Goal: Transaction & Acquisition: Purchase product/service

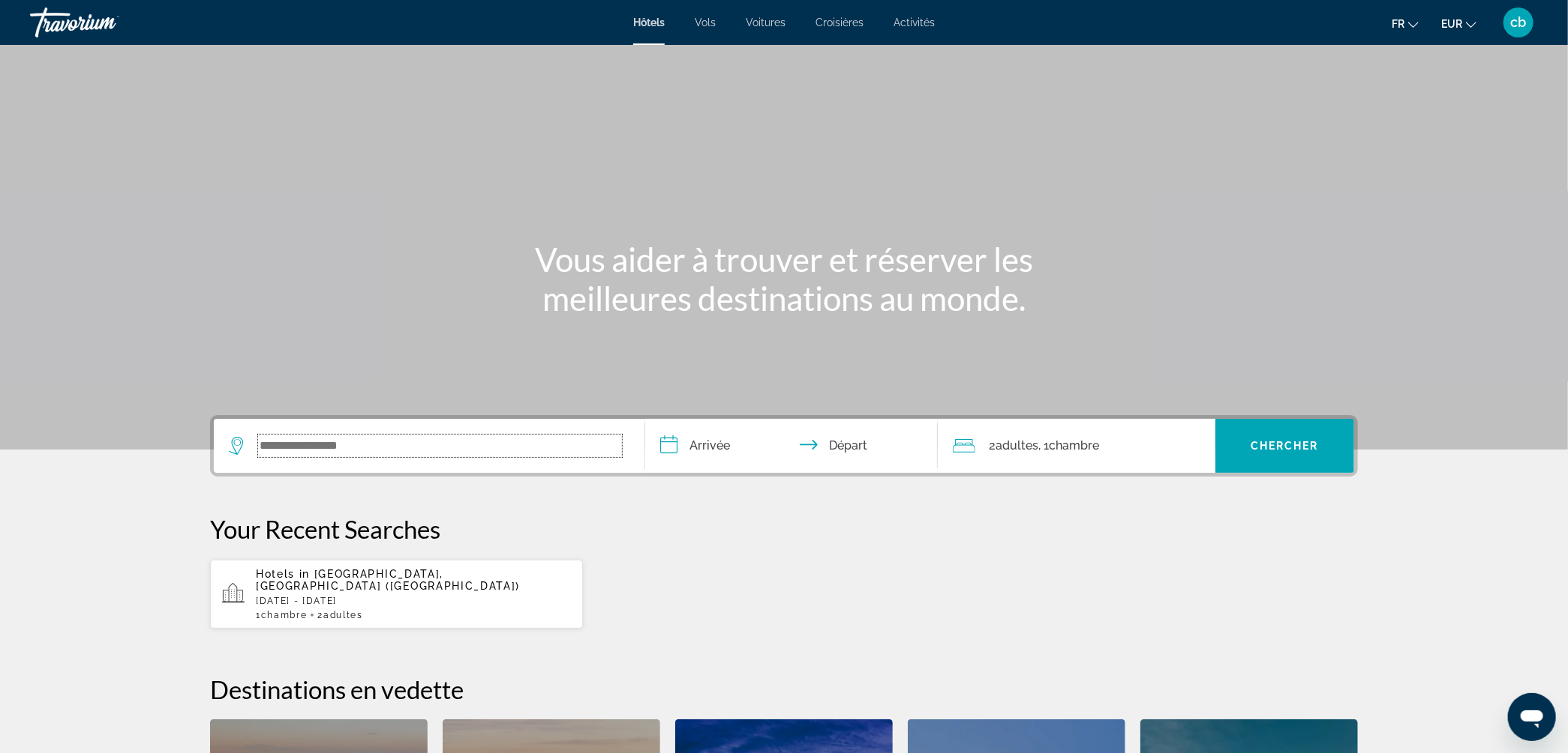
click at [364, 451] on input "Search widget" at bounding box center [439, 445] width 364 height 23
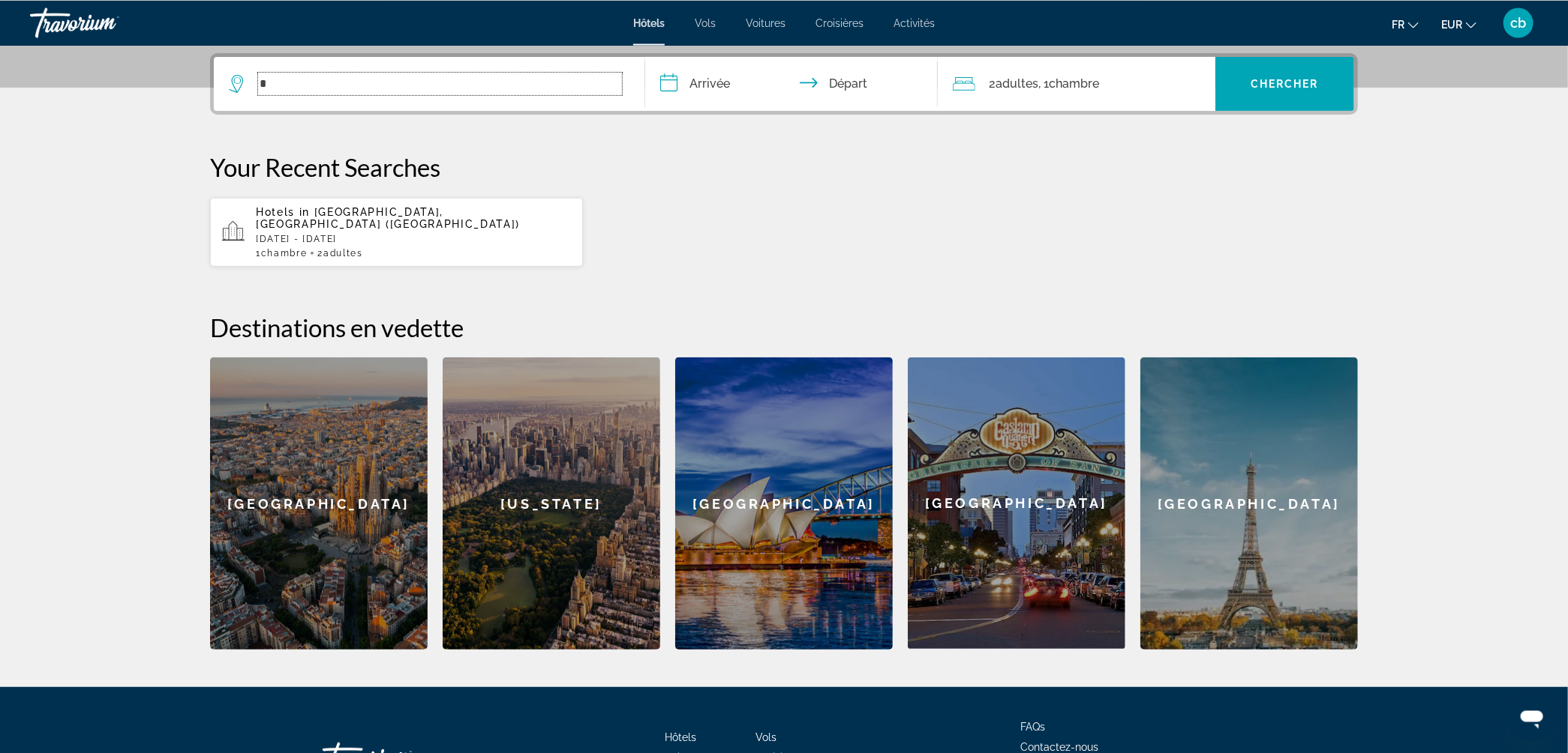
scroll to position [365, 0]
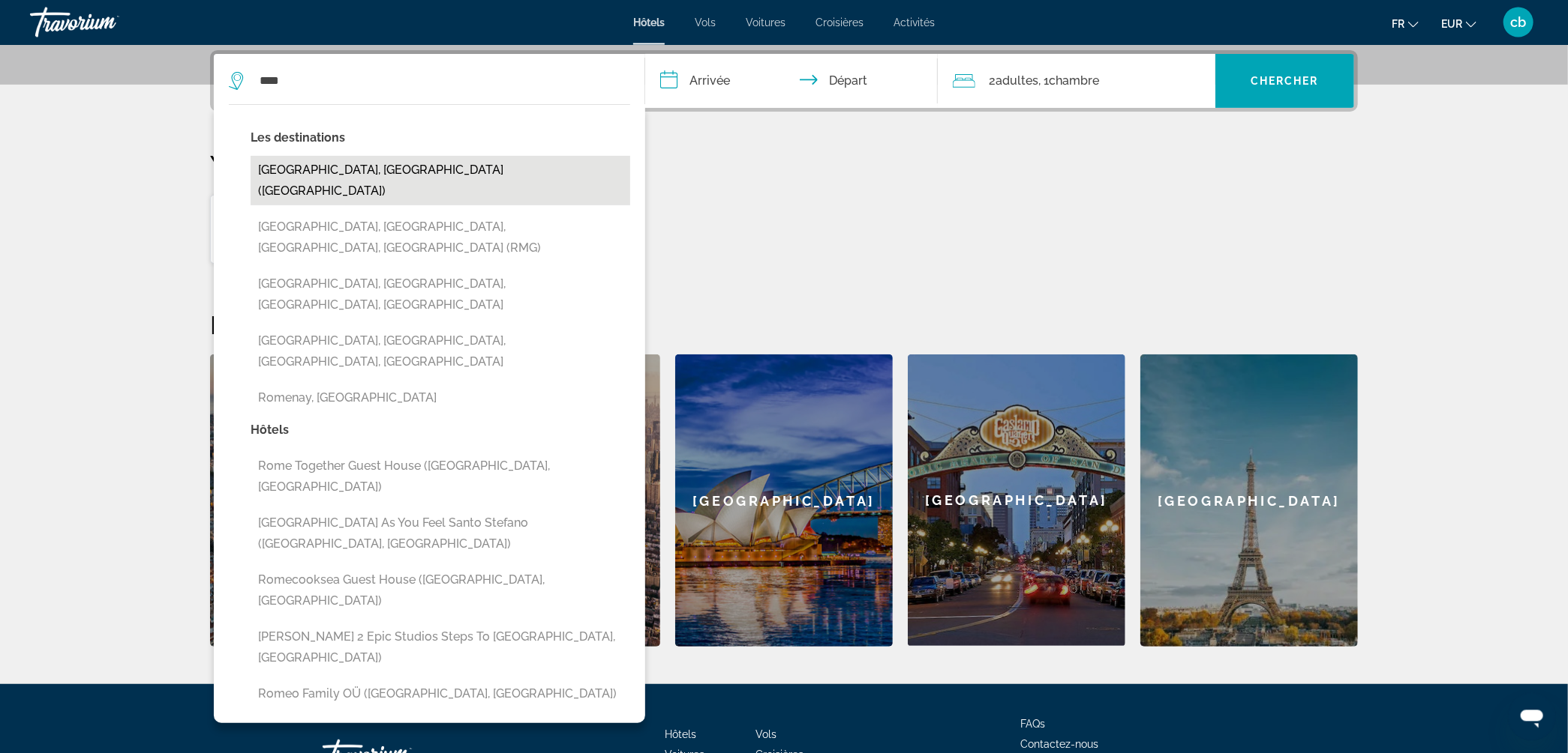
click at [408, 159] on button "[GEOGRAPHIC_DATA], [GEOGRAPHIC_DATA] ([GEOGRAPHIC_DATA])" at bounding box center [440, 180] width 380 height 49
type input "**********"
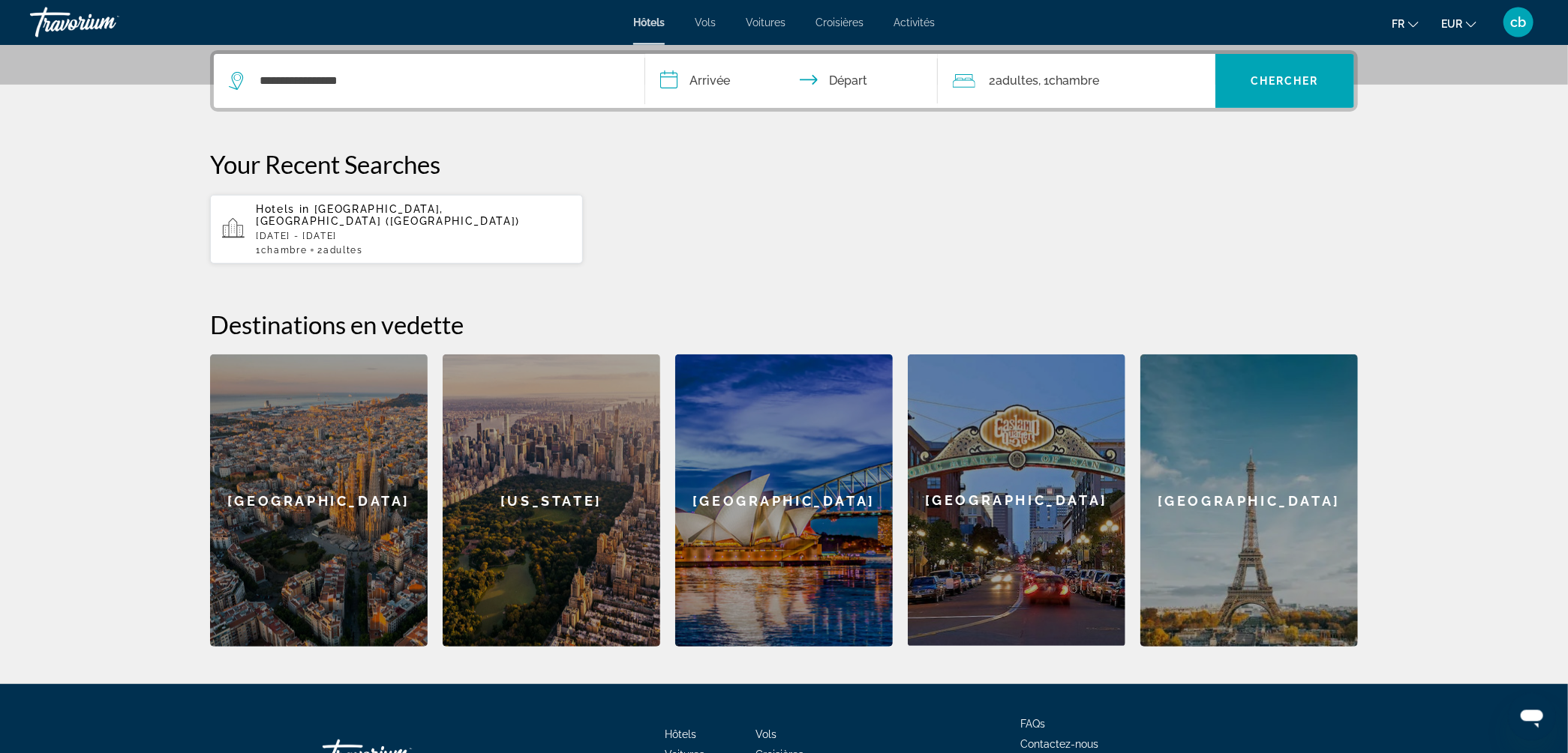
click at [719, 75] on input "**********" at bounding box center [794, 83] width 299 height 58
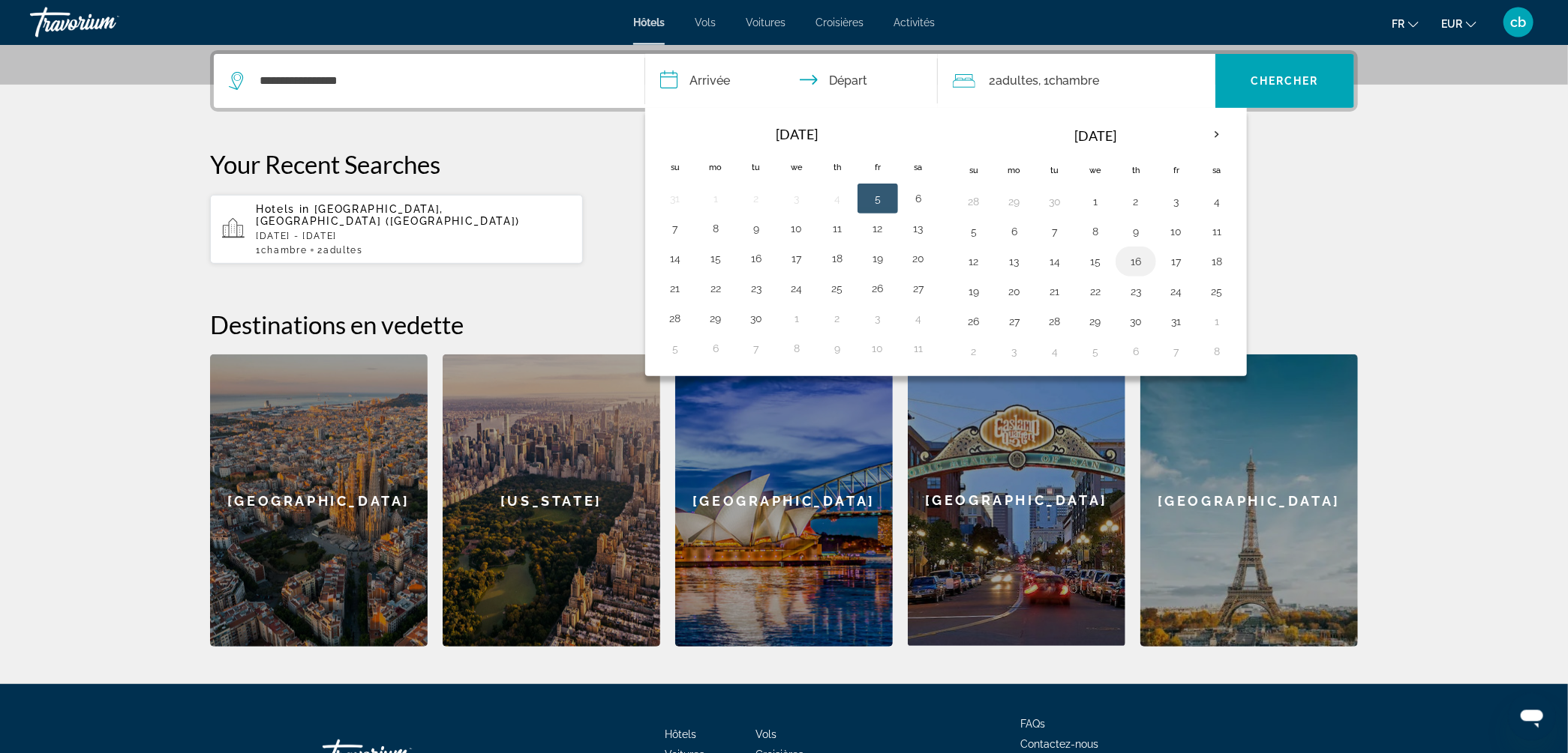
click at [1139, 268] on button "16" at bounding box center [1135, 261] width 24 height 21
click at [1025, 290] on button "20" at bounding box center [1014, 291] width 24 height 21
type input "**********"
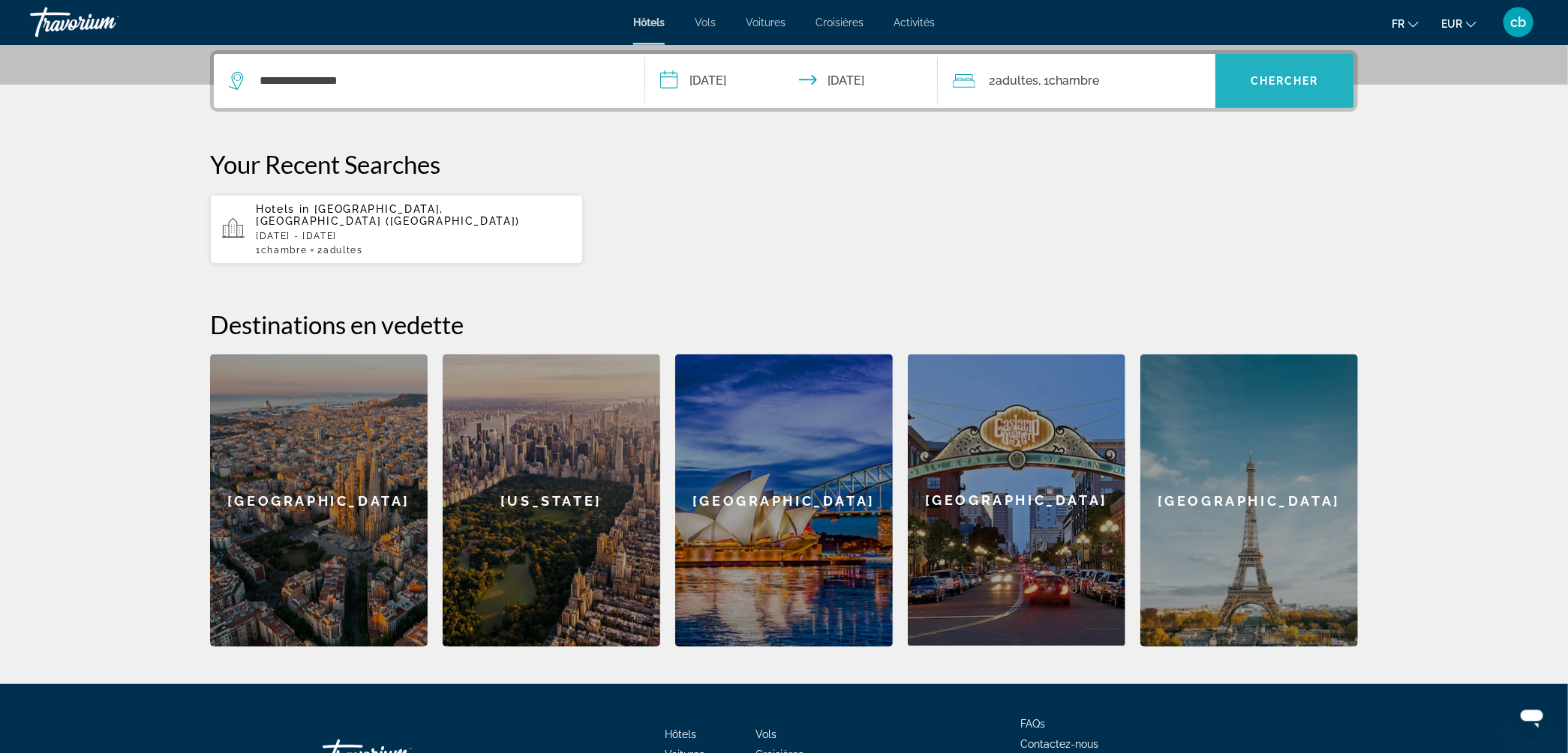
click at [1292, 74] on span "Search widget" at bounding box center [1285, 81] width 138 height 36
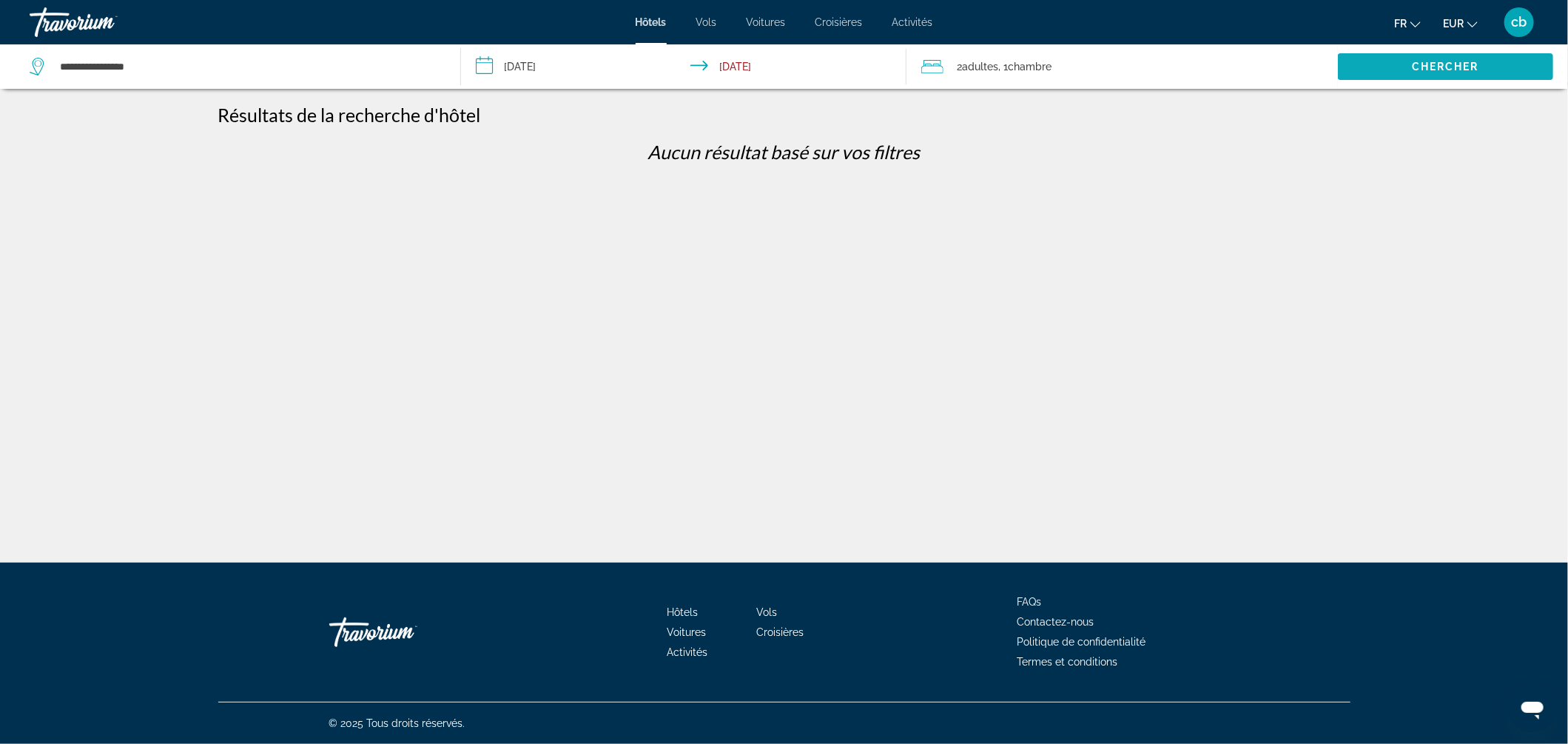
click at [1359, 74] on span "Search widget" at bounding box center [1446, 67] width 216 height 36
click at [162, 65] on input "**********" at bounding box center [248, 67] width 379 height 22
type input "*"
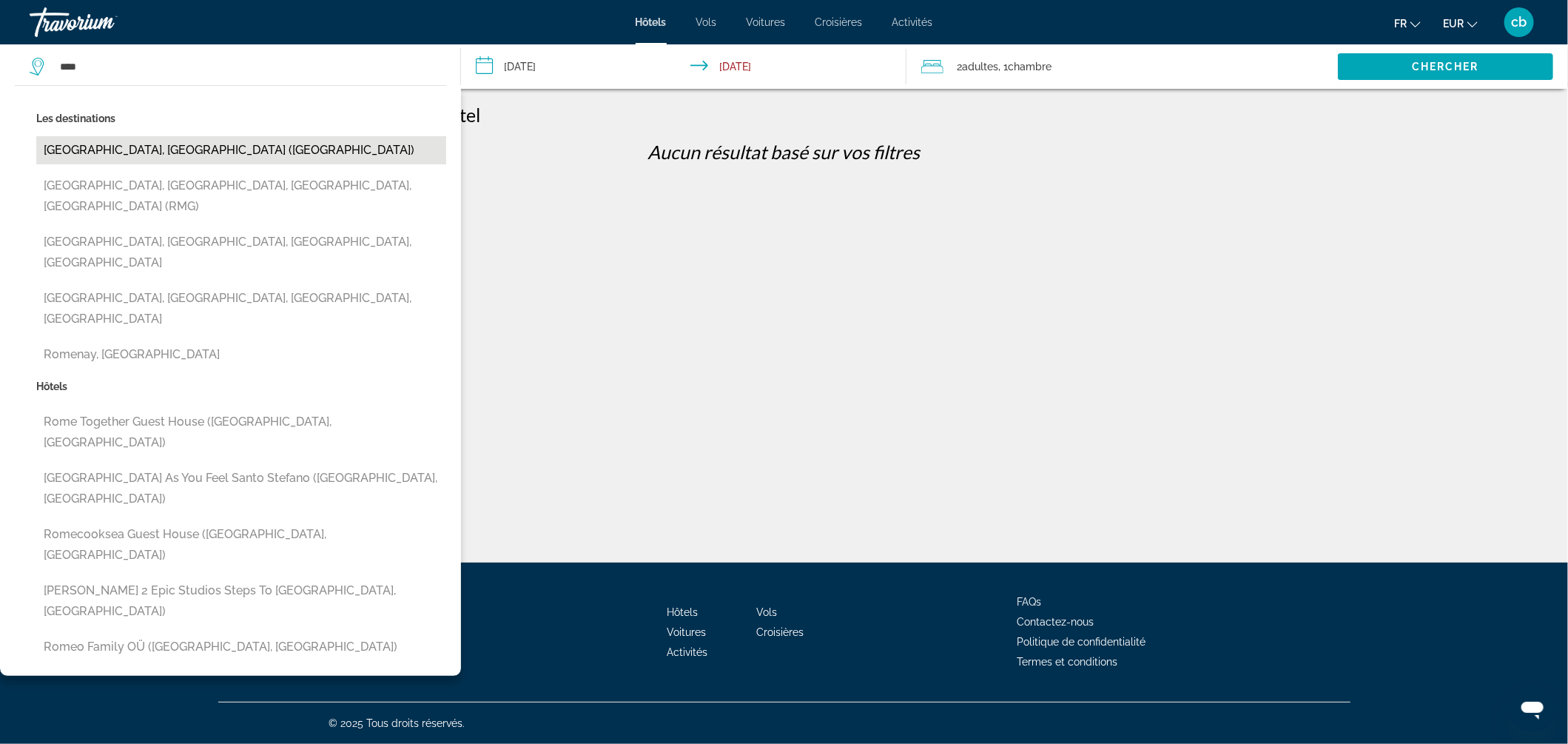
click at [136, 146] on button "[GEOGRAPHIC_DATA], [GEOGRAPHIC_DATA] ([GEOGRAPHIC_DATA])" at bounding box center [241, 149] width 410 height 28
type input "**********"
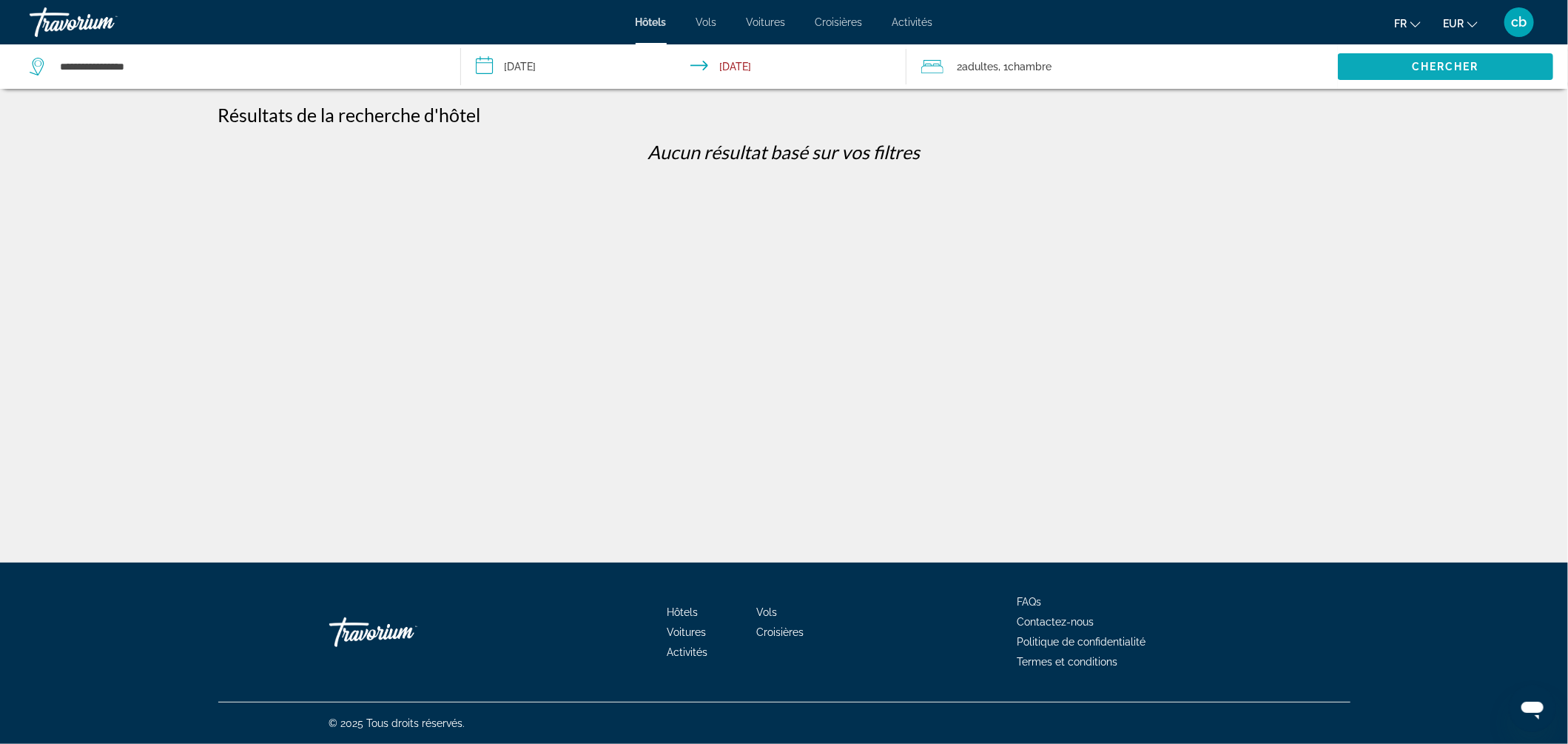
click at [1414, 74] on span "Search widget" at bounding box center [1446, 67] width 216 height 36
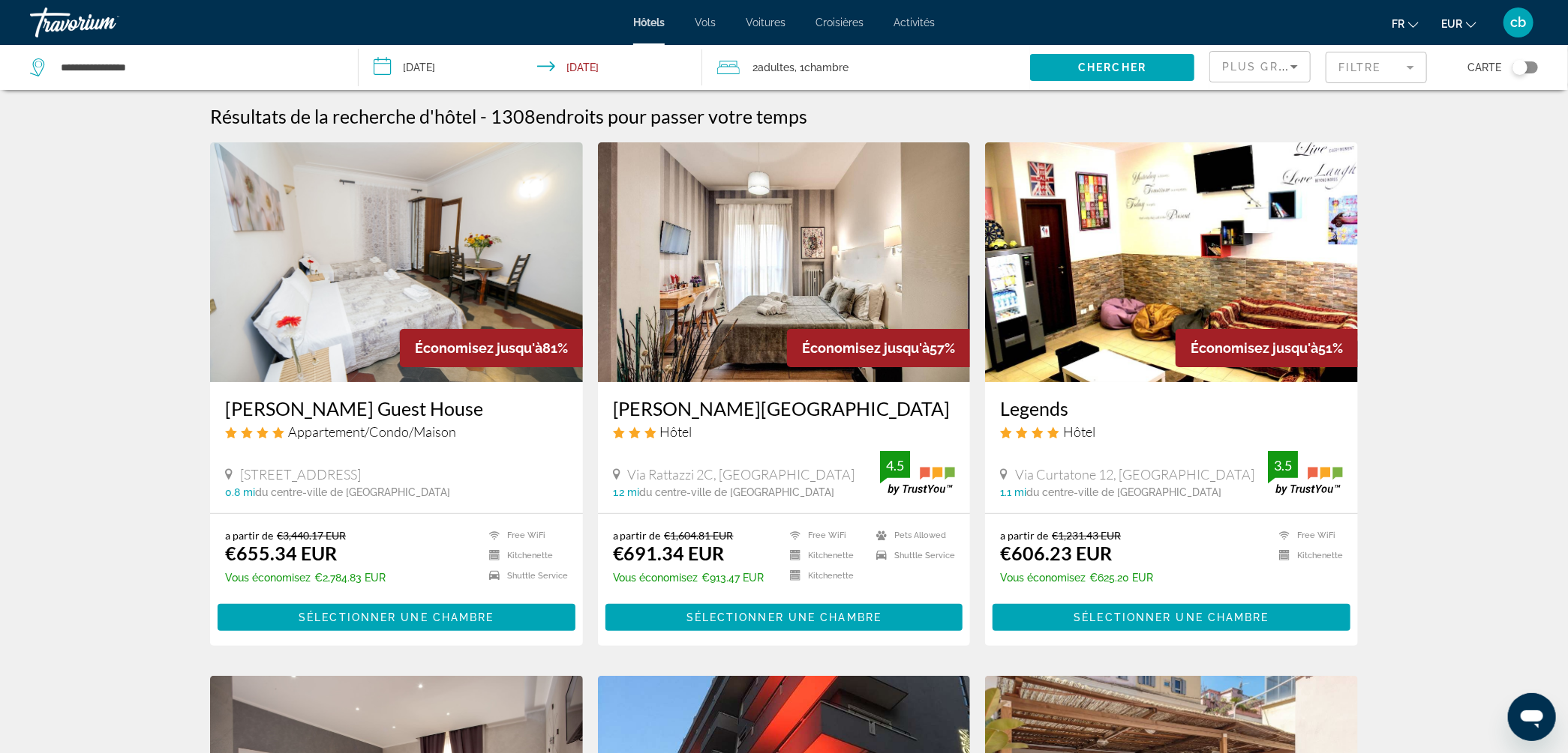
click at [1530, 70] on div "Toggle map" at bounding box center [1525, 67] width 26 height 12
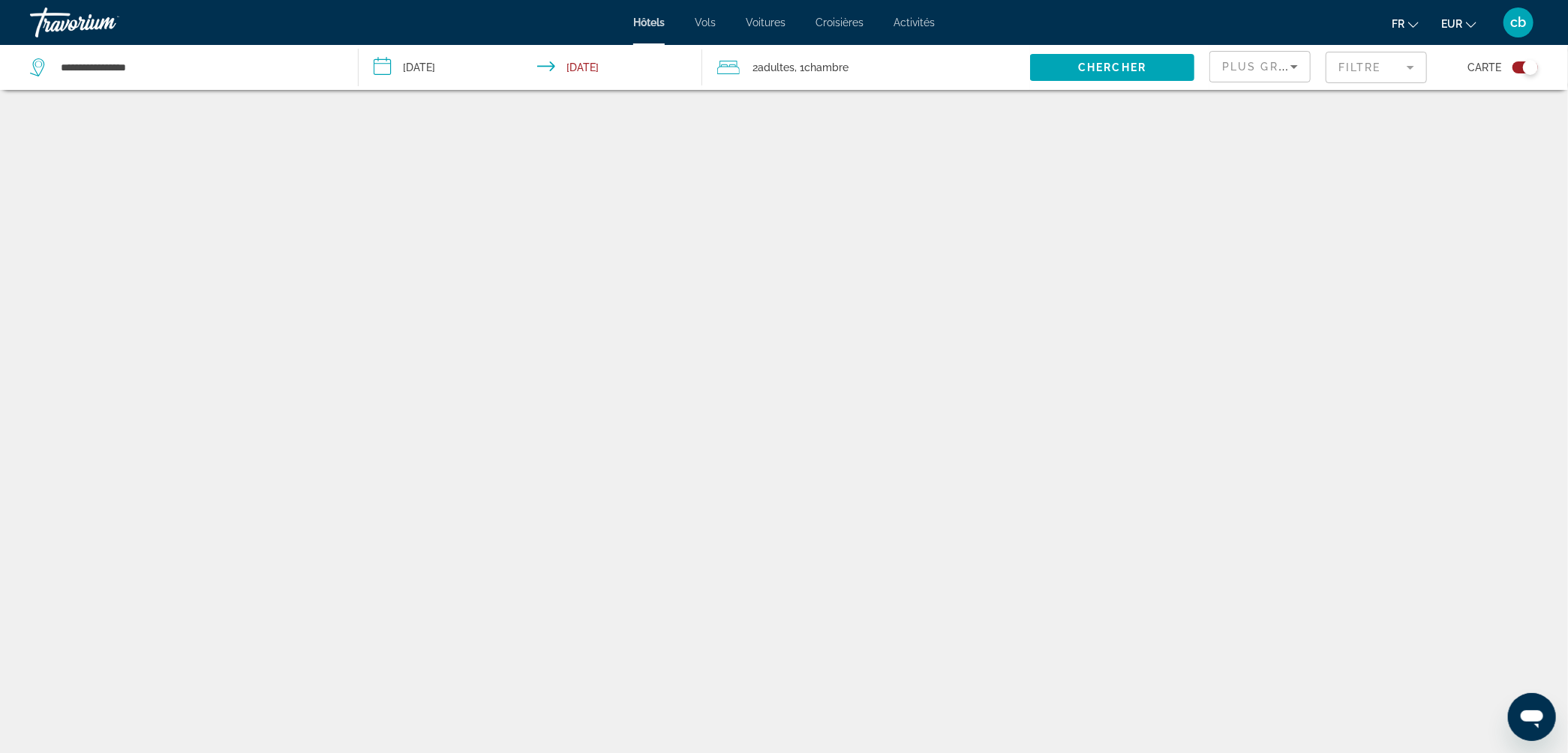
scroll to position [90, 0]
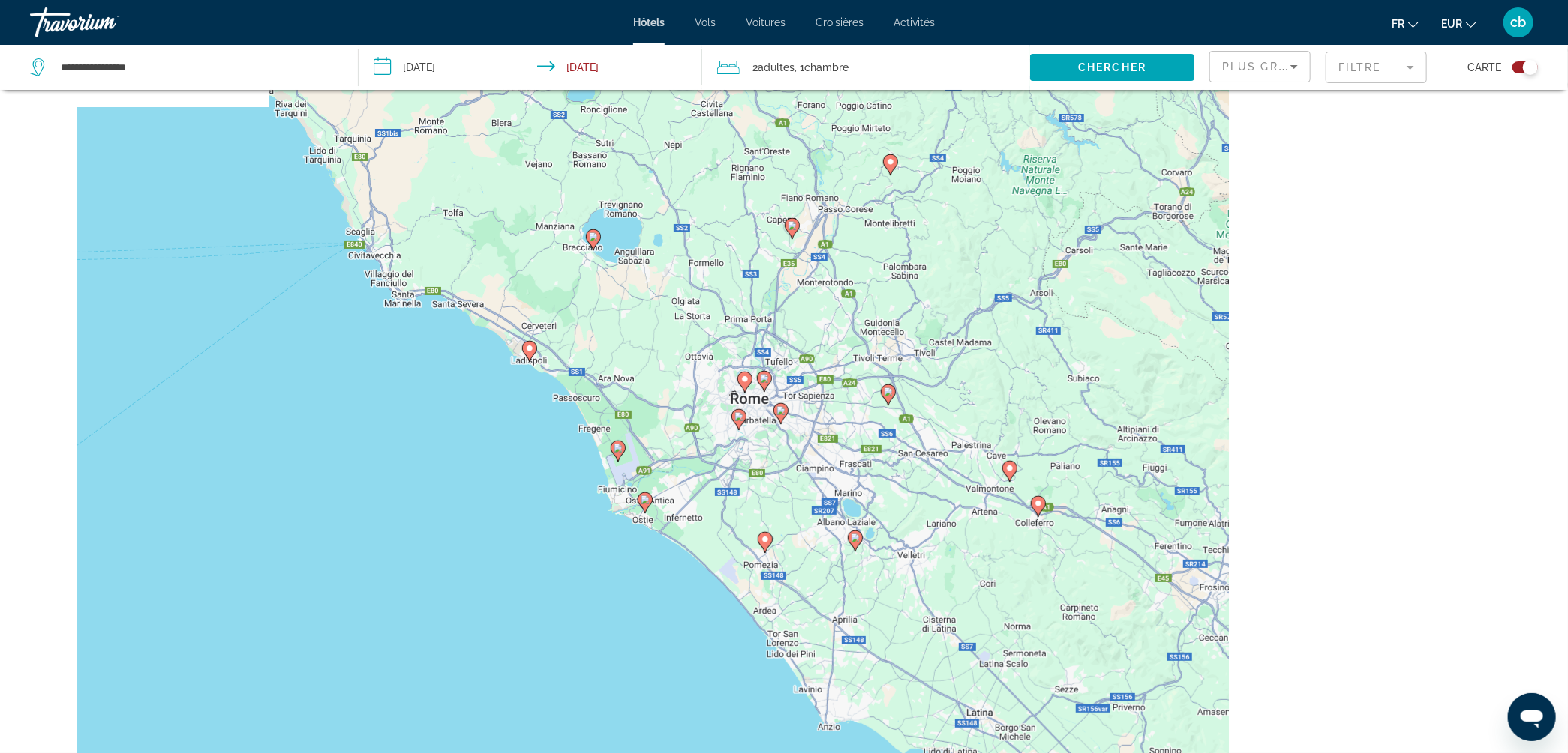
click at [757, 482] on div "Pour activer le glissement avec le clavier, appuyez sur Alt+Entrée. Une fois ce…" at bounding box center [784, 376] width 1568 height 753
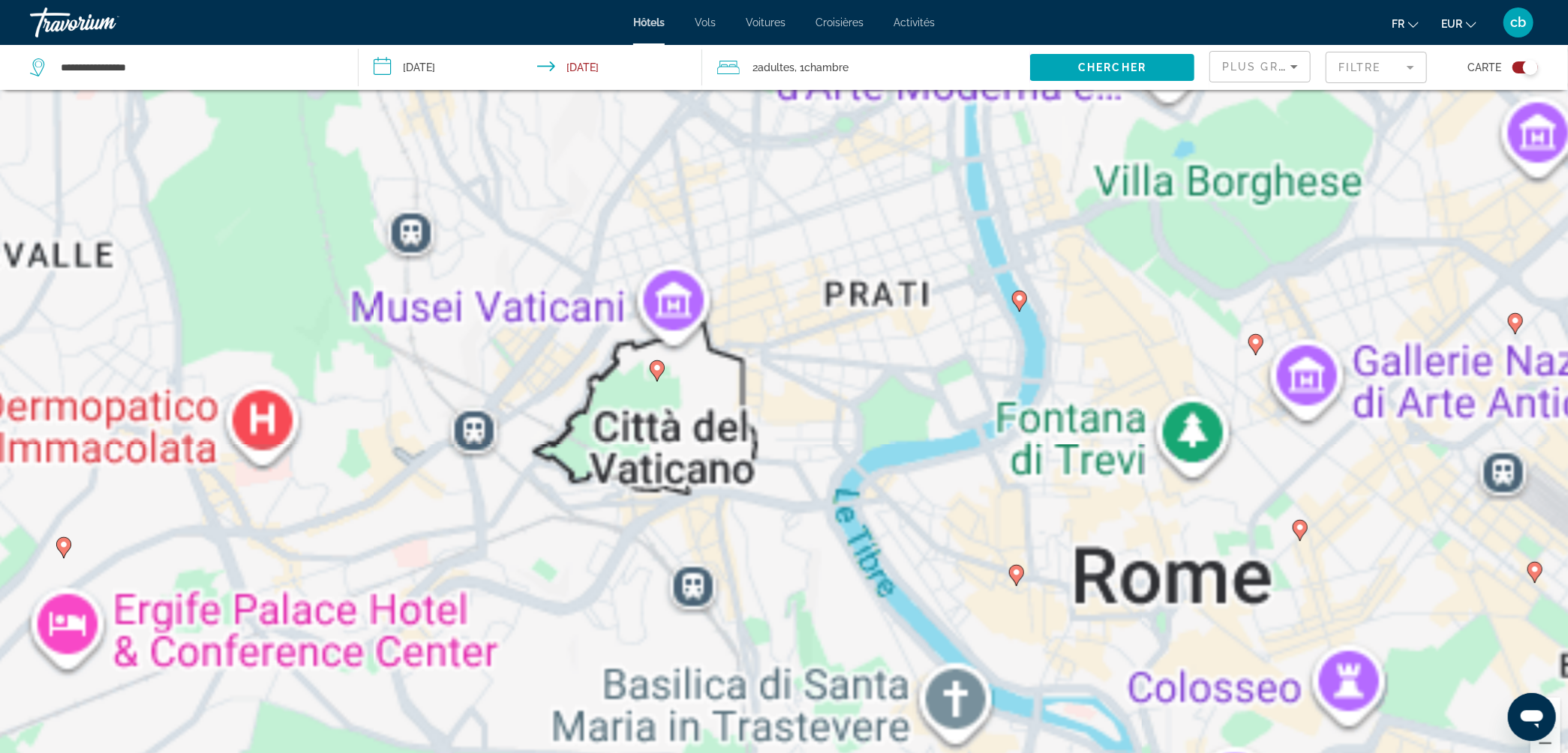
scroll to position [180, 0]
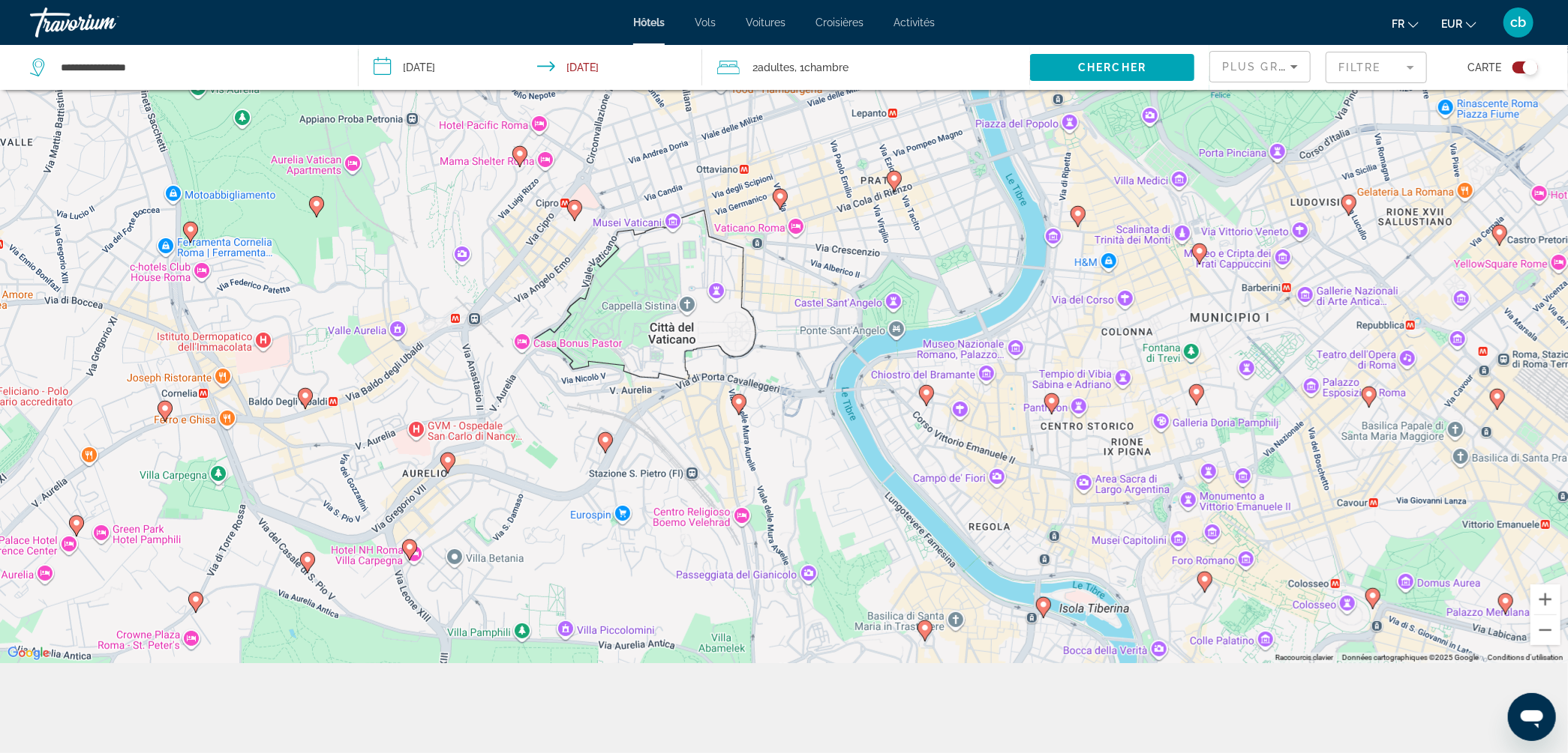
click at [780, 204] on icon "Main content" at bounding box center [780, 198] width 14 height 19
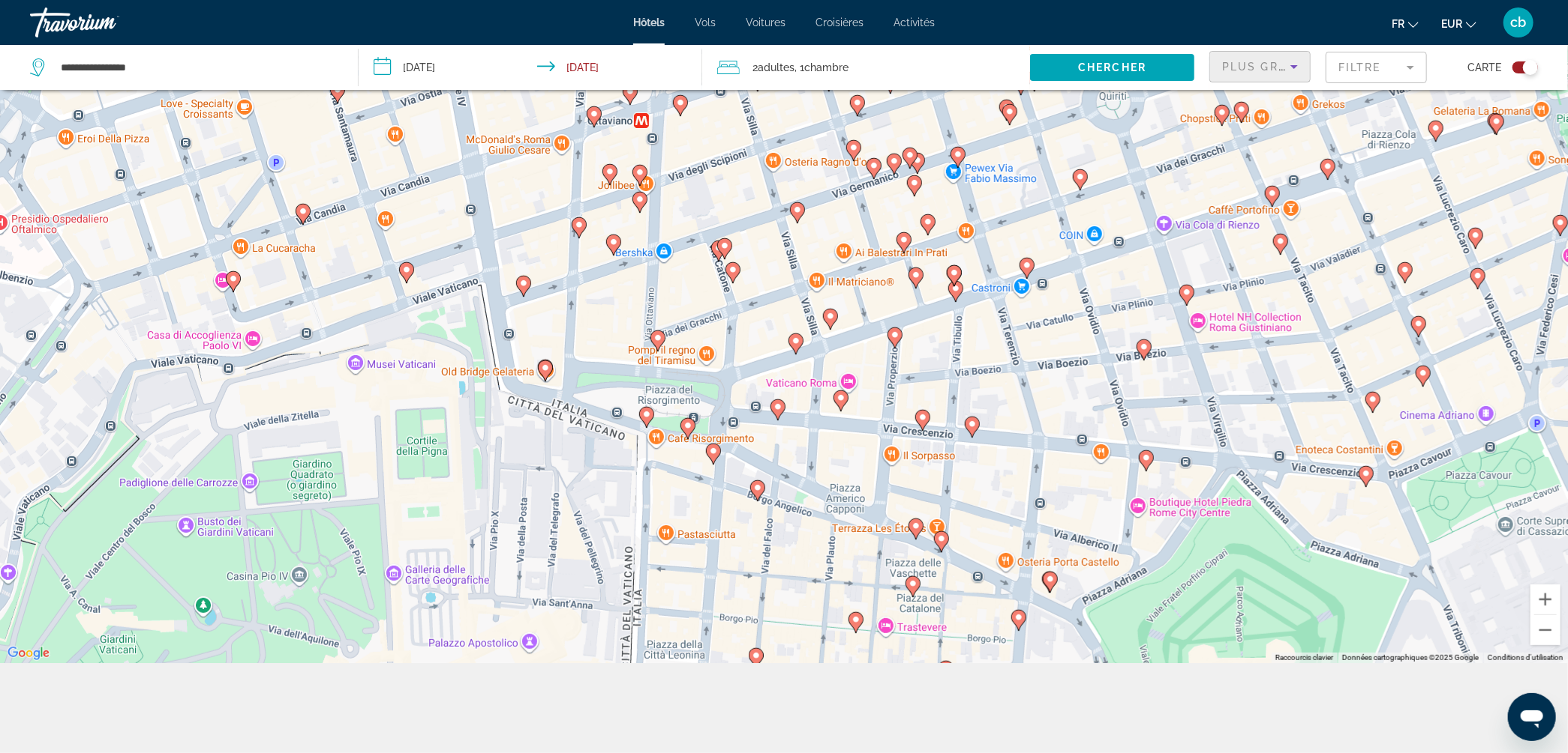
click at [1289, 63] on icon "Sort by" at bounding box center [1294, 66] width 18 height 18
click at [1250, 178] on span "Note de qualité la plus élevée" at bounding box center [1257, 191] width 70 height 30
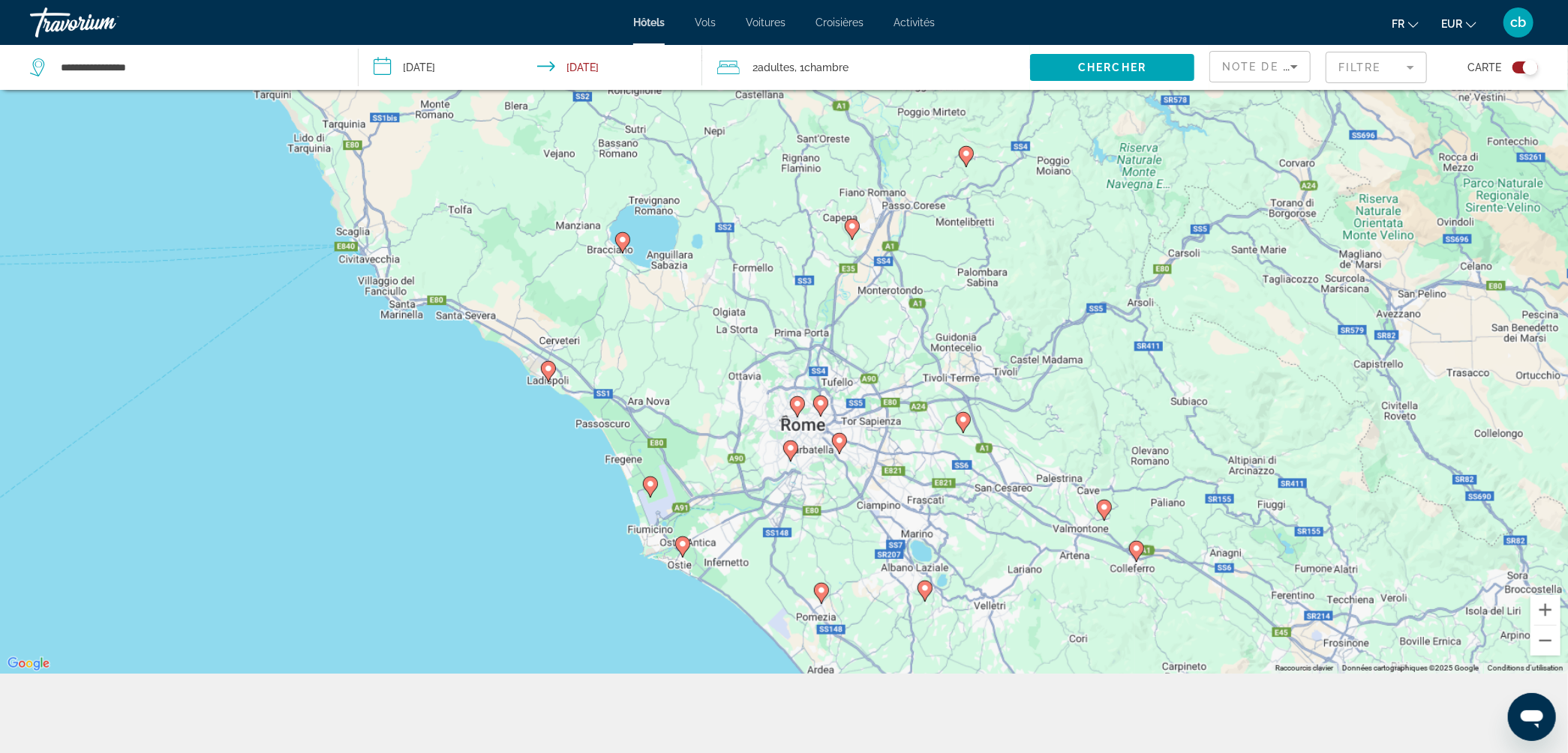
scroll to position [180, 0]
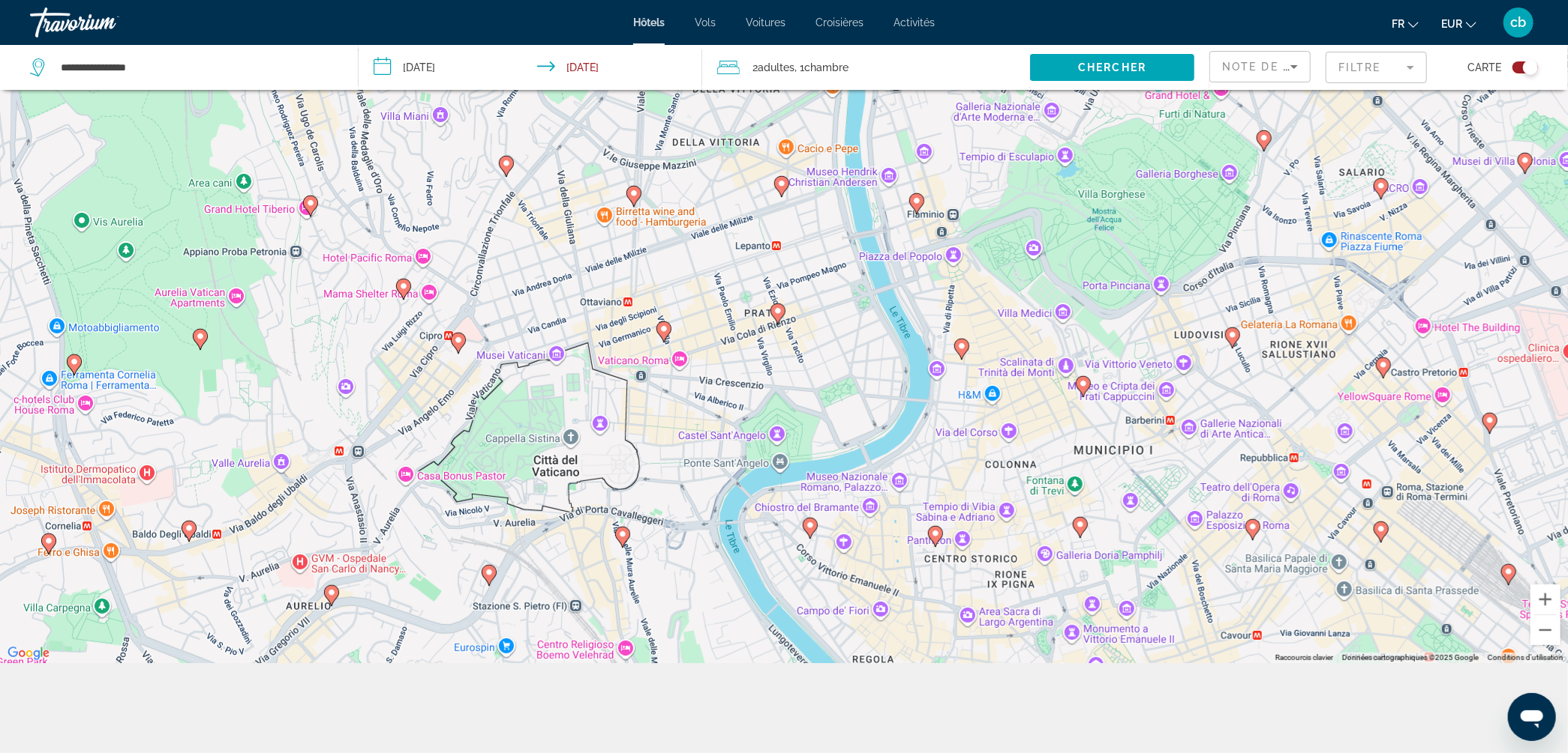
click at [401, 288] on image "Main content" at bounding box center [404, 287] width 9 height 9
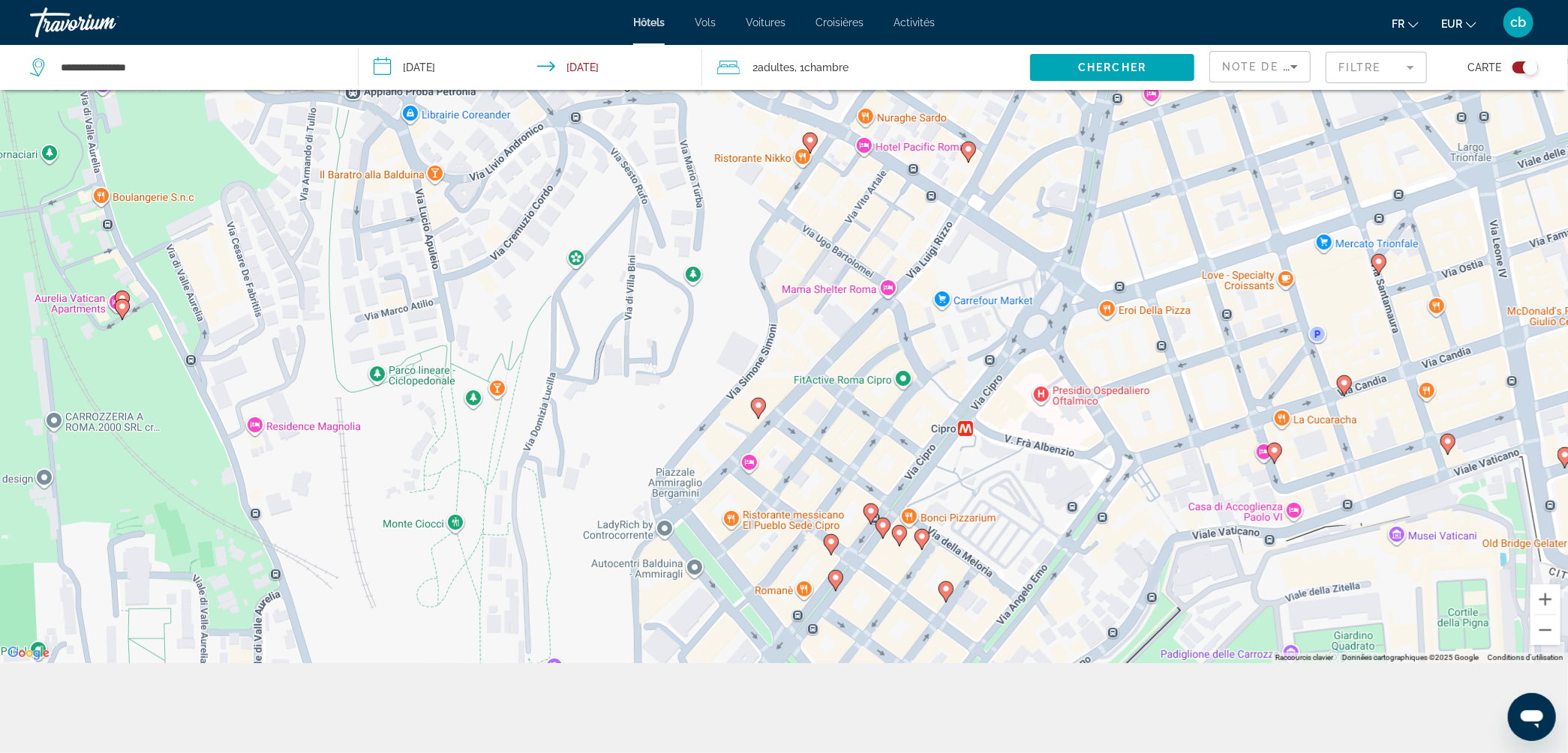
click at [889, 287] on div "Pour naviguer, appuyez sur les touches fléchées. Pour activer le glissement ave…" at bounding box center [784, 286] width 1568 height 753
click at [892, 282] on div "Pour naviguer, appuyez sur les touches fléchées. Pour activer le glissement ave…" at bounding box center [784, 286] width 1568 height 753
click at [866, 285] on div "Pour naviguer, appuyez sur les touches fléchées. Pour activer le glissement ave…" at bounding box center [784, 286] width 1568 height 753
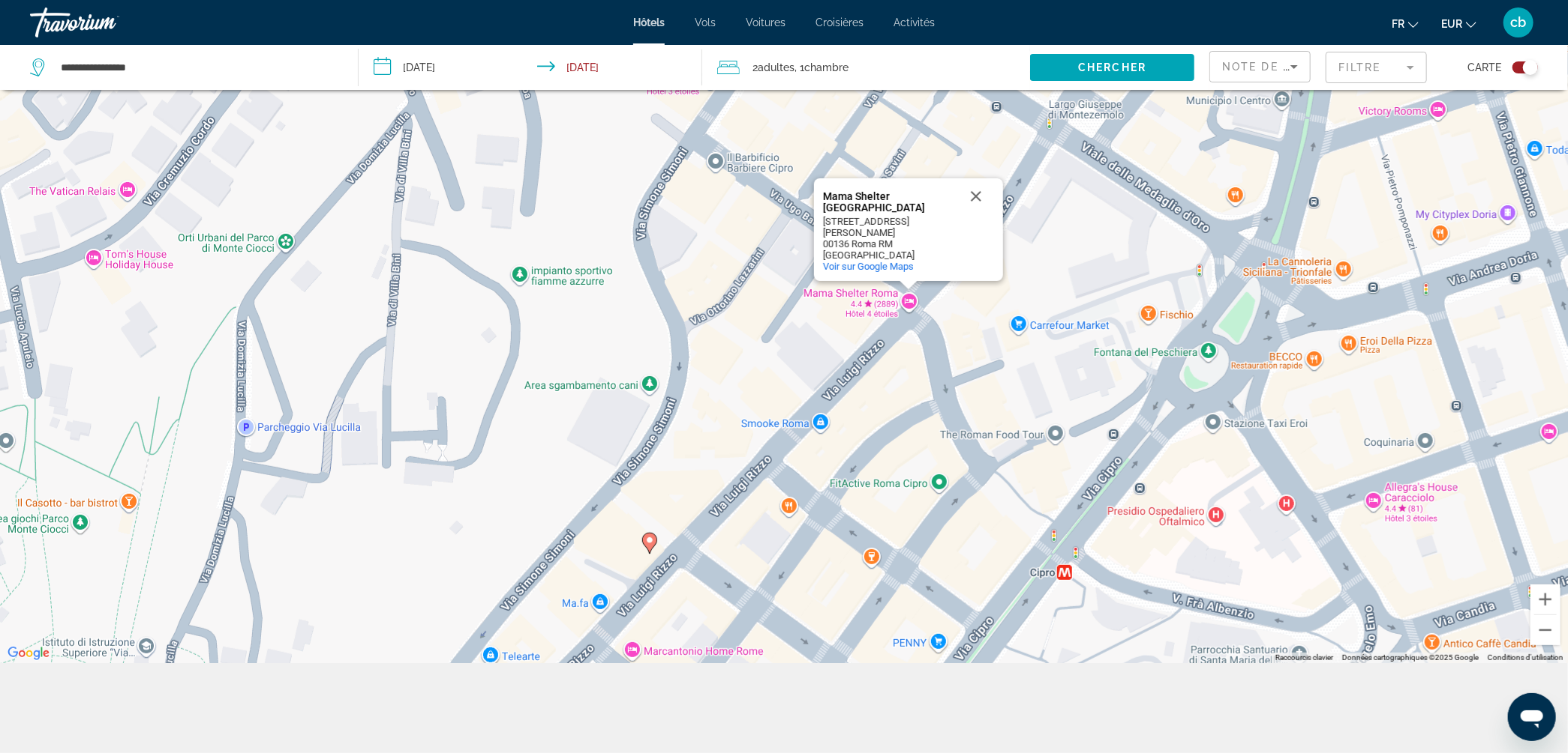
click at [907, 294] on div "Pour naviguer, appuyez sur les touches fléchées. Pour activer le glissement ave…" at bounding box center [784, 286] width 1568 height 753
click at [910, 299] on div "Pour naviguer, appuyez sur les touches fléchées. Pour activer le glissement ave…" at bounding box center [784, 286] width 1568 height 753
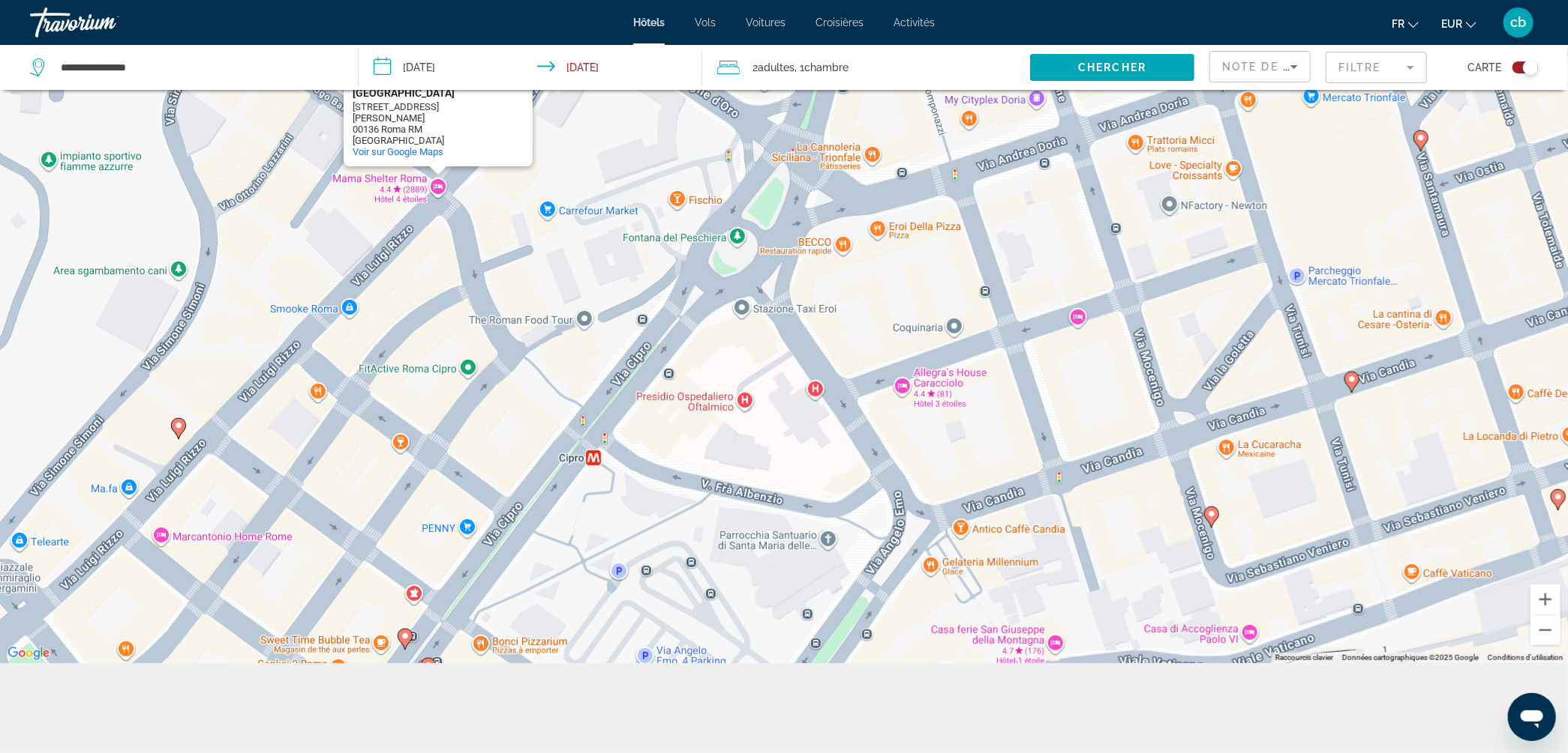
click at [434, 184] on div "Pour naviguer, appuyez sur les touches fléchées. Pour activer le glissement ave…" at bounding box center [784, 286] width 1568 height 753
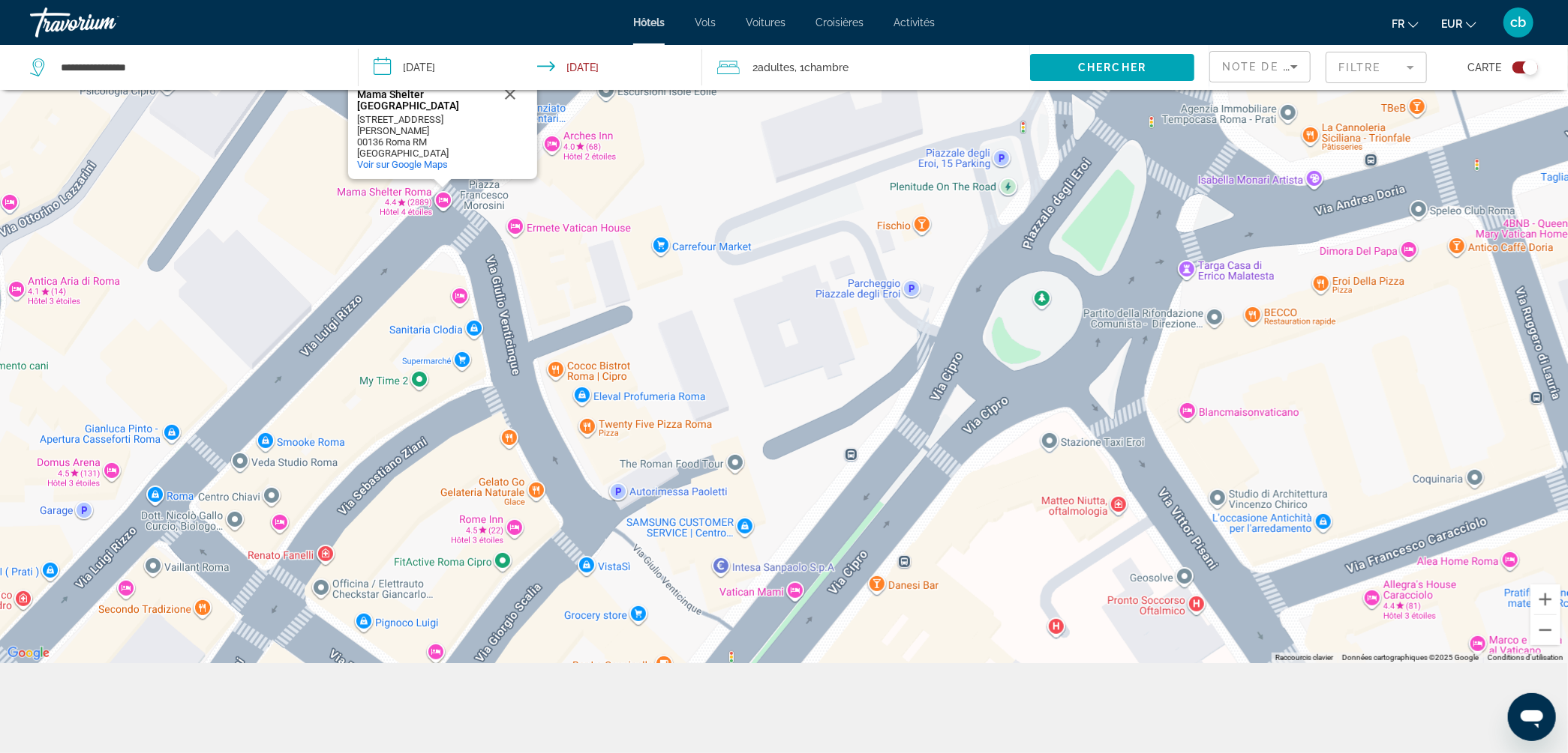
click at [439, 194] on div "Pour naviguer, appuyez sur les touches fléchées. Pour activer le glissement ave…" at bounding box center [784, 286] width 1568 height 753
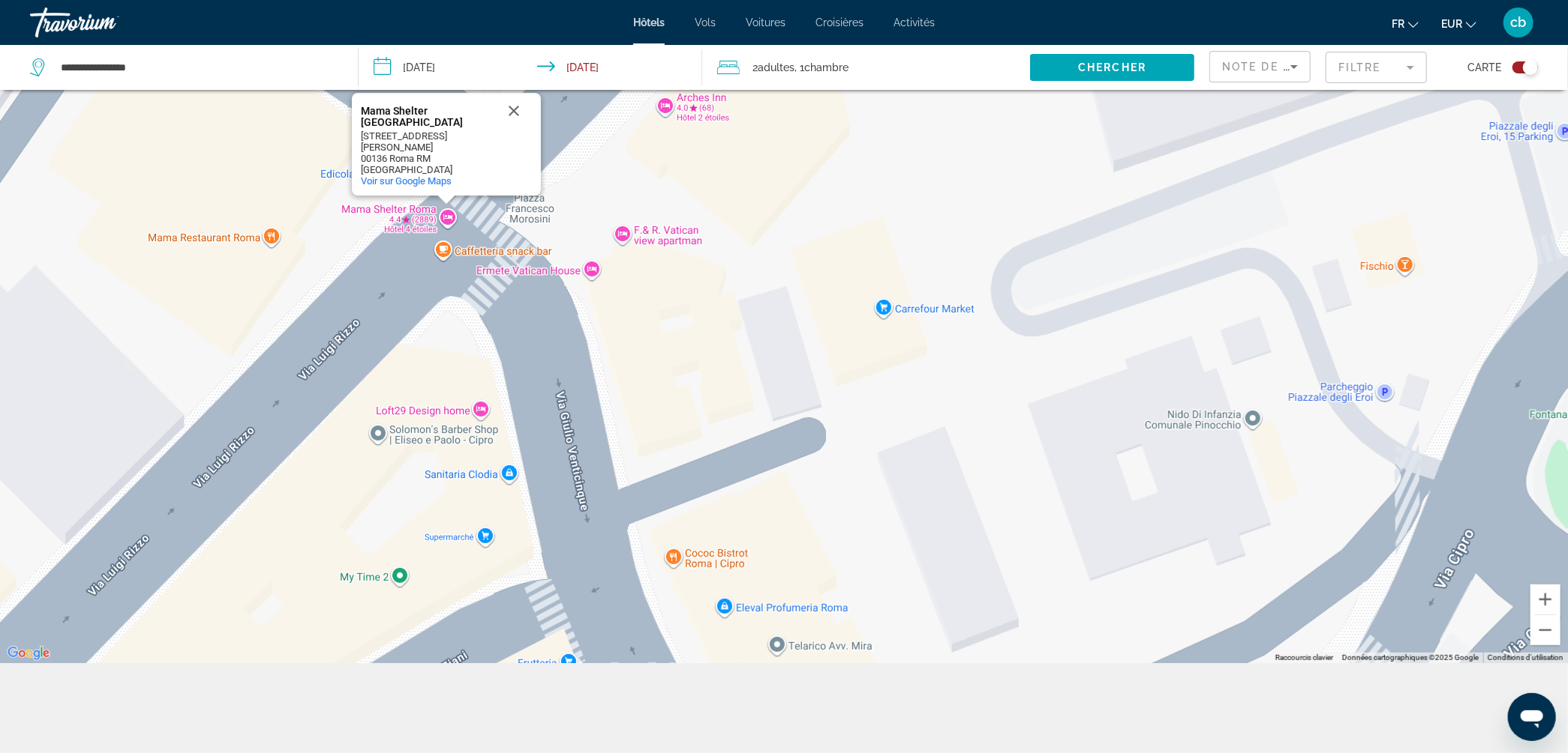
click at [1524, 70] on div "Toggle map" at bounding box center [1530, 67] width 15 height 15
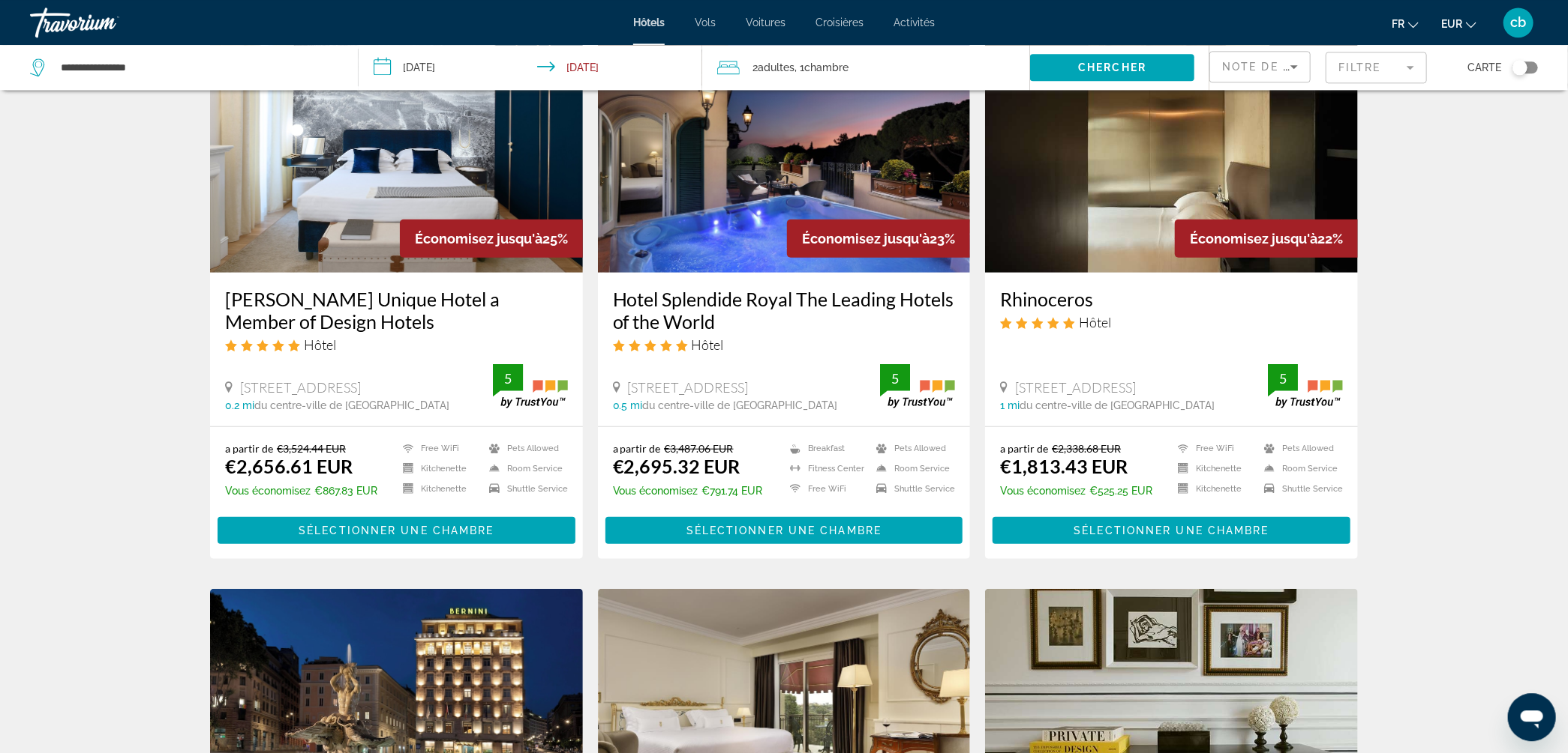
scroll to position [0, 0]
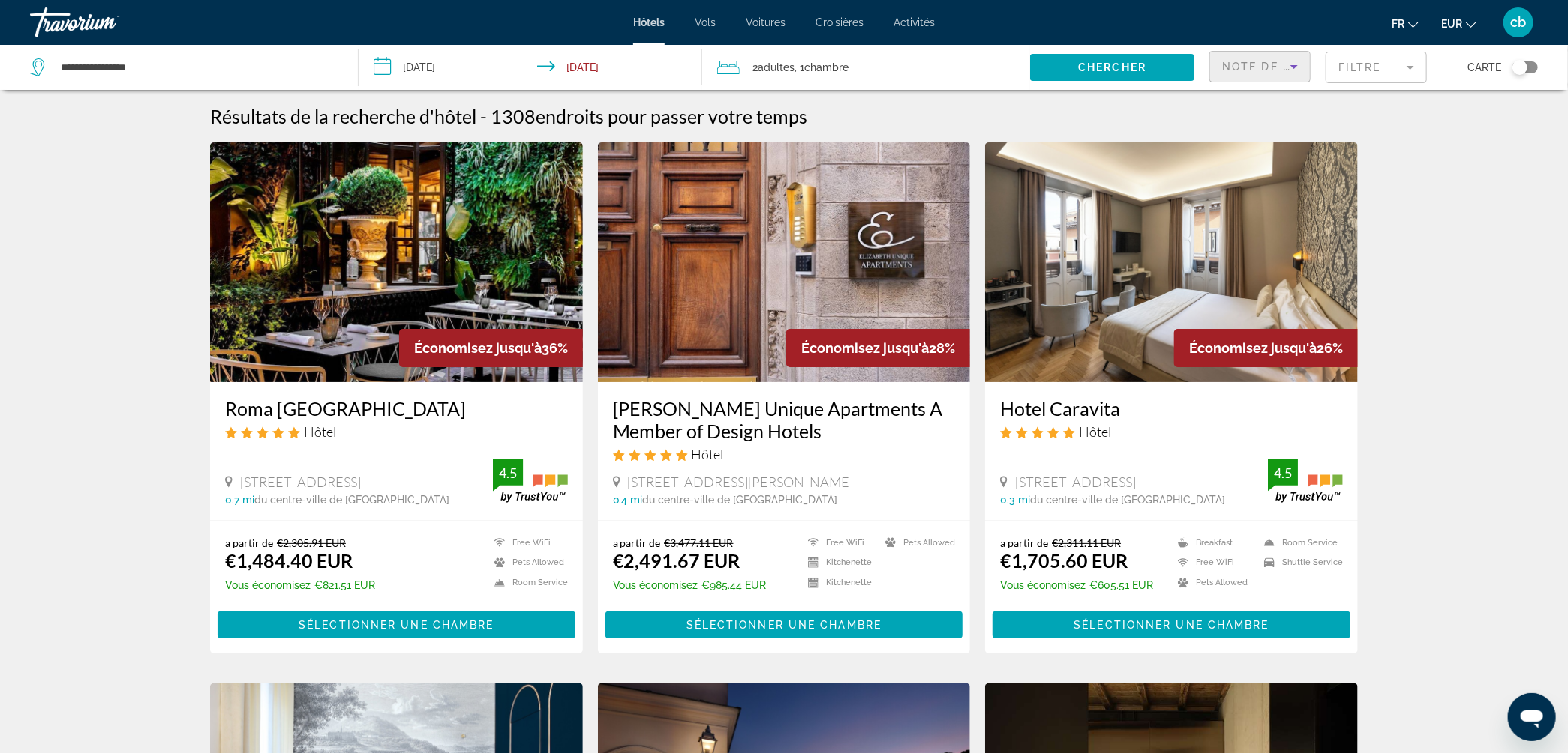
click at [1296, 67] on icon "Sort by" at bounding box center [1294, 66] width 18 height 18
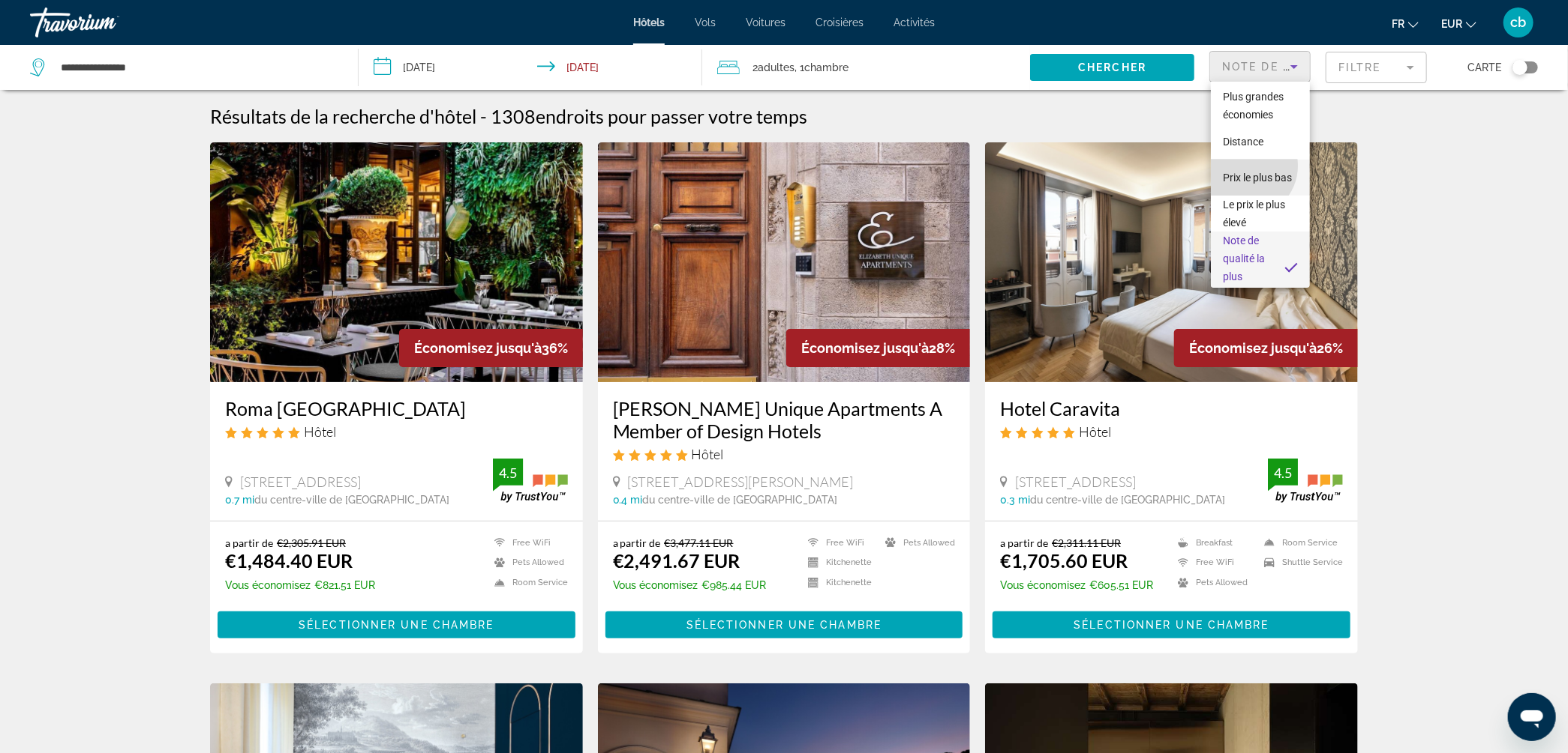
click at [1245, 184] on span "Prix le plus bas" at bounding box center [1257, 178] width 69 height 12
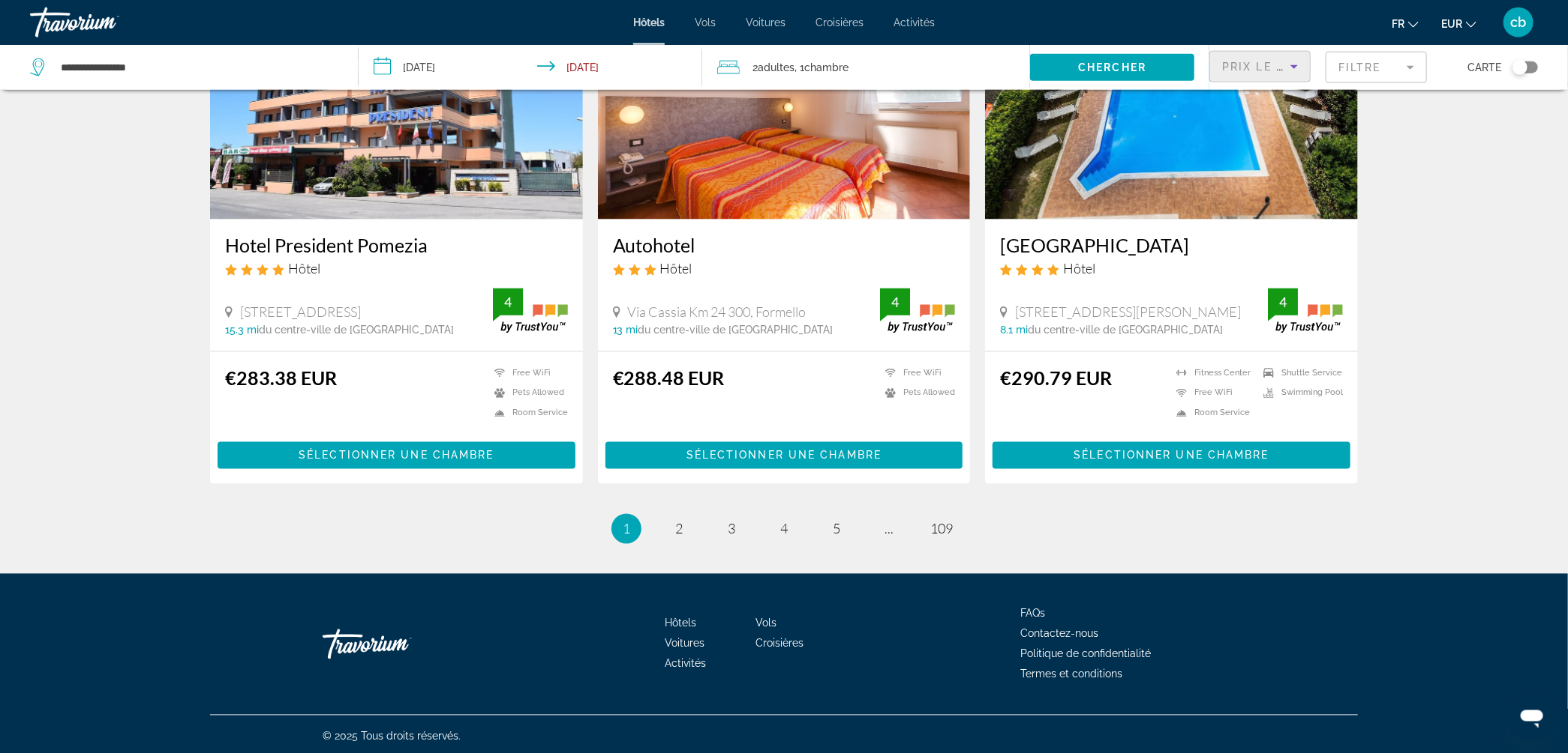
scroll to position [1769, 0]
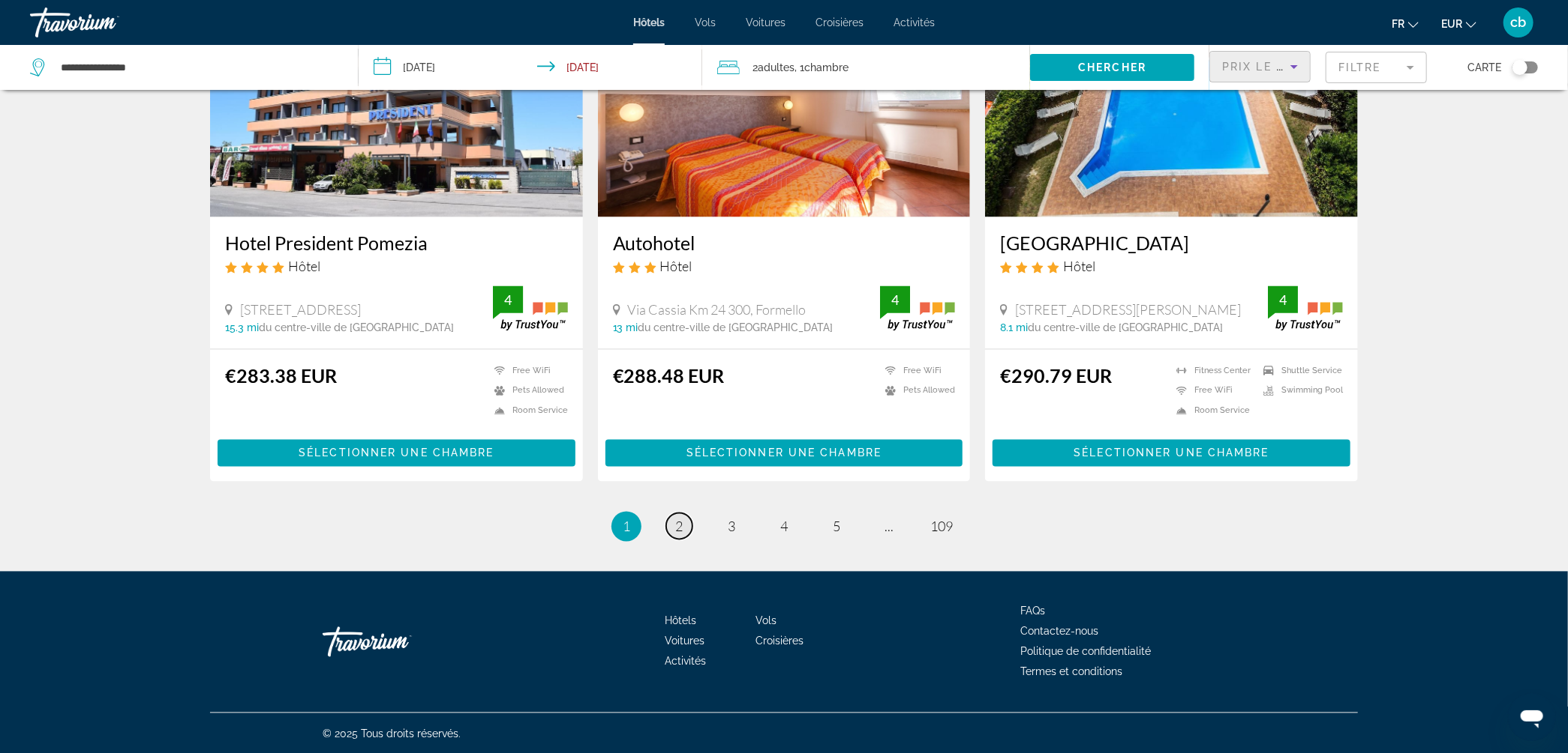
click at [675, 528] on span "2" at bounding box center [679, 527] width 7 height 16
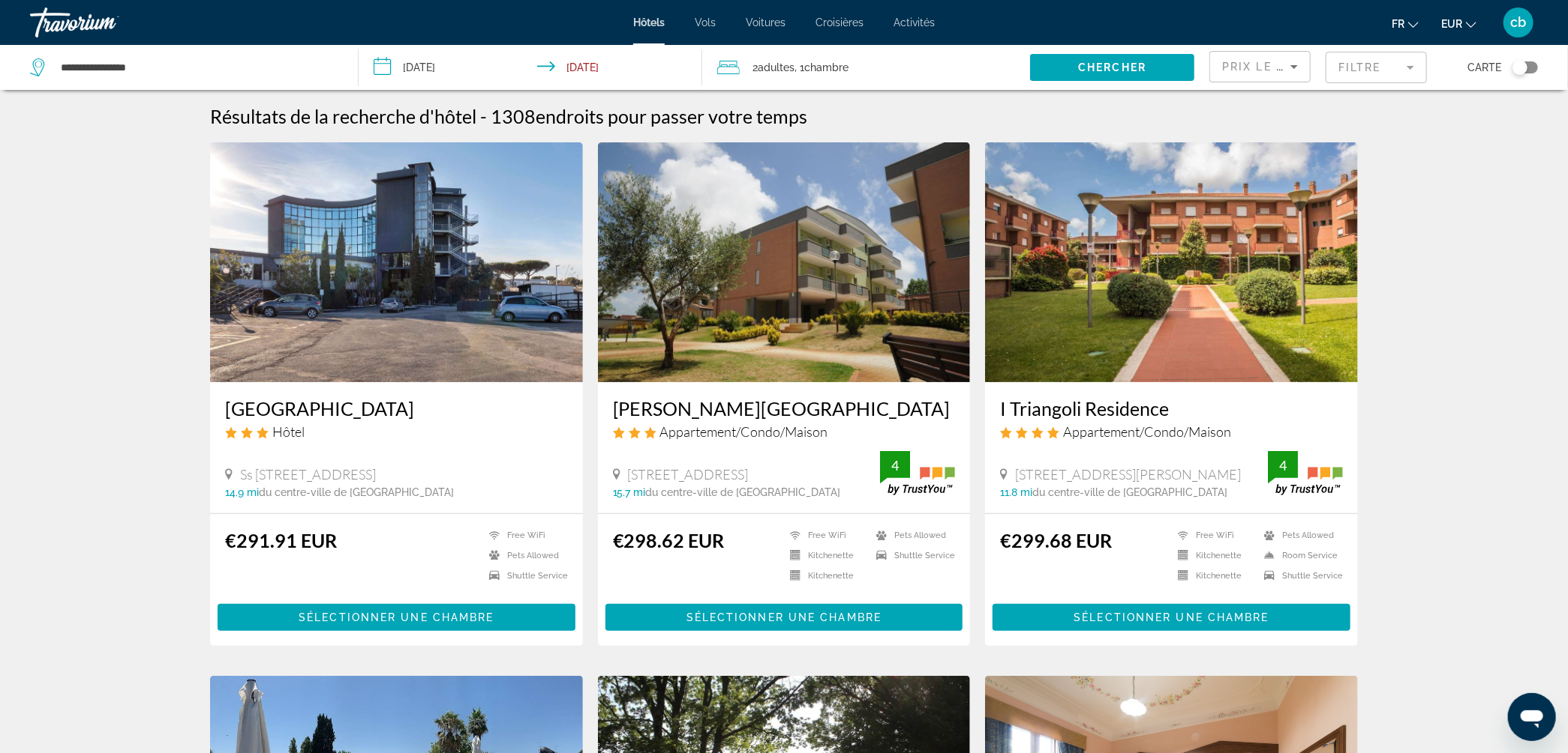
click at [1276, 66] on span "Prix le plus bas" at bounding box center [1280, 66] width 118 height 12
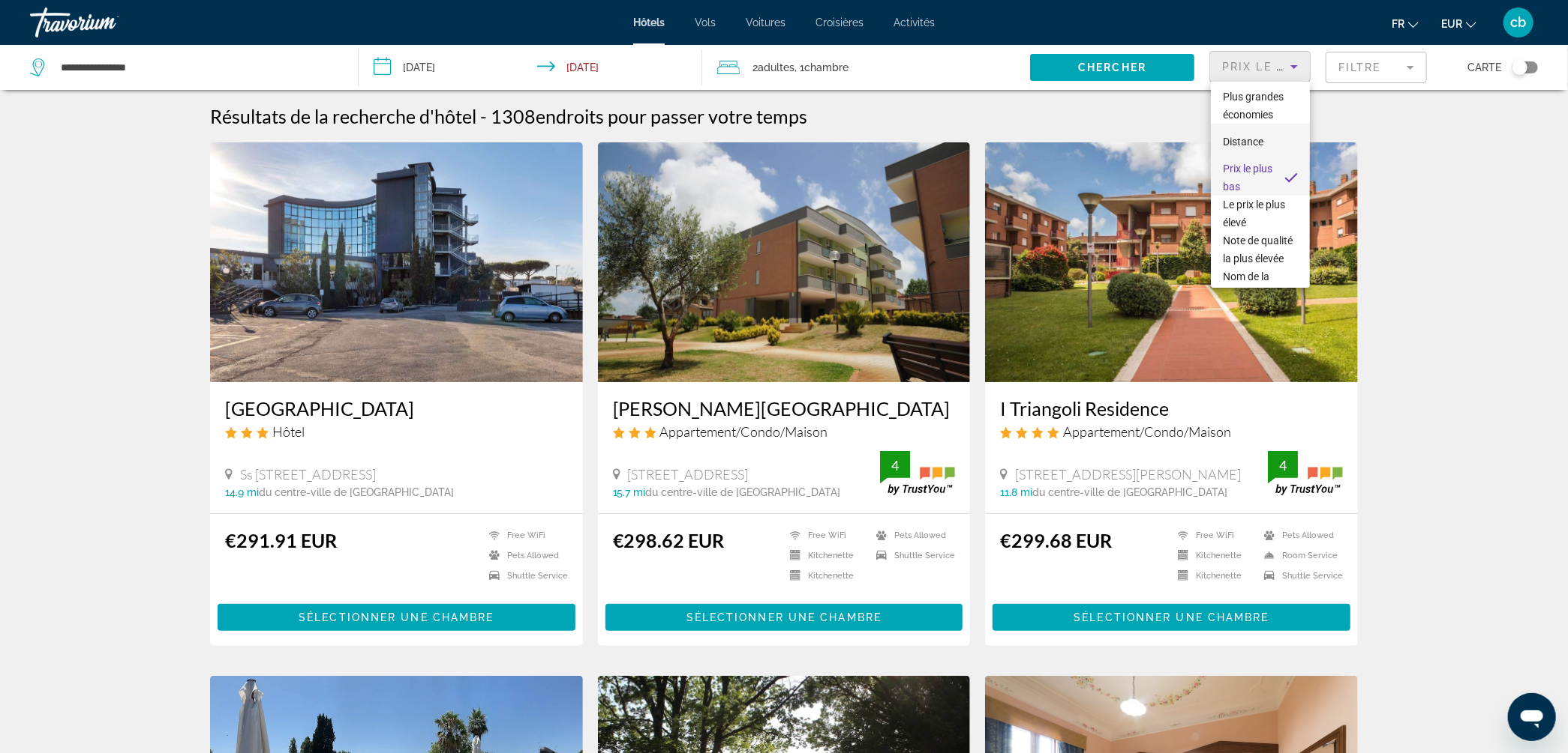
click at [1247, 148] on span "Distance" at bounding box center [1243, 141] width 40 height 12
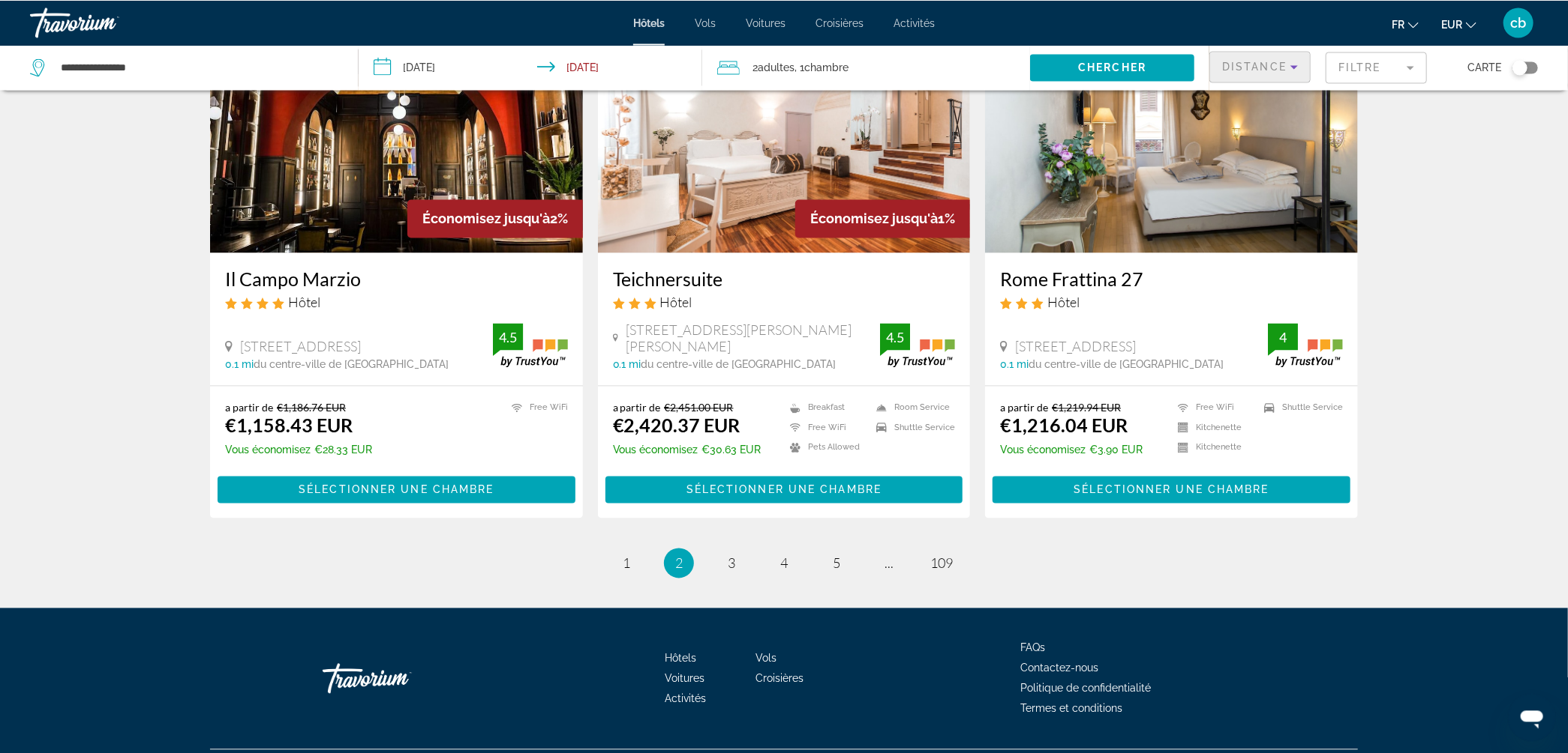
scroll to position [1813, 0]
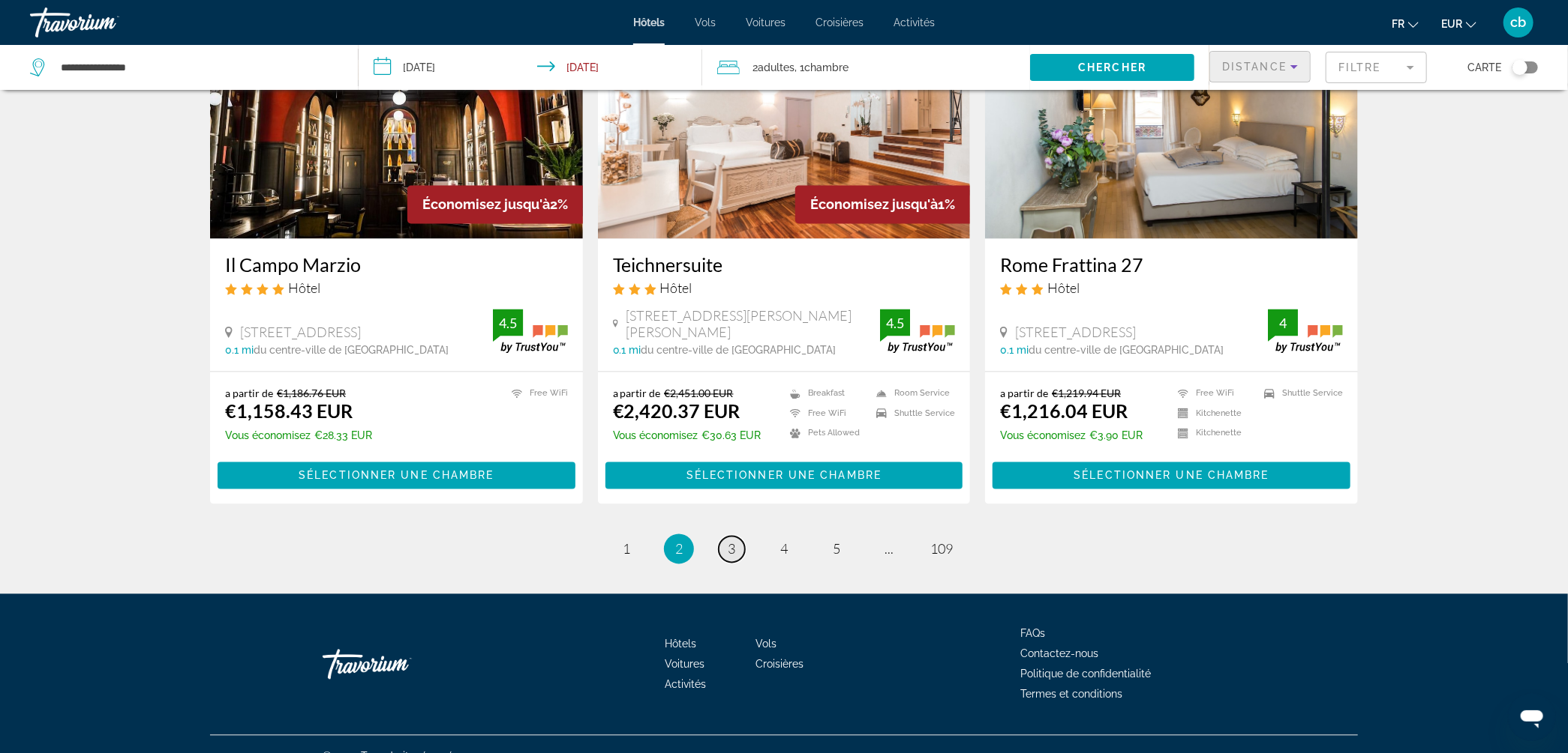
click at [738, 536] on link "page 3" at bounding box center [732, 549] width 26 height 26
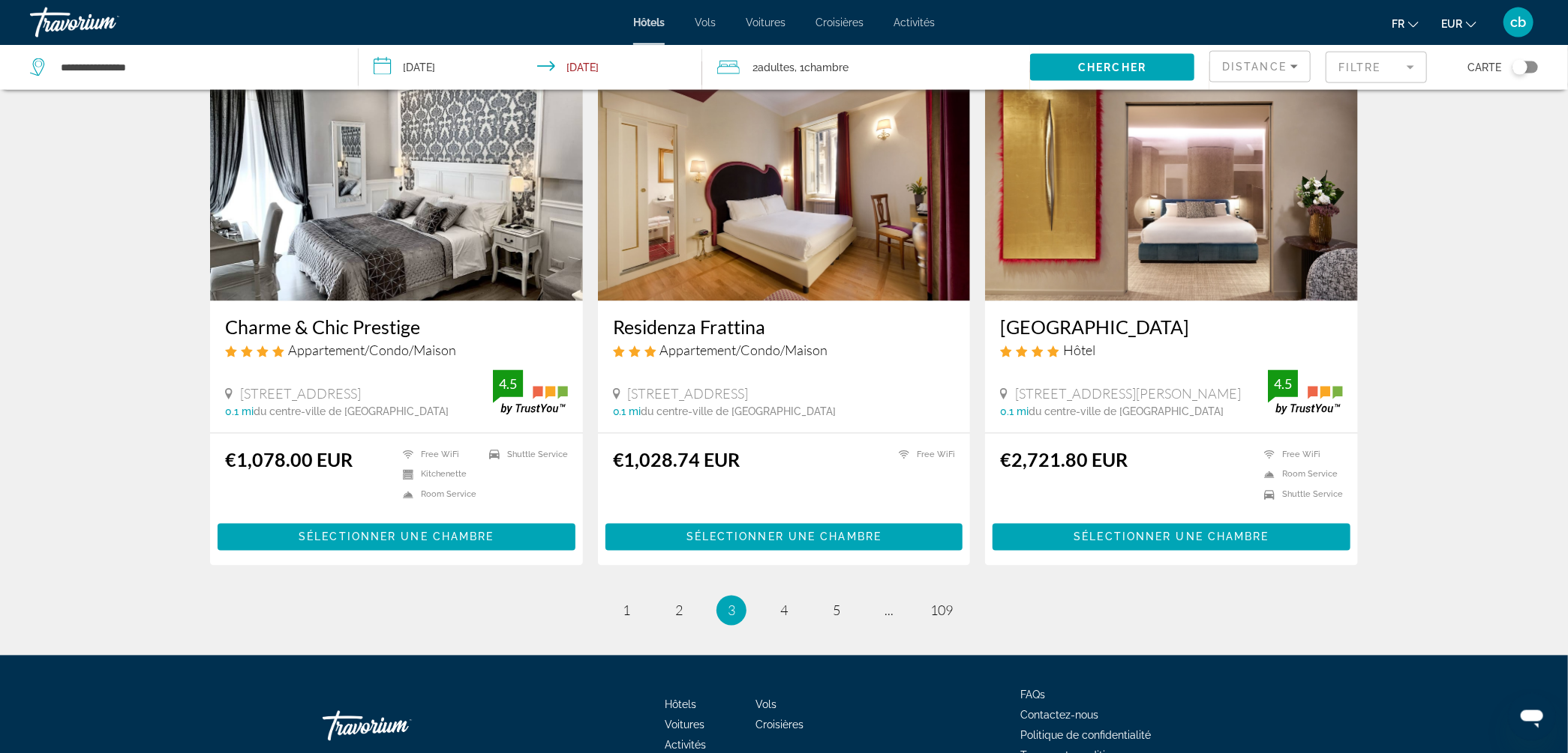
scroll to position [1764, 0]
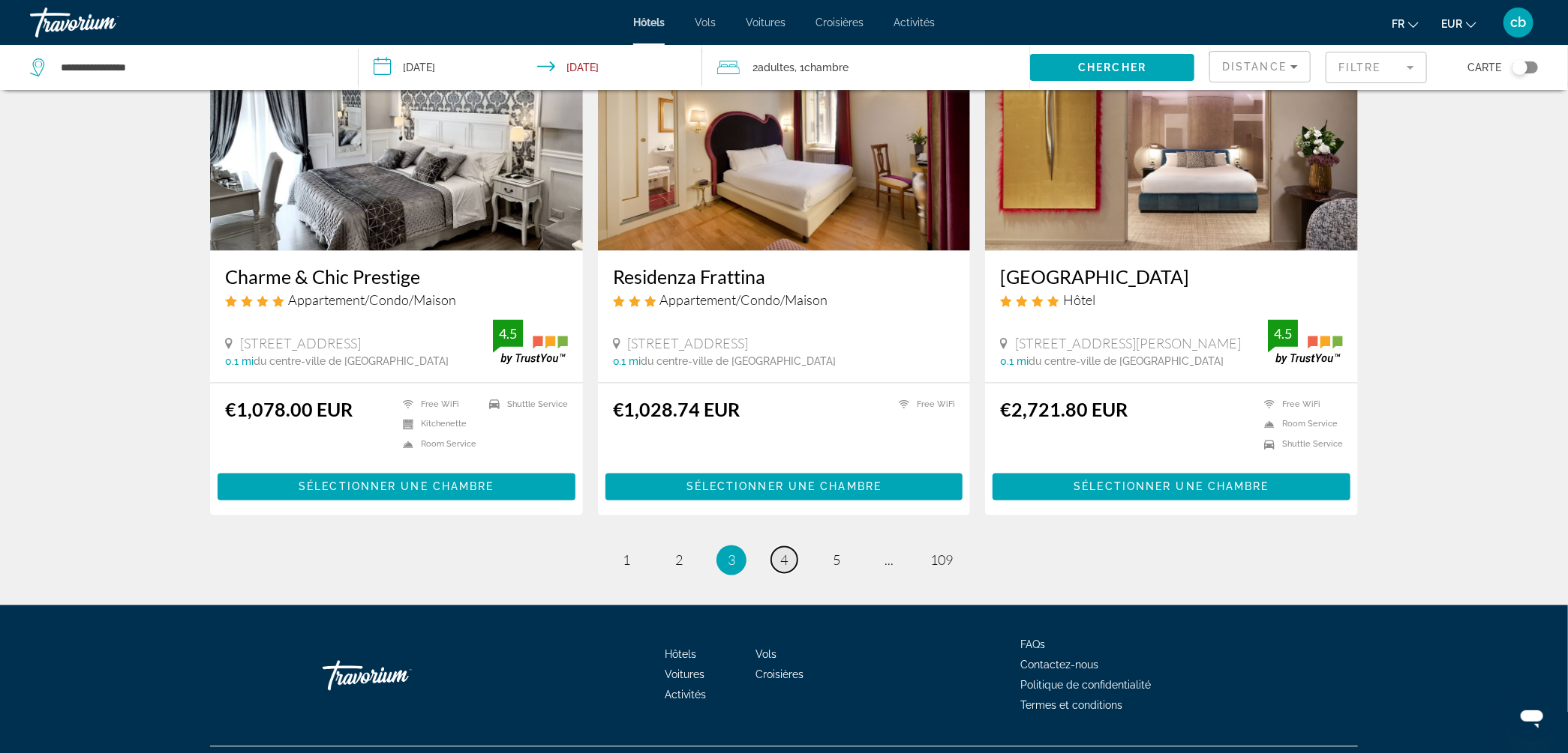
click at [784, 553] on span "4" at bounding box center [784, 561] width 7 height 16
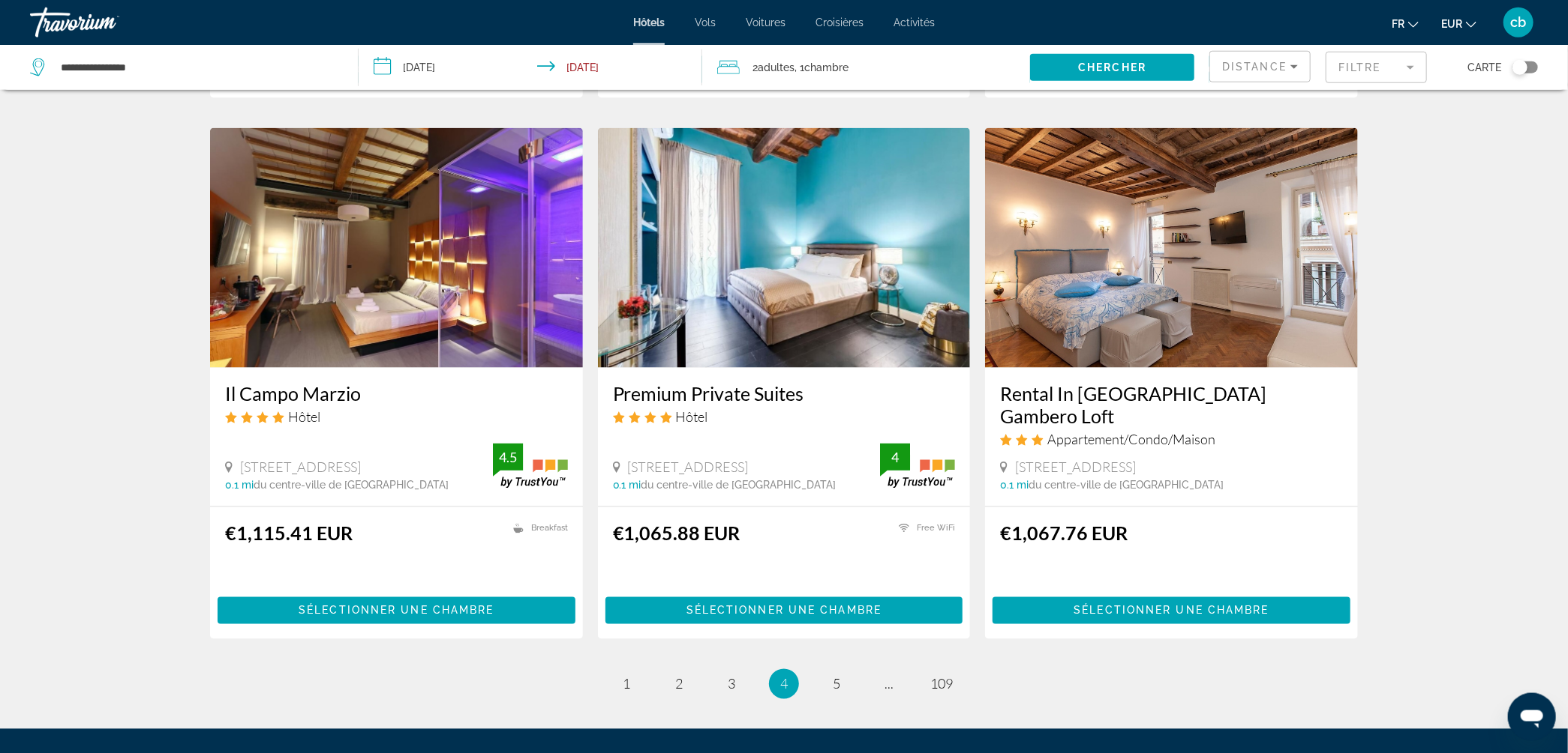
scroll to position [1652, 0]
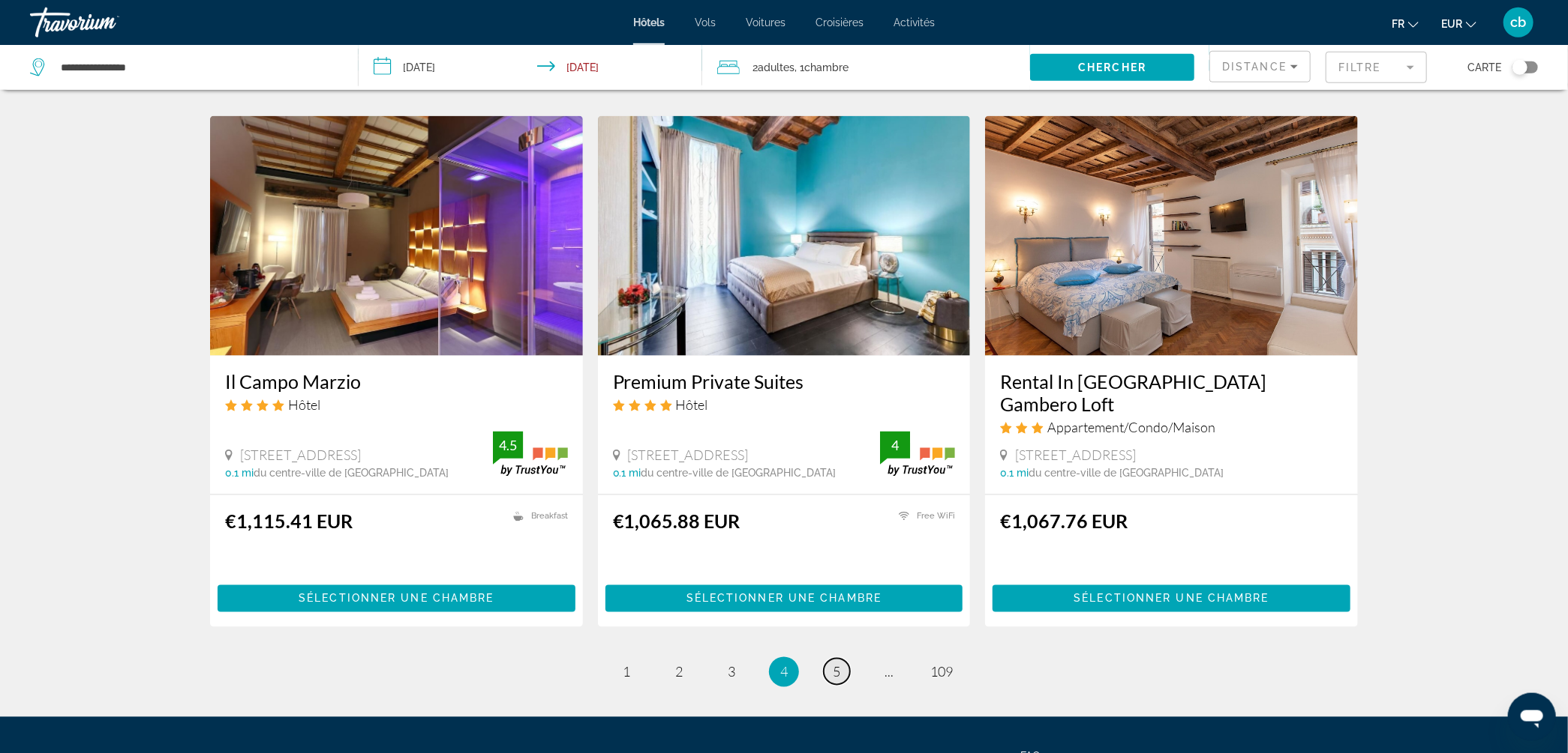
click at [835, 664] on span "5" at bounding box center [836, 672] width 7 height 16
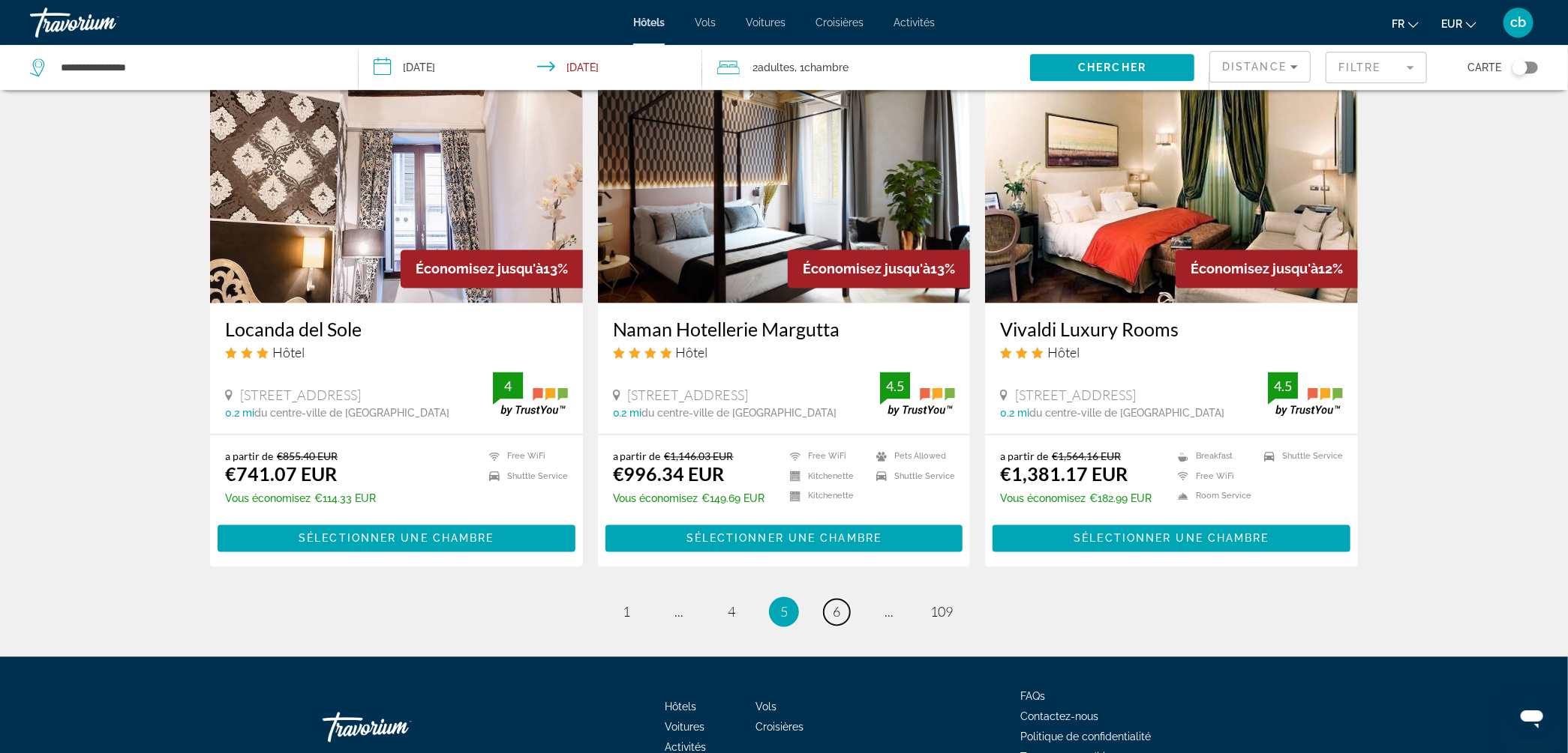
scroll to position [1737, 0]
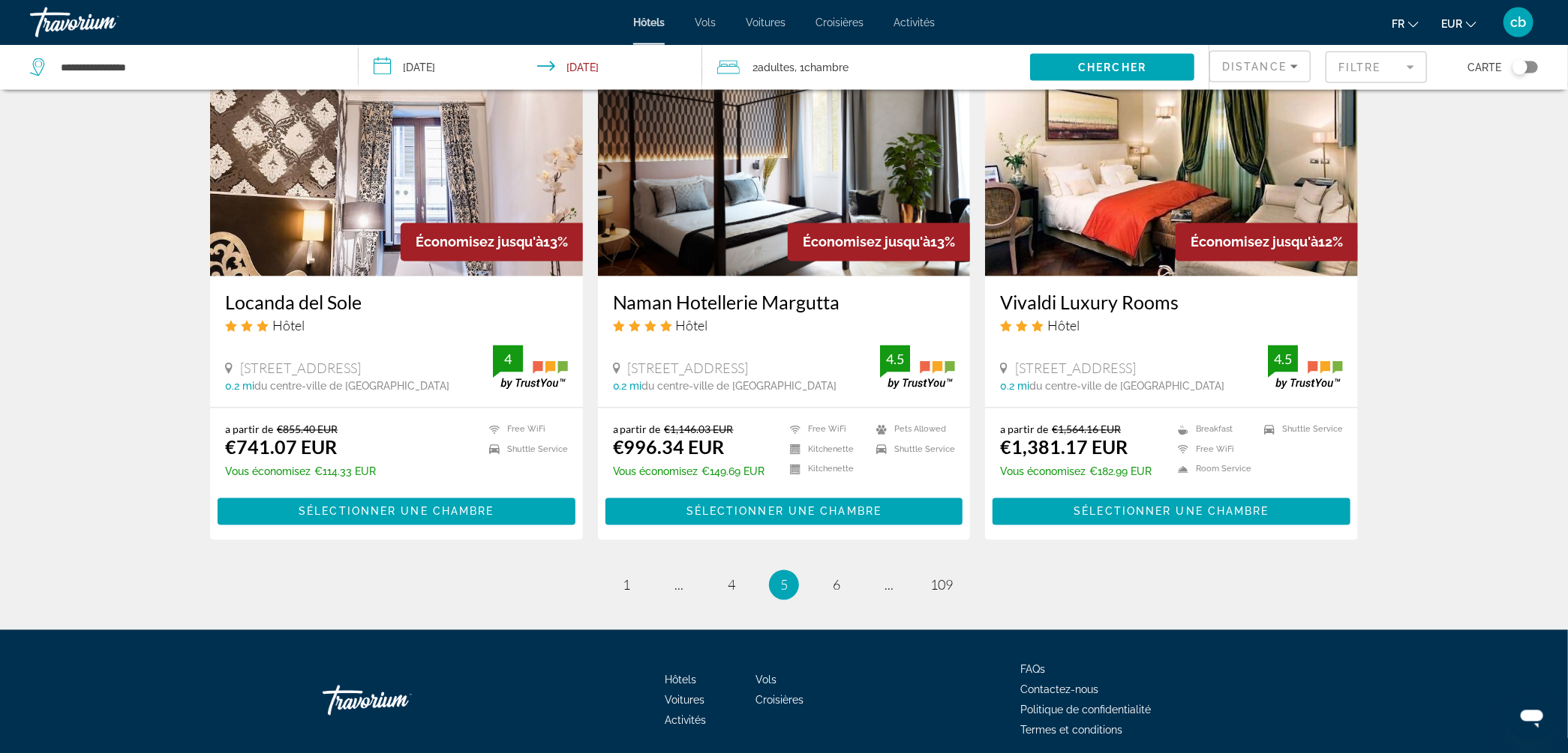
click at [359, 291] on h3 "Locanda del Sole" at bounding box center [396, 302] width 343 height 23
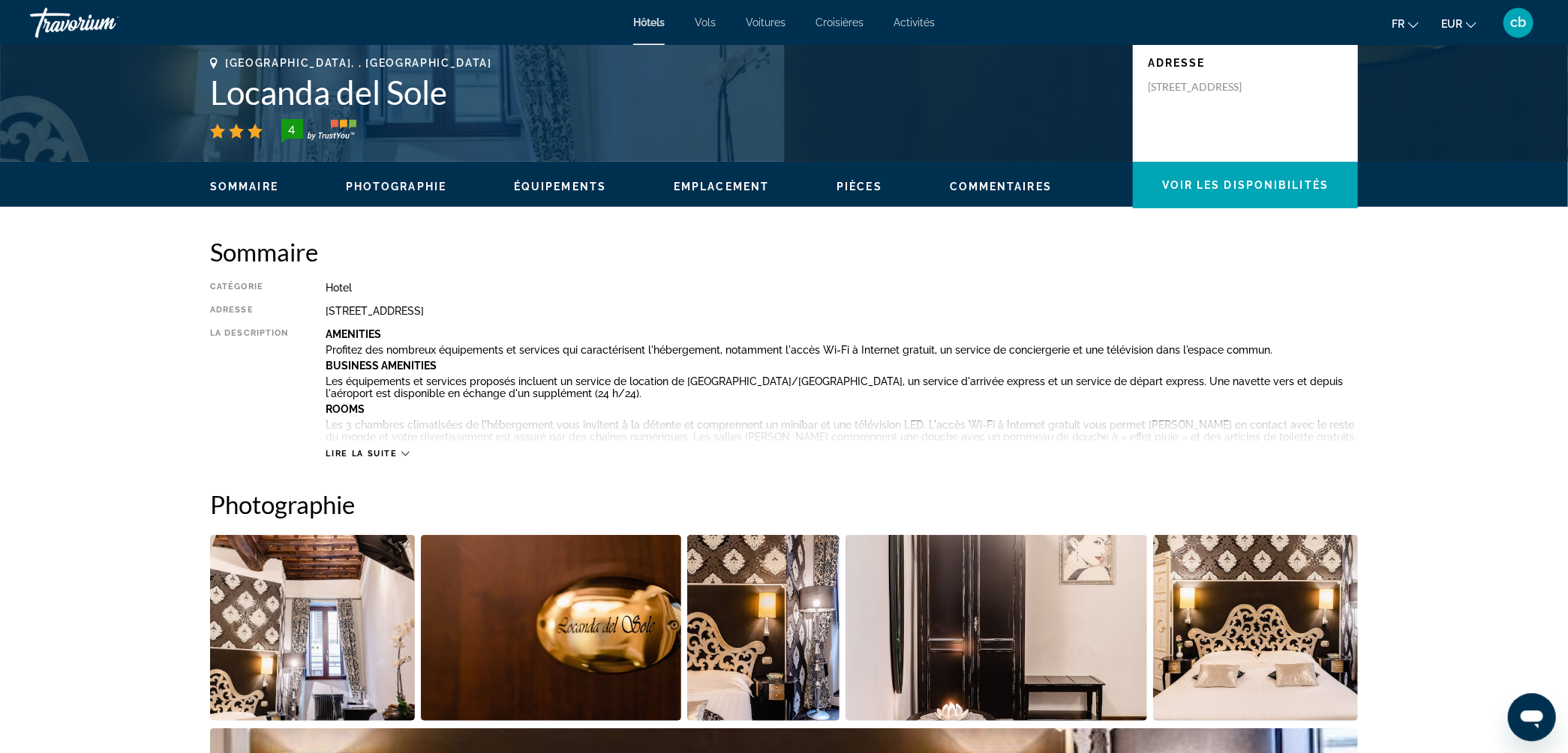
scroll to position [174, 0]
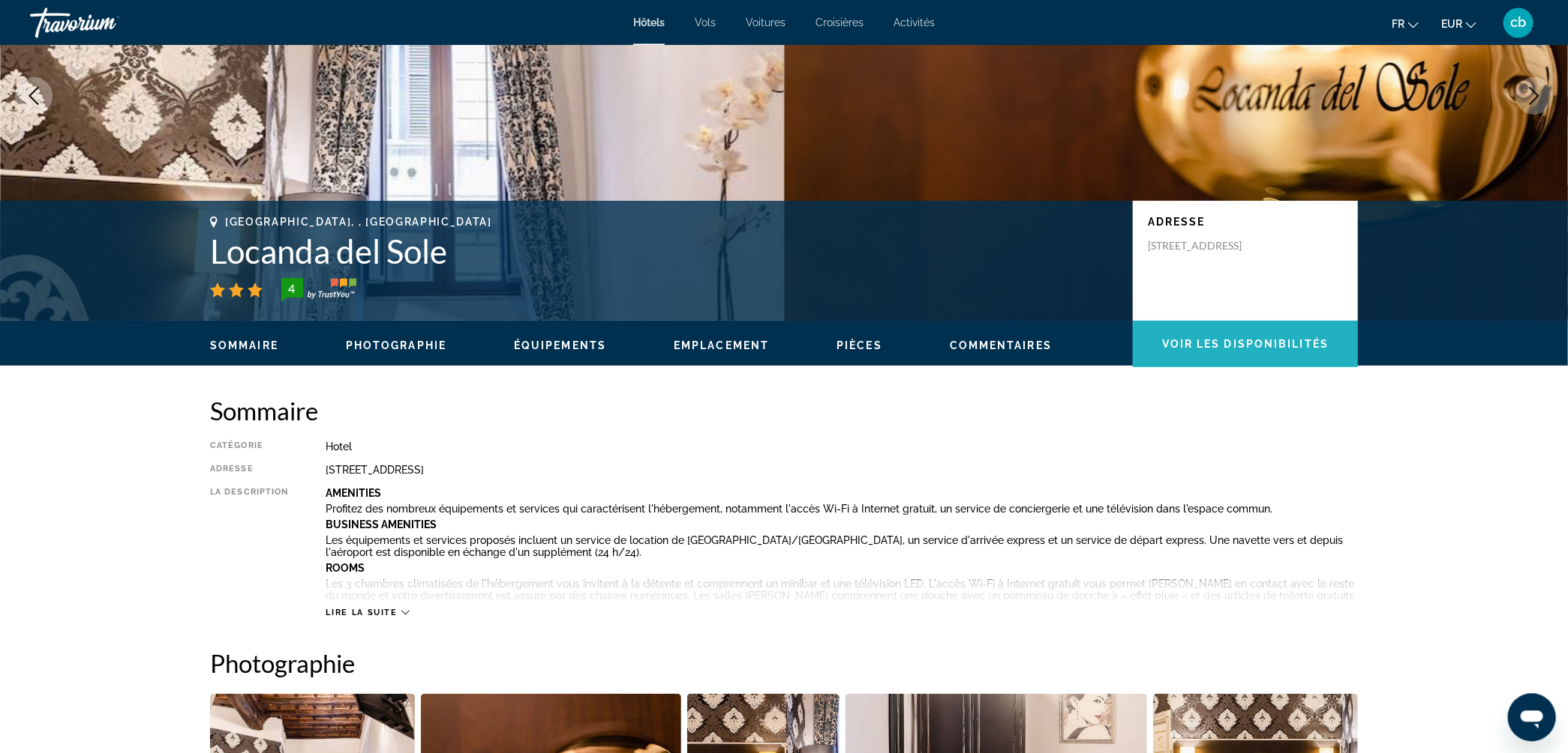
click at [1206, 346] on span "Voir les disponibilités" at bounding box center [1245, 343] width 167 height 12
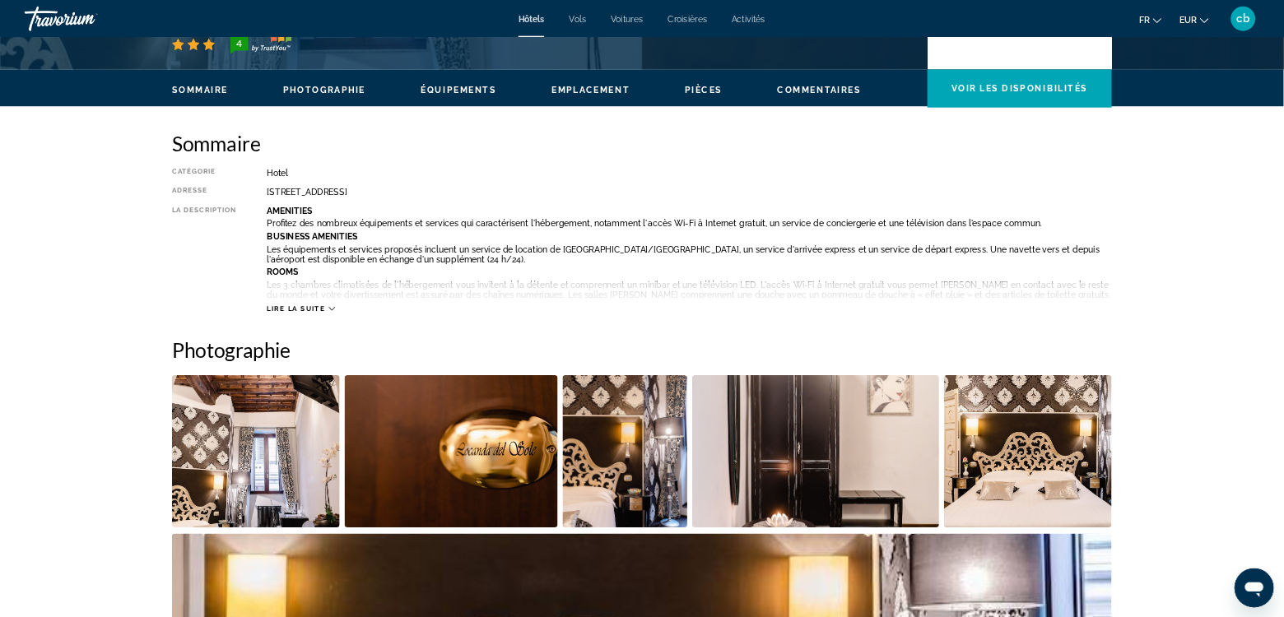
scroll to position [475, 0]
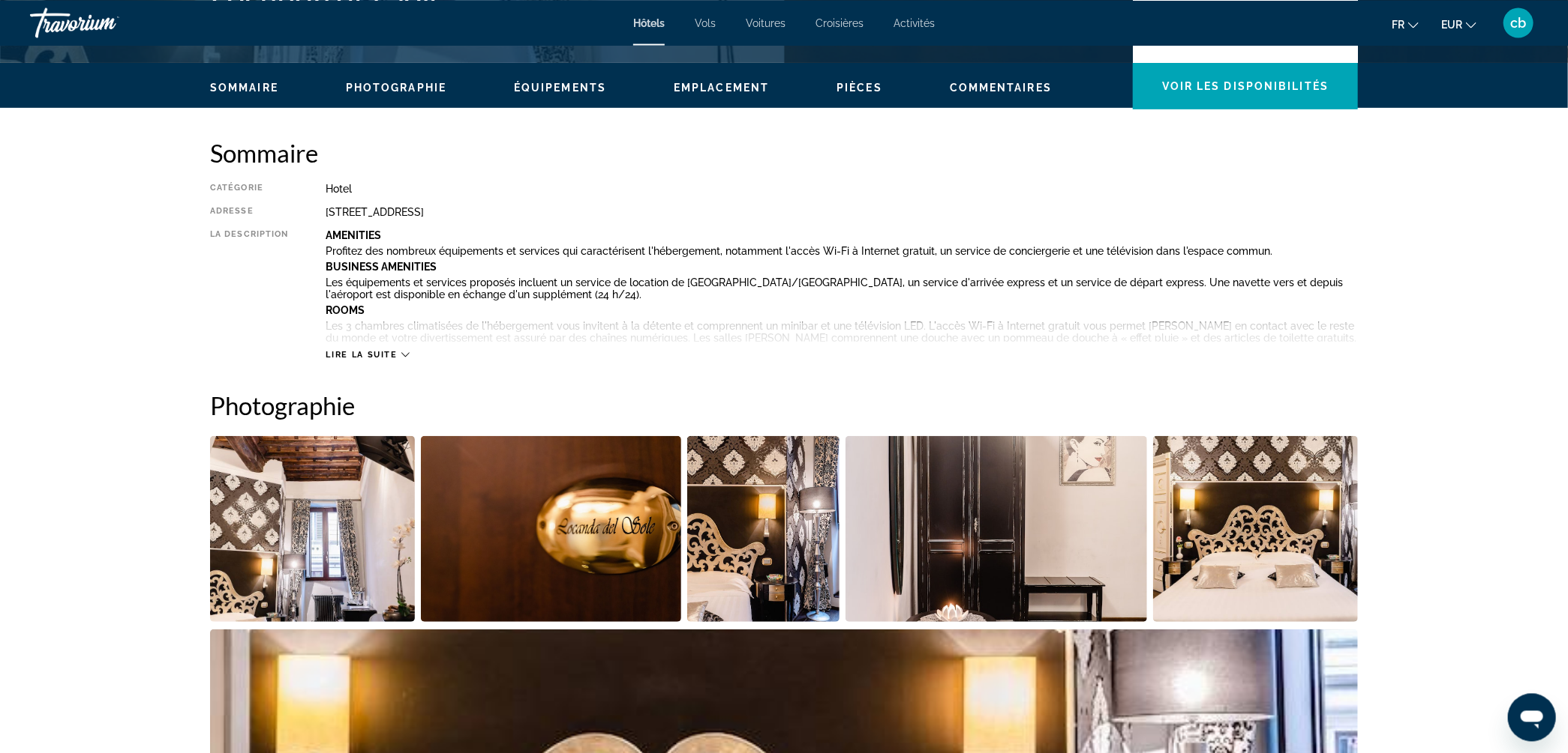
click at [354, 352] on span "Lire la suite" at bounding box center [361, 354] width 71 height 10
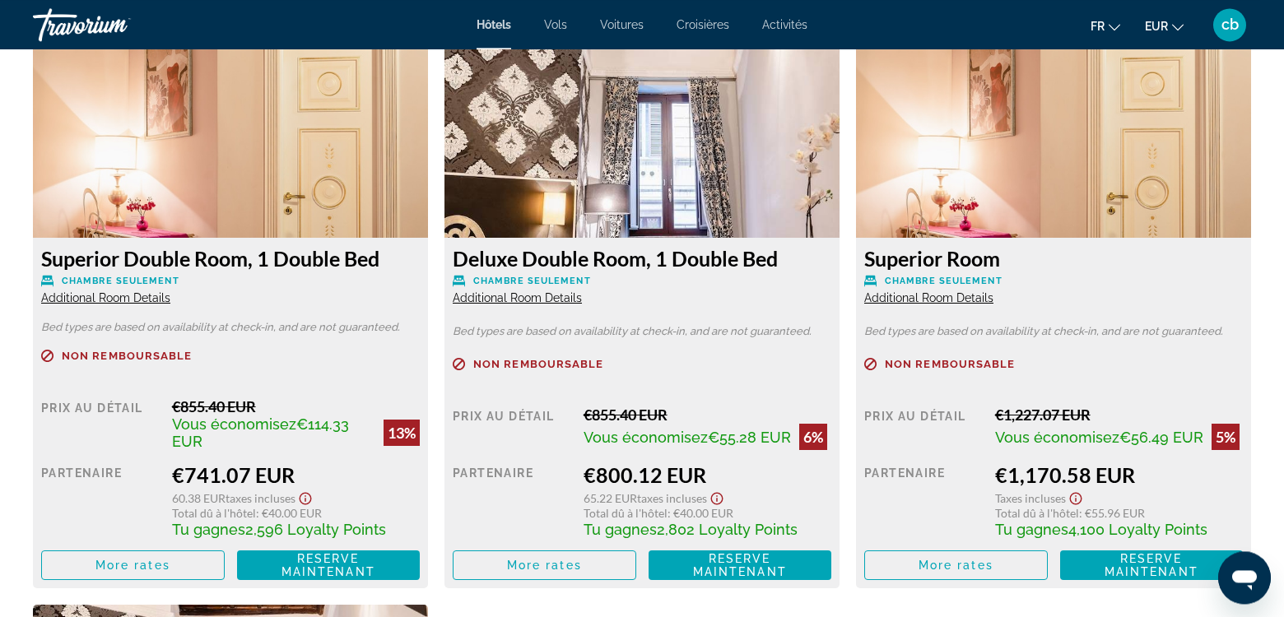
scroll to position [2771, 0]
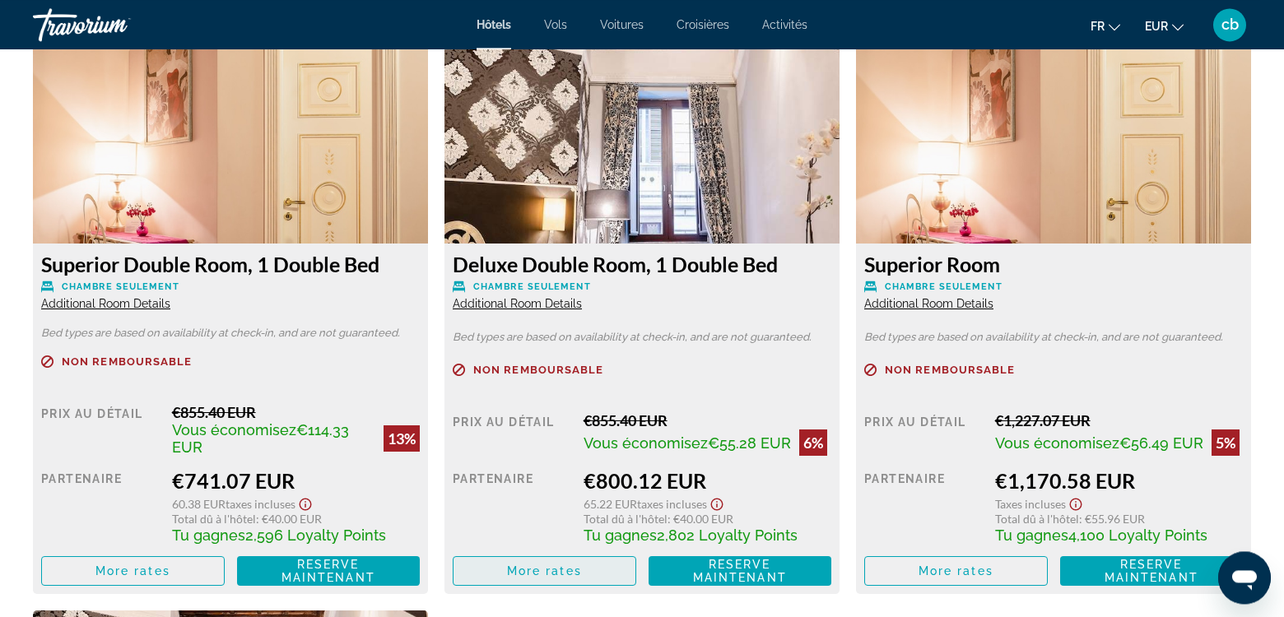
click at [552, 572] on span "More rates" at bounding box center [544, 571] width 75 height 13
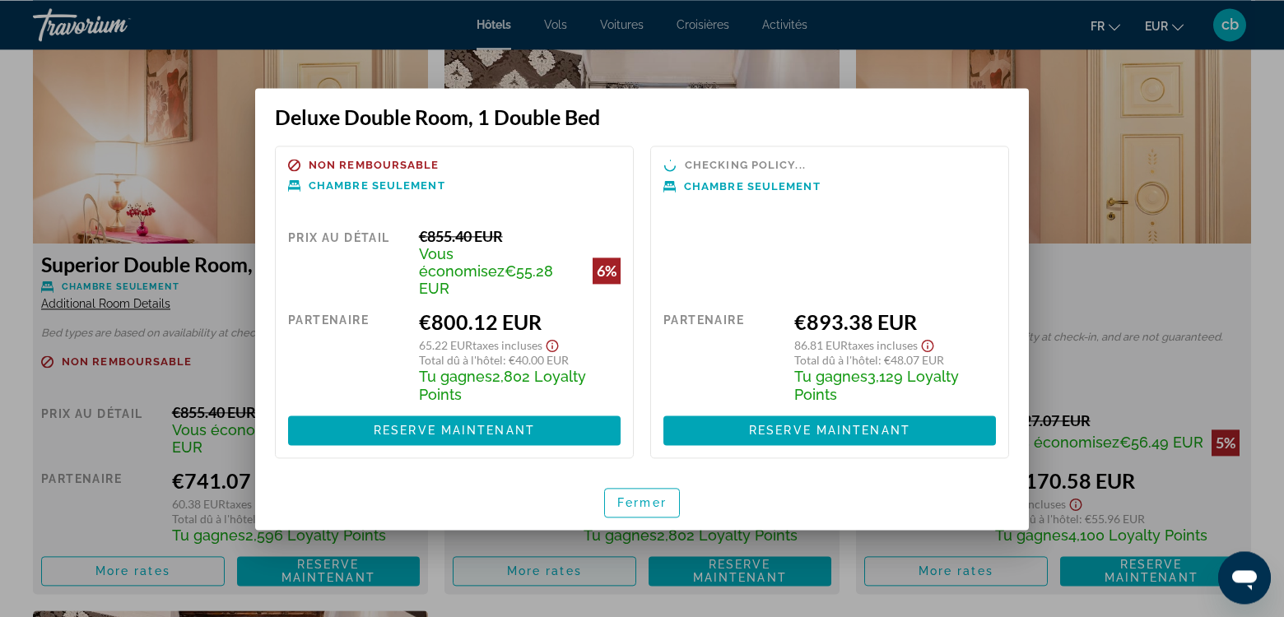
scroll to position [0, 0]
click at [835, 310] on div "€893.38 EUR" at bounding box center [895, 322] width 202 height 25
click at [772, 424] on span "Reserve maintenant" at bounding box center [829, 430] width 161 height 13
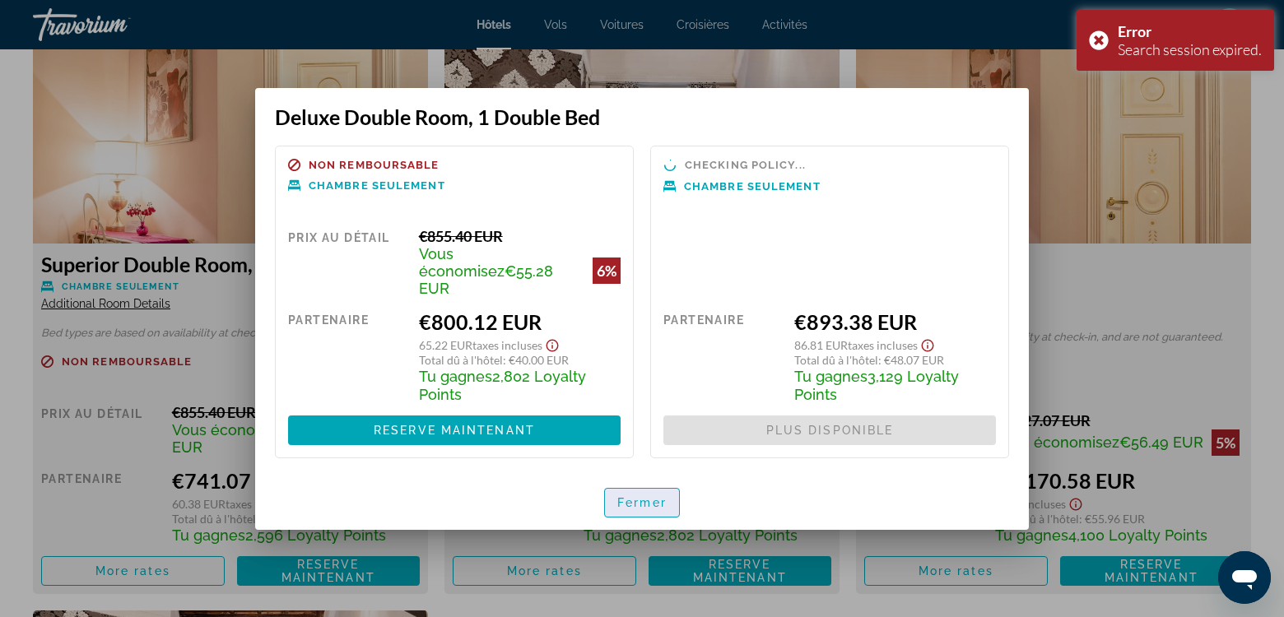
click at [617, 483] on span "button" at bounding box center [642, 503] width 74 height 40
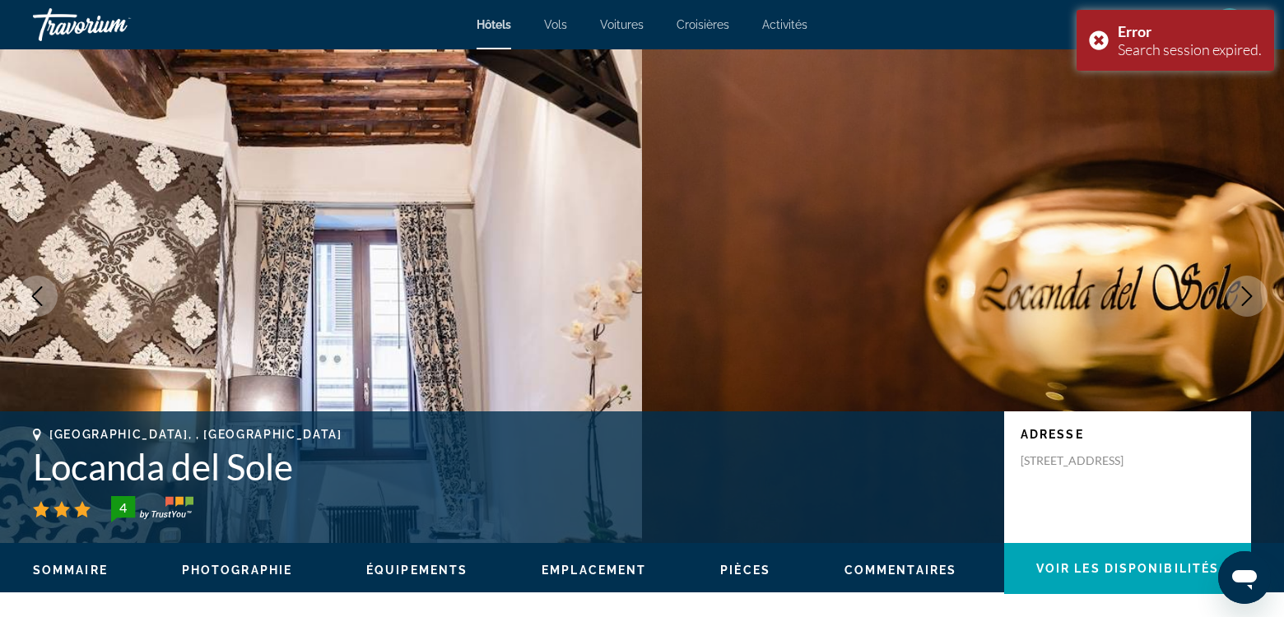
scroll to position [2771, 0]
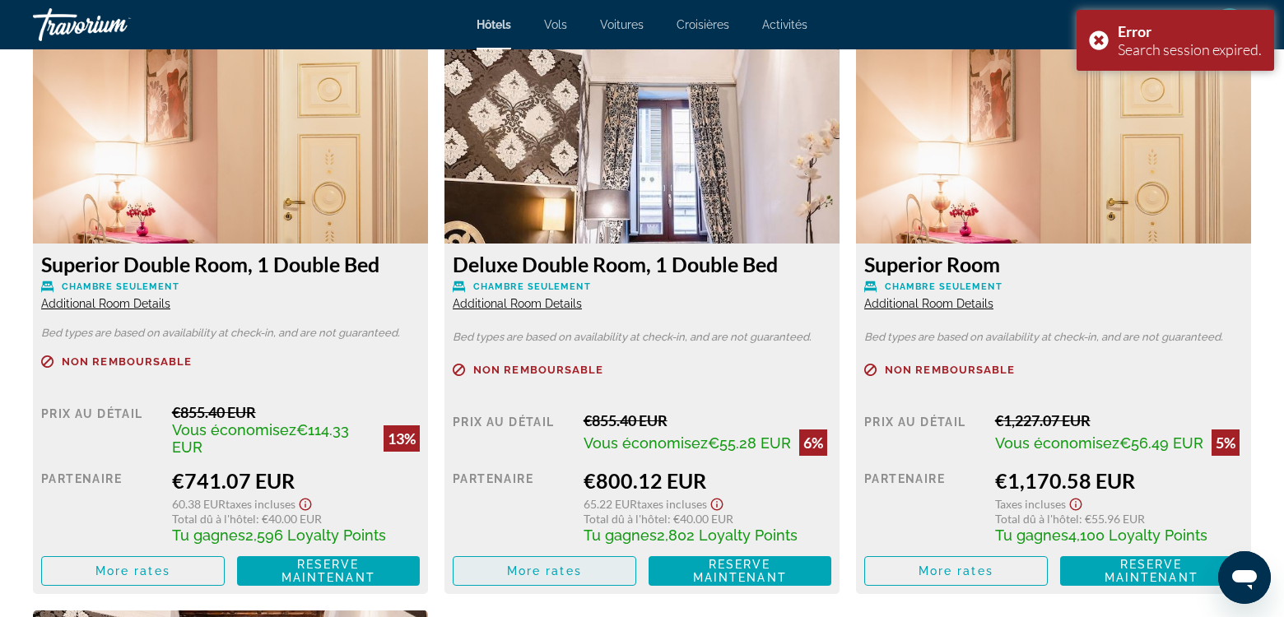
click at [557, 572] on span "More rates" at bounding box center [544, 571] width 75 height 13
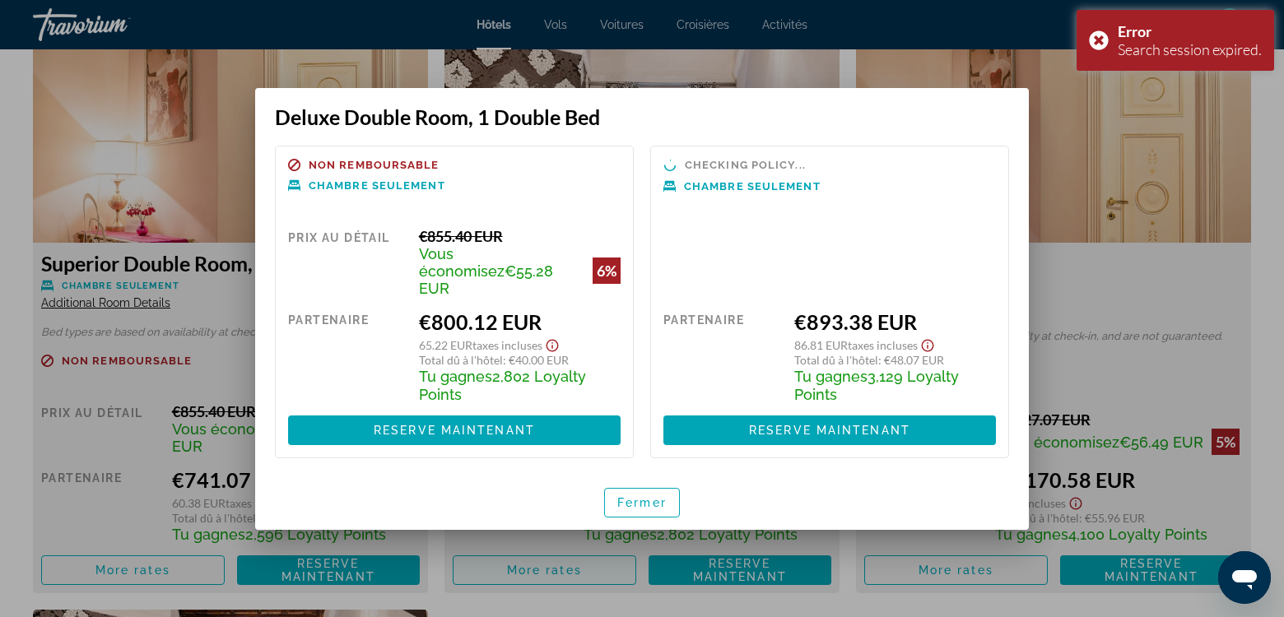
scroll to position [0, 0]
click at [647, 498] on span "Fermer" at bounding box center [641, 502] width 49 height 13
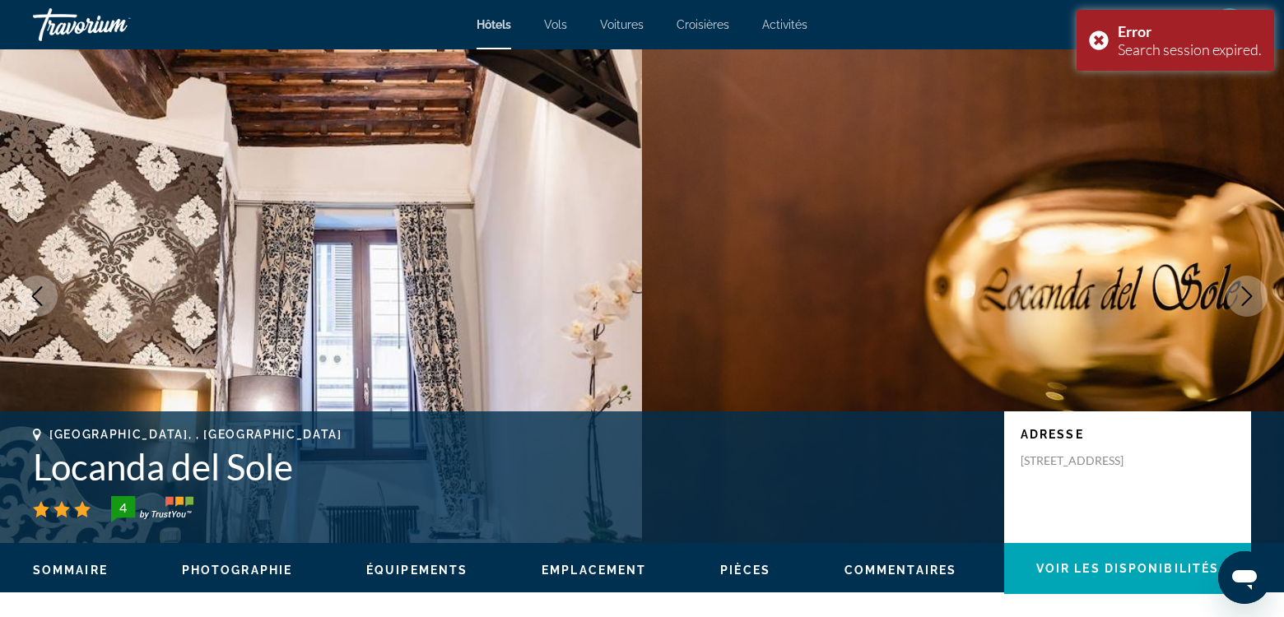
scroll to position [2771, 0]
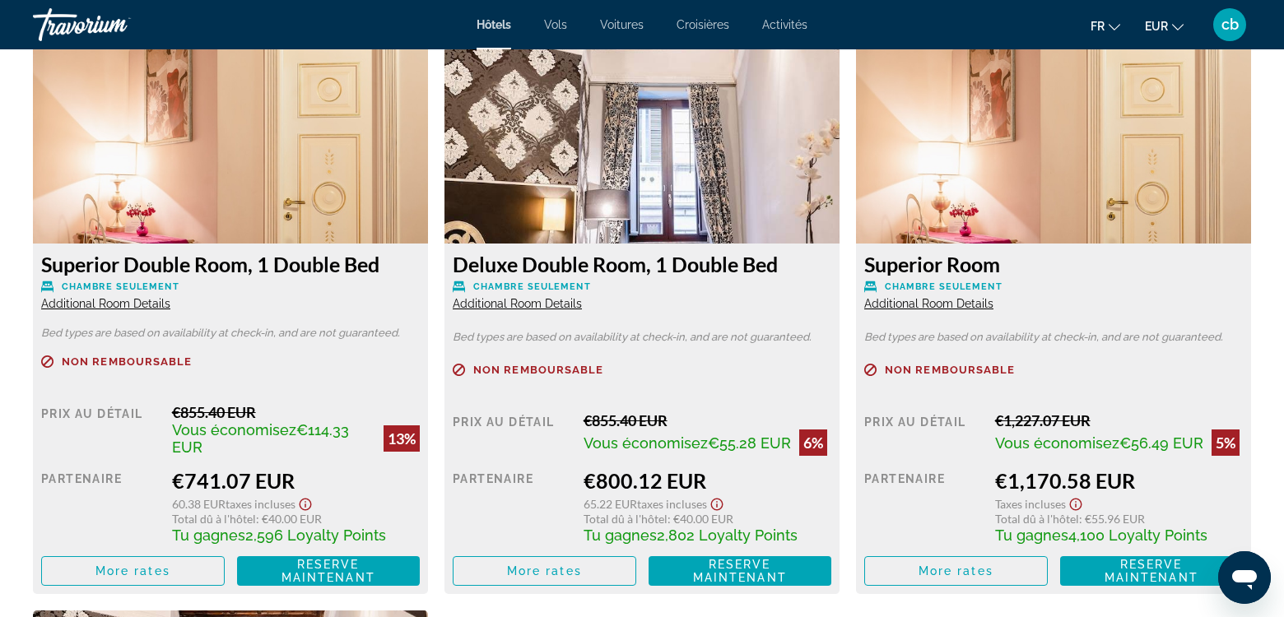
click at [538, 300] on span "Additional Room Details" at bounding box center [517, 303] width 129 height 13
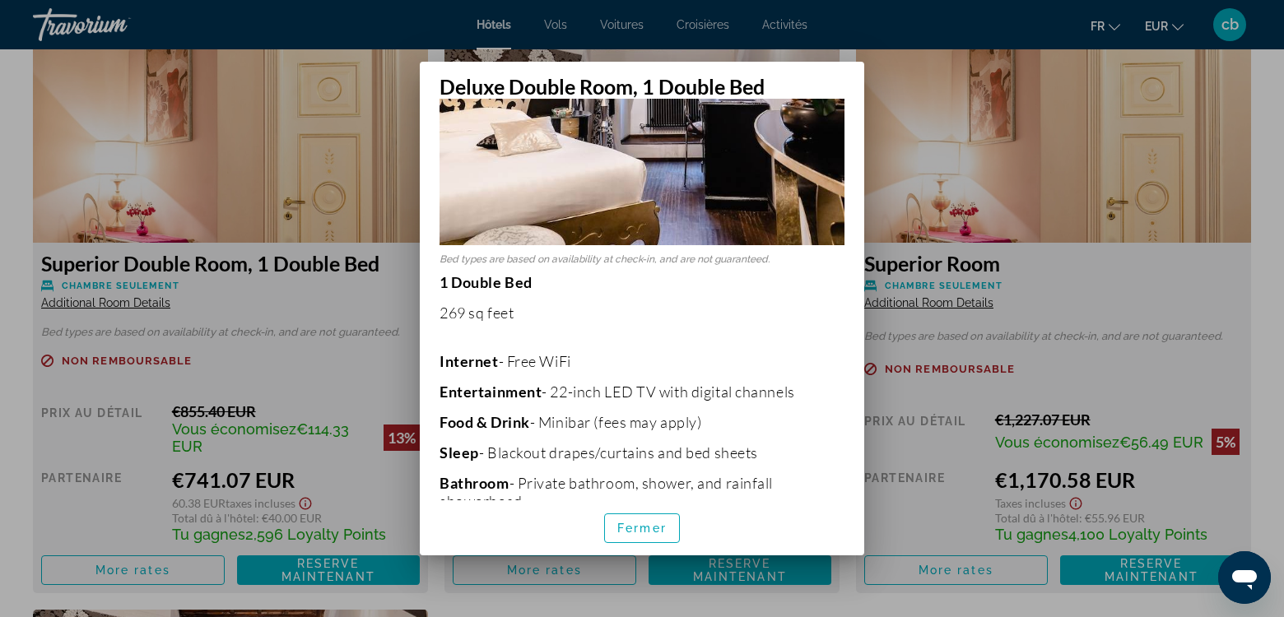
scroll to position [461, 0]
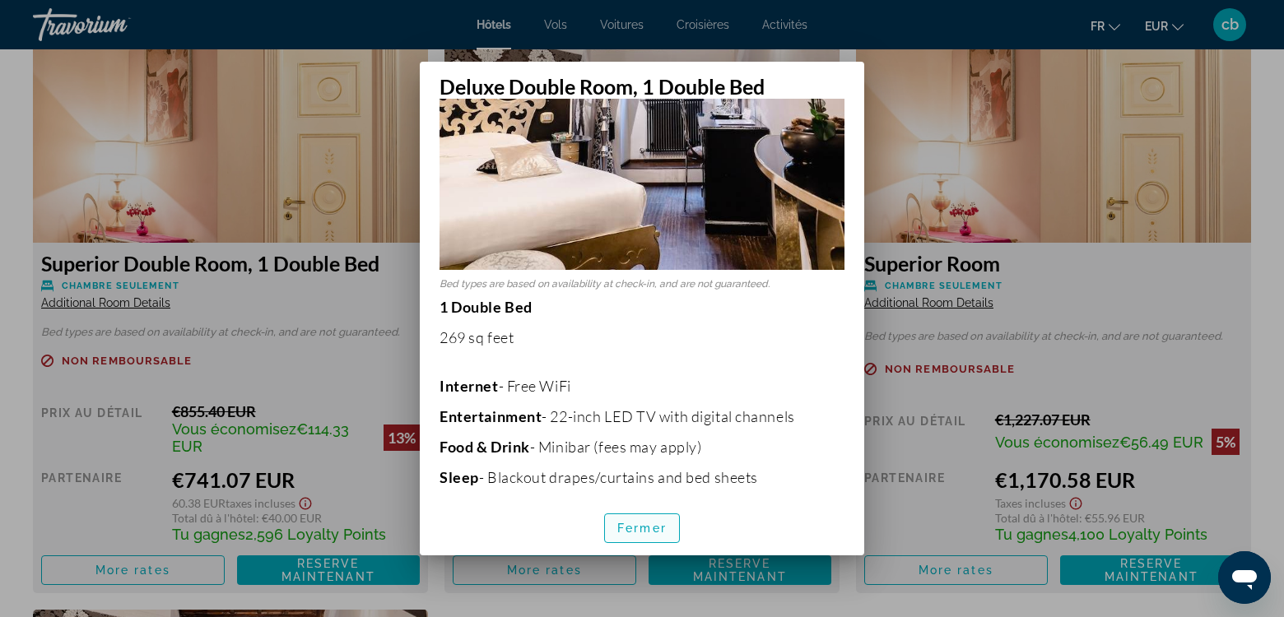
click at [652, 529] on span "Fermer" at bounding box center [641, 528] width 49 height 13
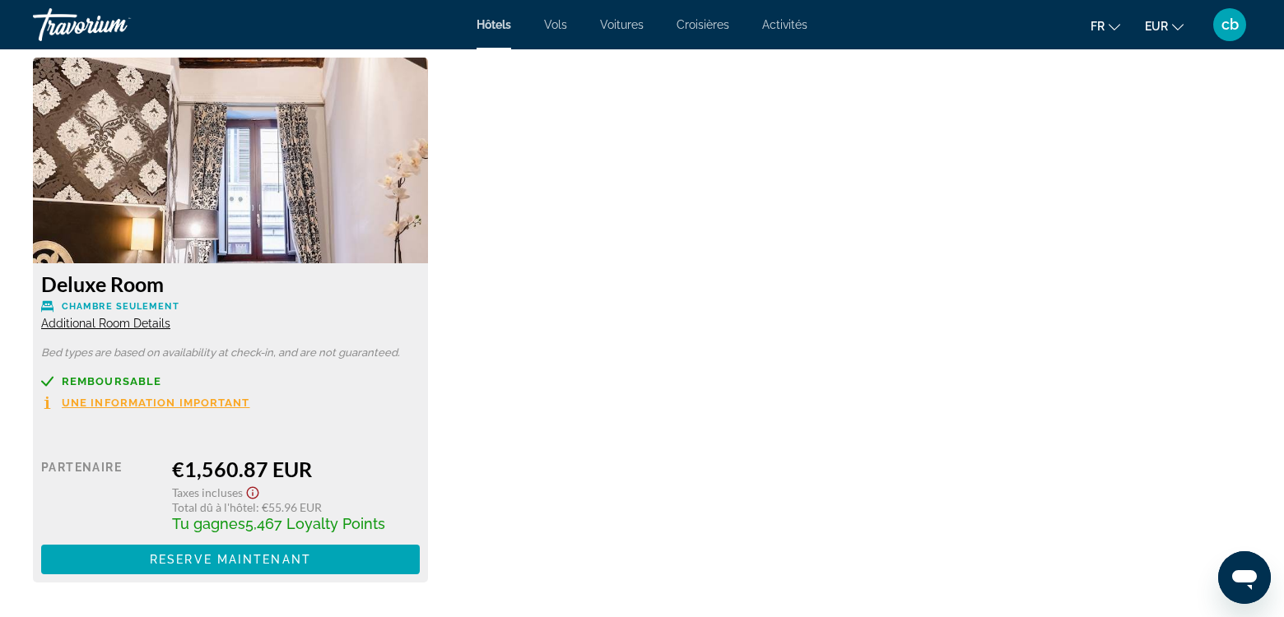
scroll to position [3326, 0]
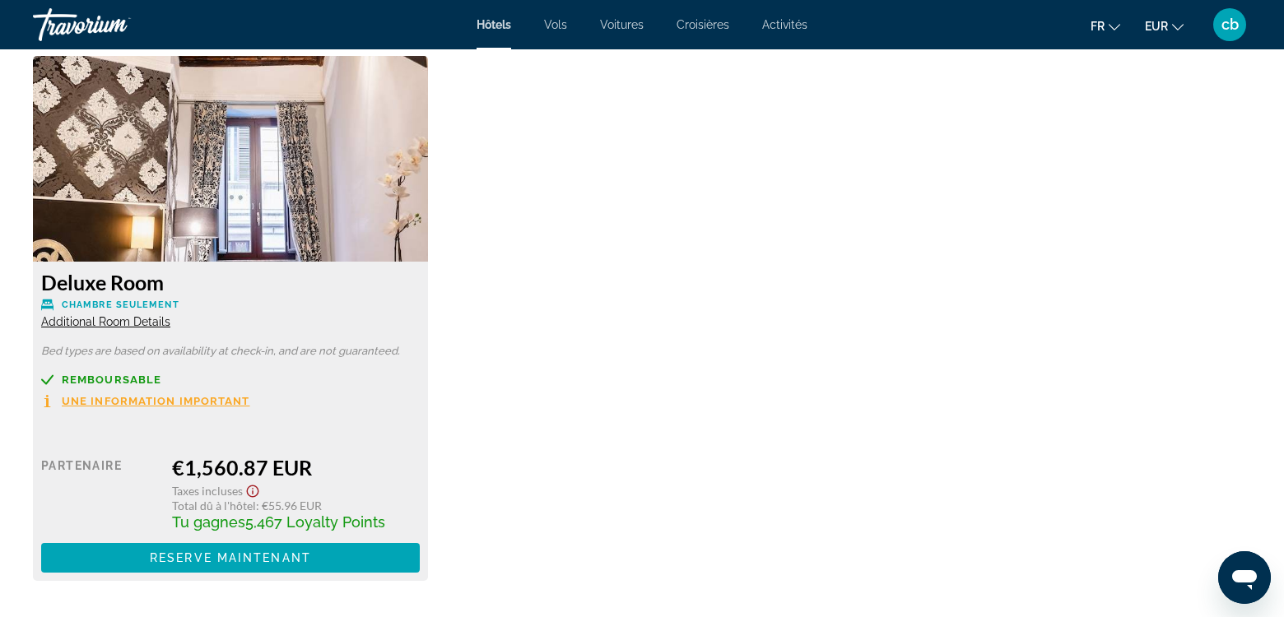
click at [124, 399] on span "Une information important" at bounding box center [156, 401] width 189 height 11
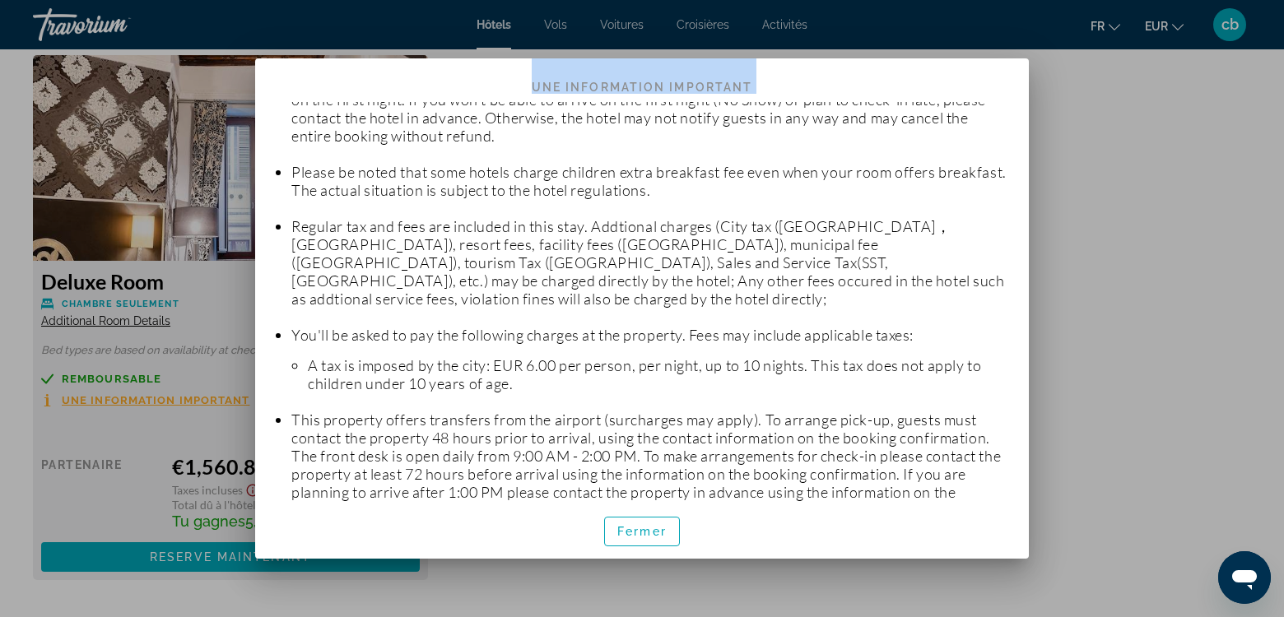
scroll to position [350, 0]
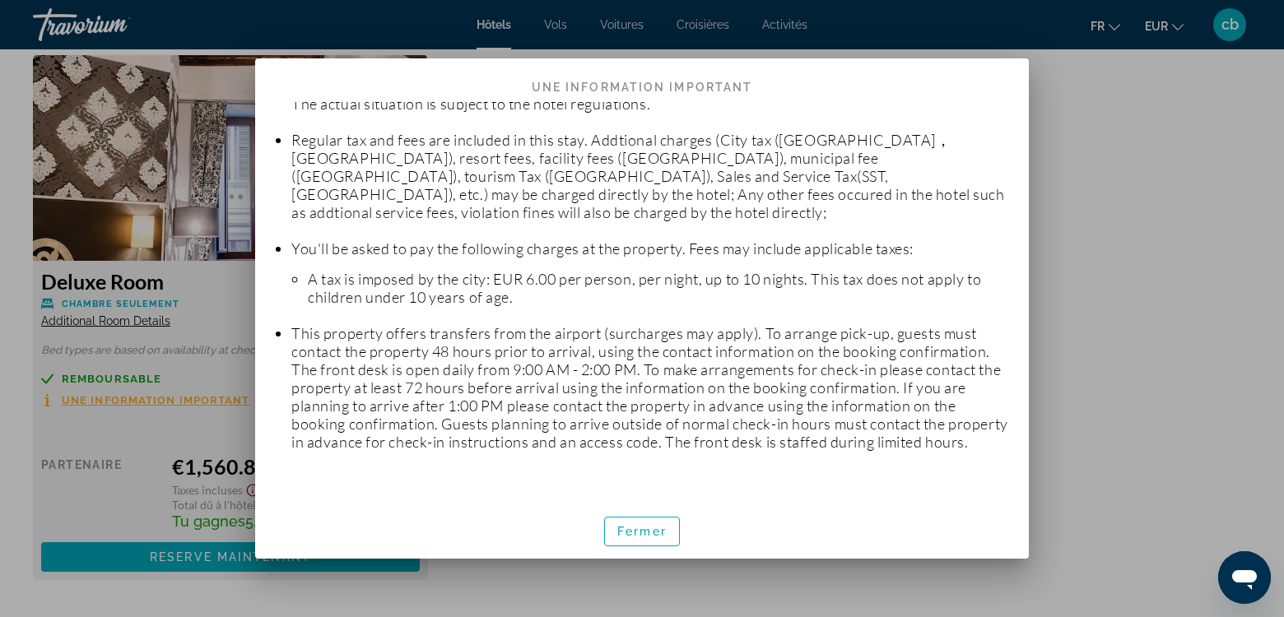
drag, startPoint x: 291, startPoint y: 159, endPoint x: 845, endPoint y: 476, distance: 638.3
click at [845, 476] on p "Reminder Upon your arrival please provide valid government-issued ID to the hot…" at bounding box center [642, 137] width 734 height 701
copy ul
click at [661, 533] on span "Fermer" at bounding box center [641, 531] width 49 height 13
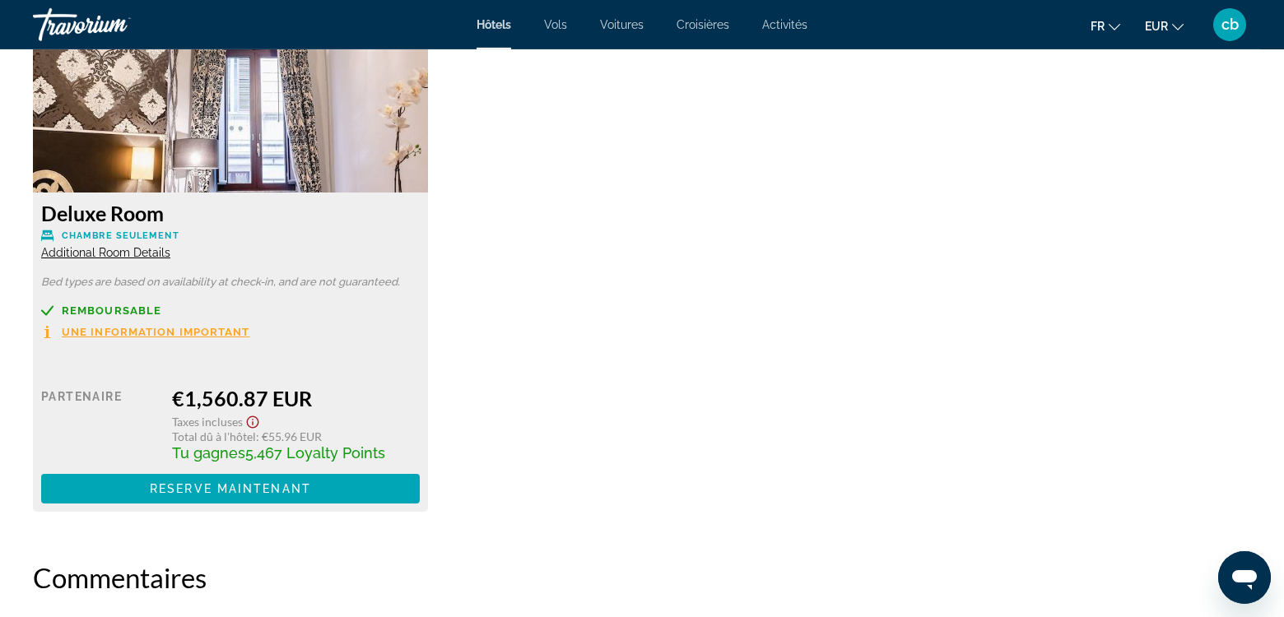
scroll to position [3393, 0]
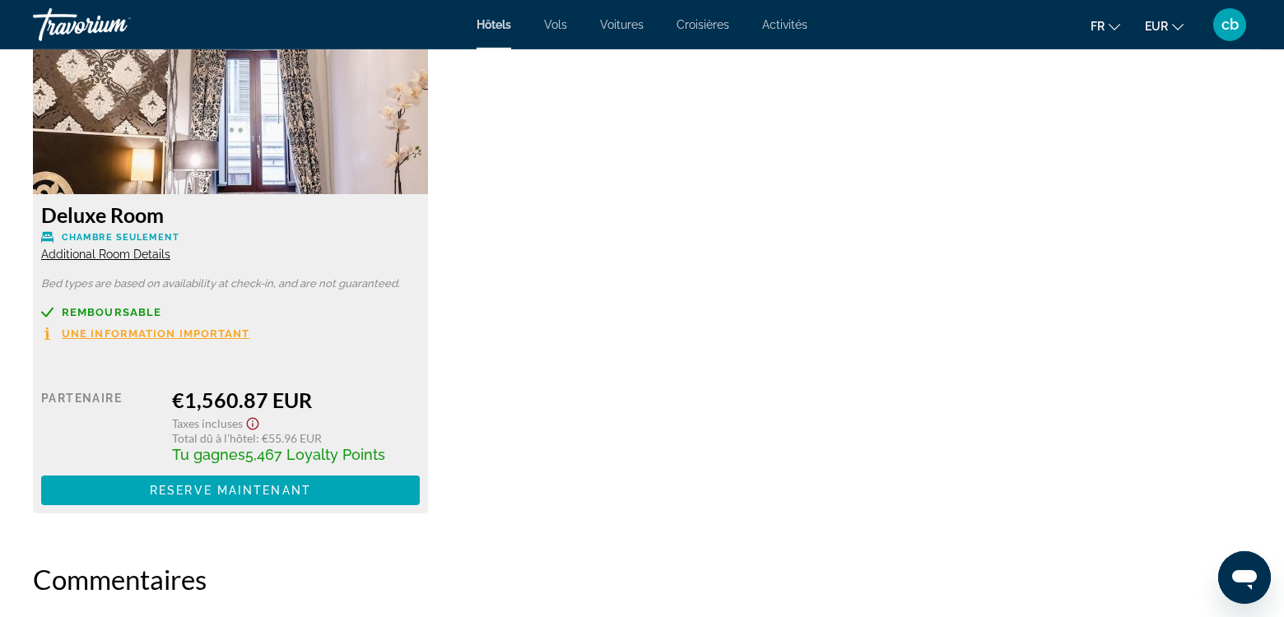
click at [252, 426] on icon "Show Taxes and Fees disclaimer" at bounding box center [253, 424] width 20 height 15
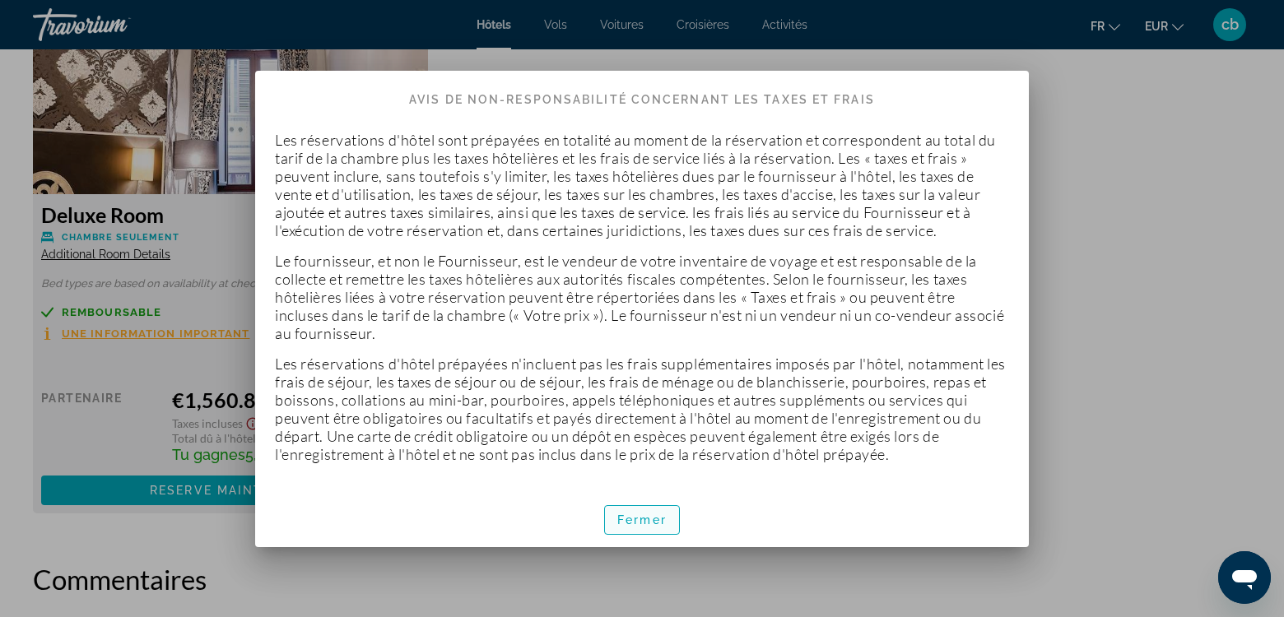
click at [640, 526] on span "Fermer" at bounding box center [641, 520] width 49 height 13
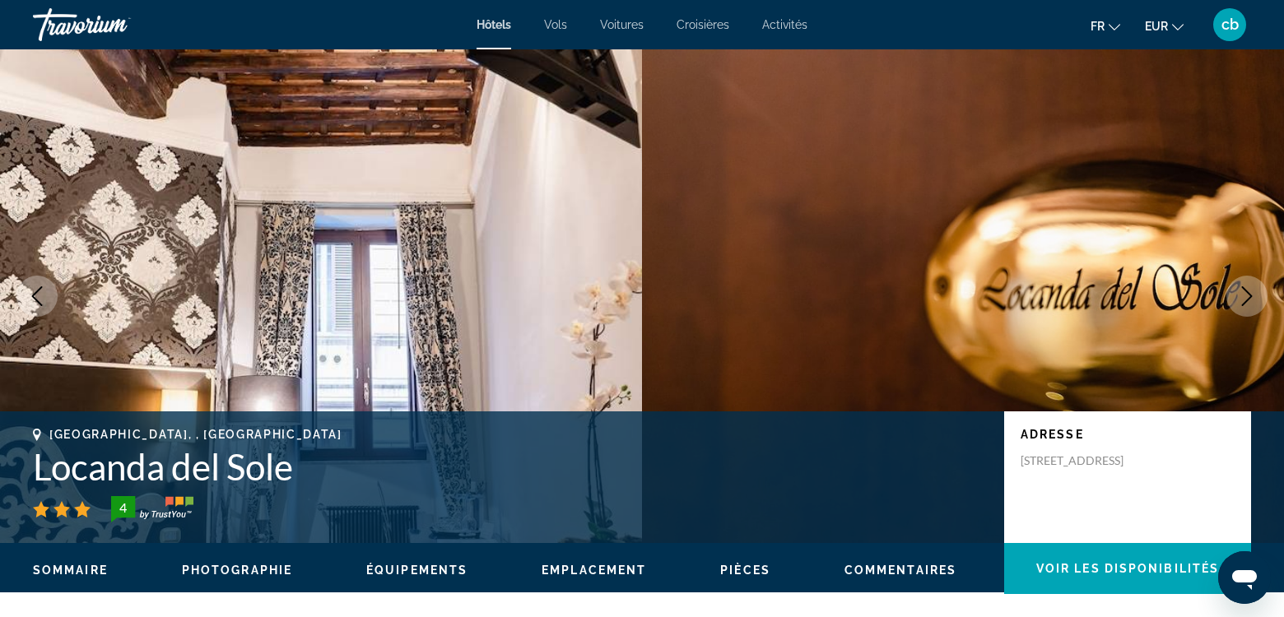
scroll to position [3393, 0]
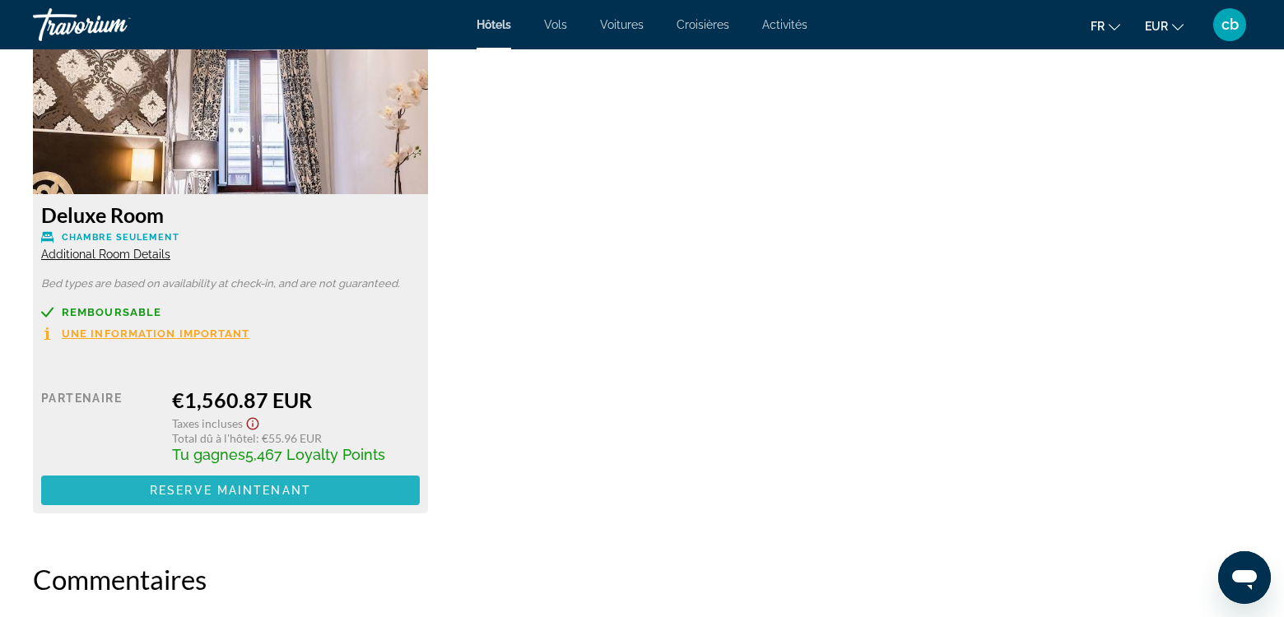
click at [221, 484] on span "Reserve maintenant" at bounding box center [230, 490] width 161 height 13
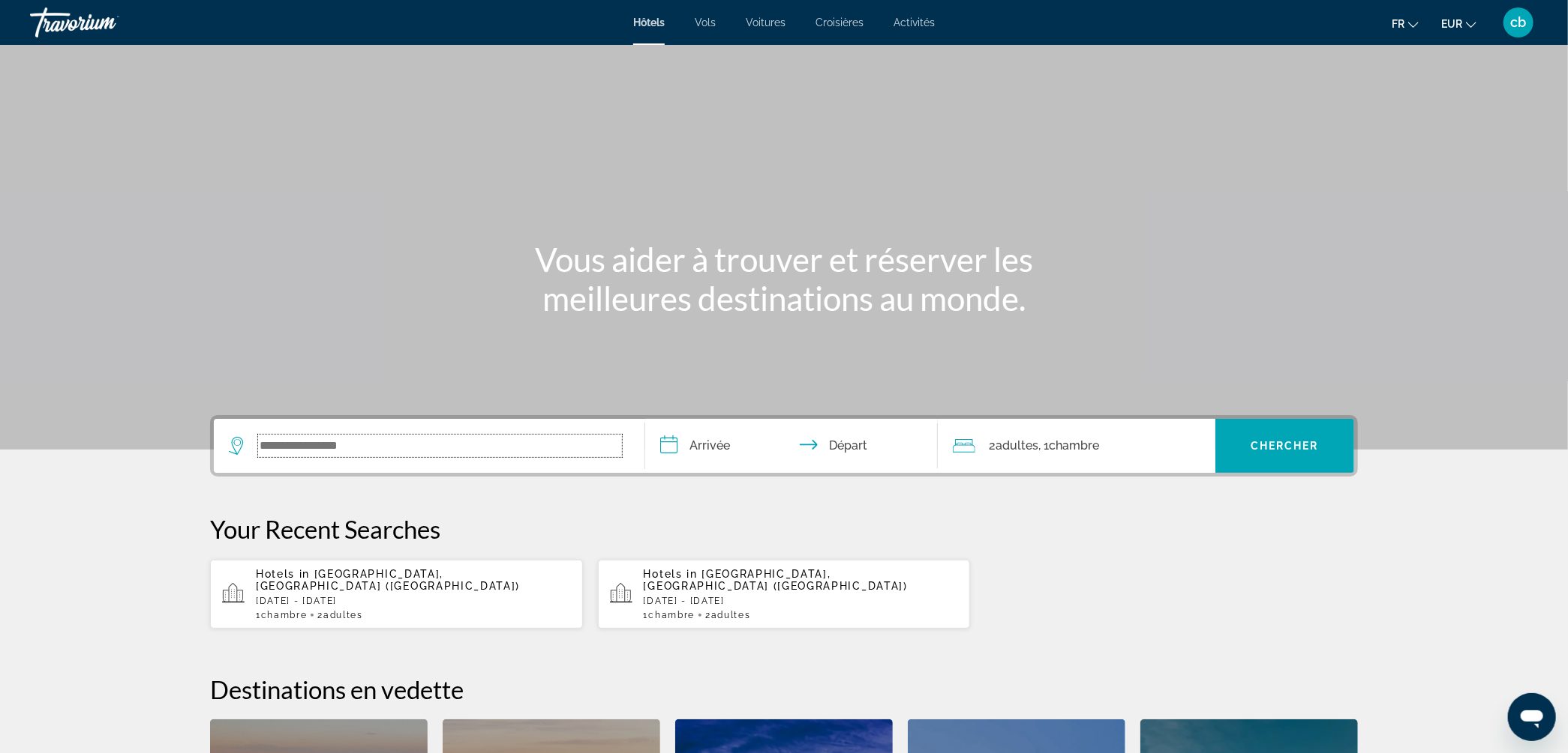
click at [446, 446] on input "Search widget" at bounding box center [439, 445] width 364 height 23
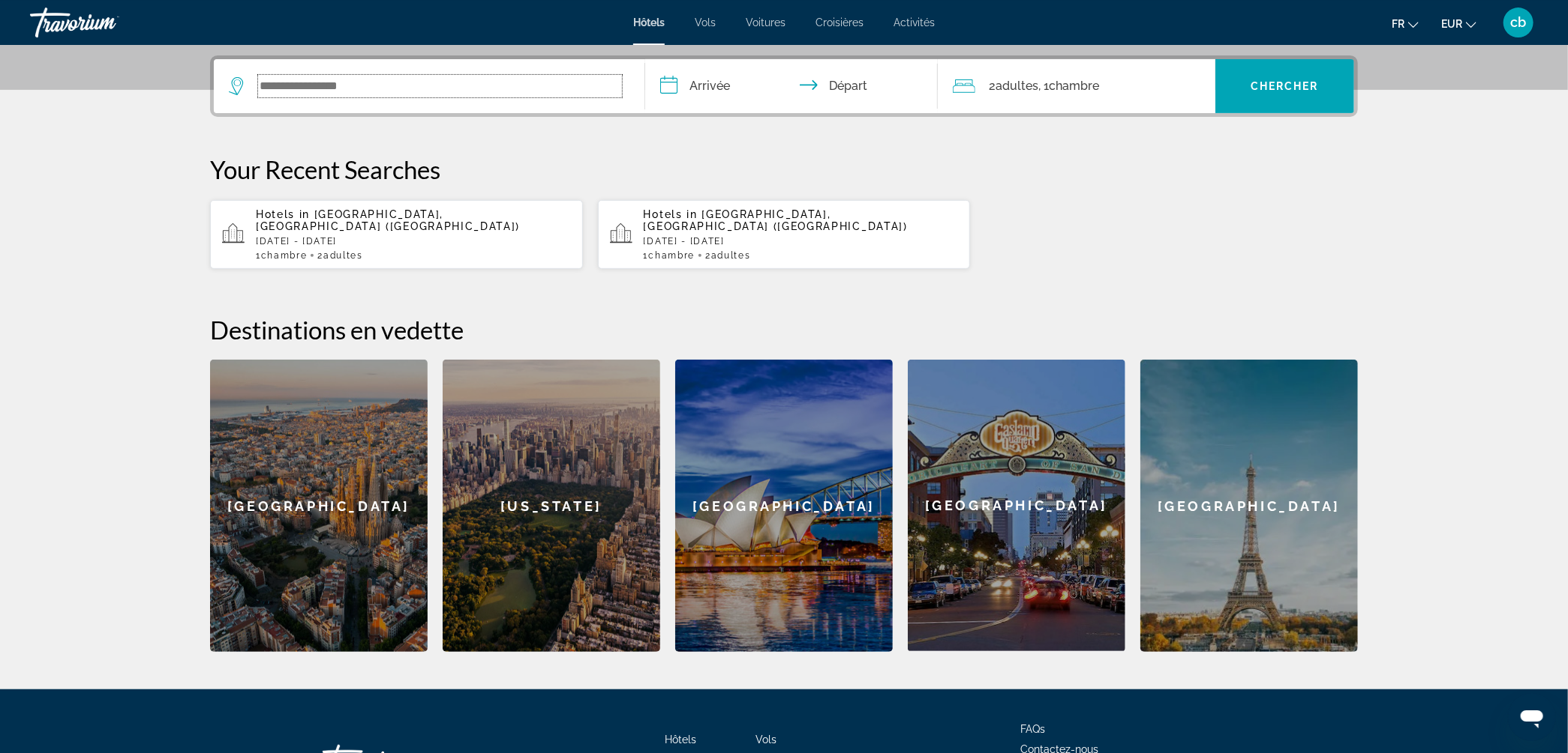
scroll to position [365, 0]
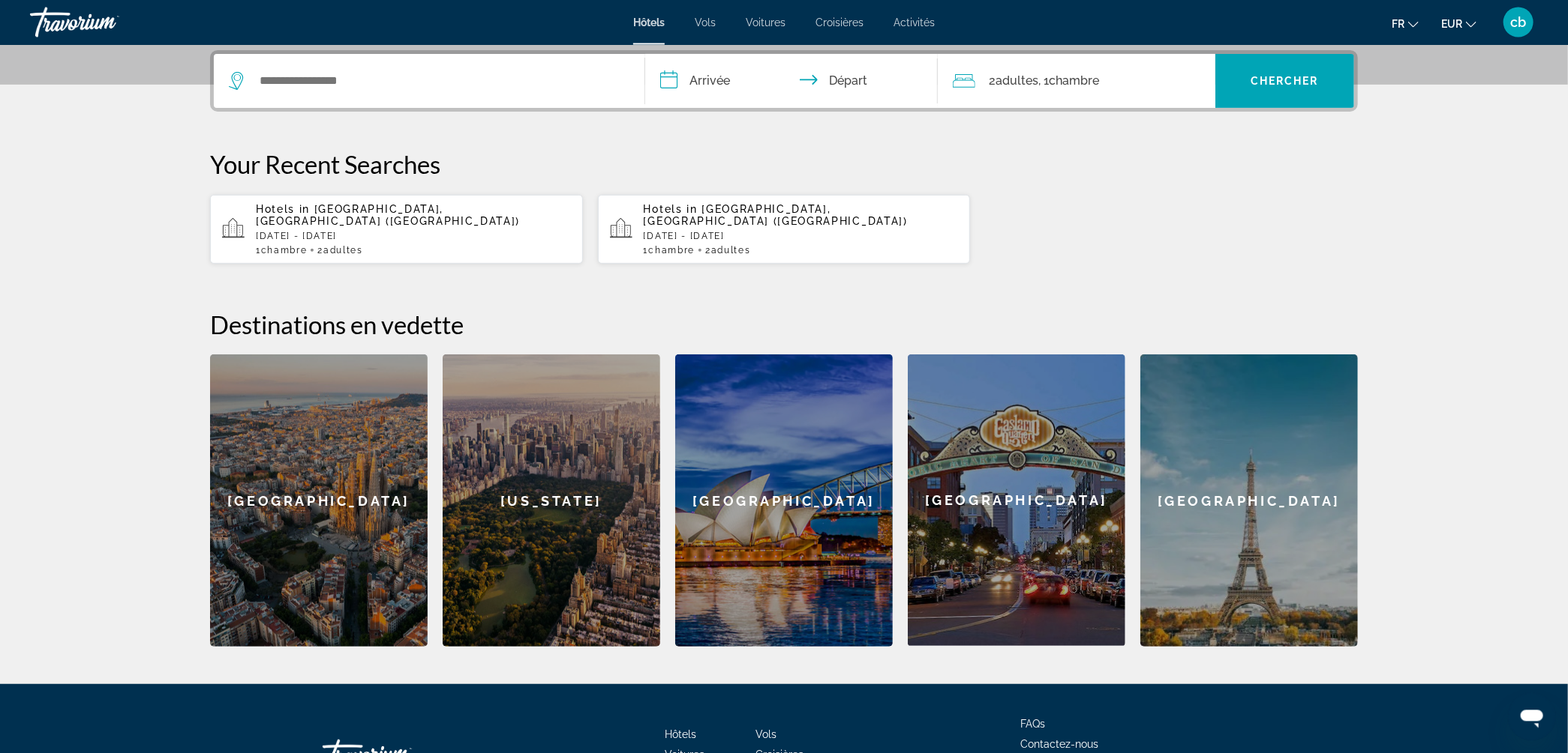
click at [487, 231] on p "Thu, 16 Oct - Mon, 20 Oct" at bounding box center [414, 237] width 315 height 11
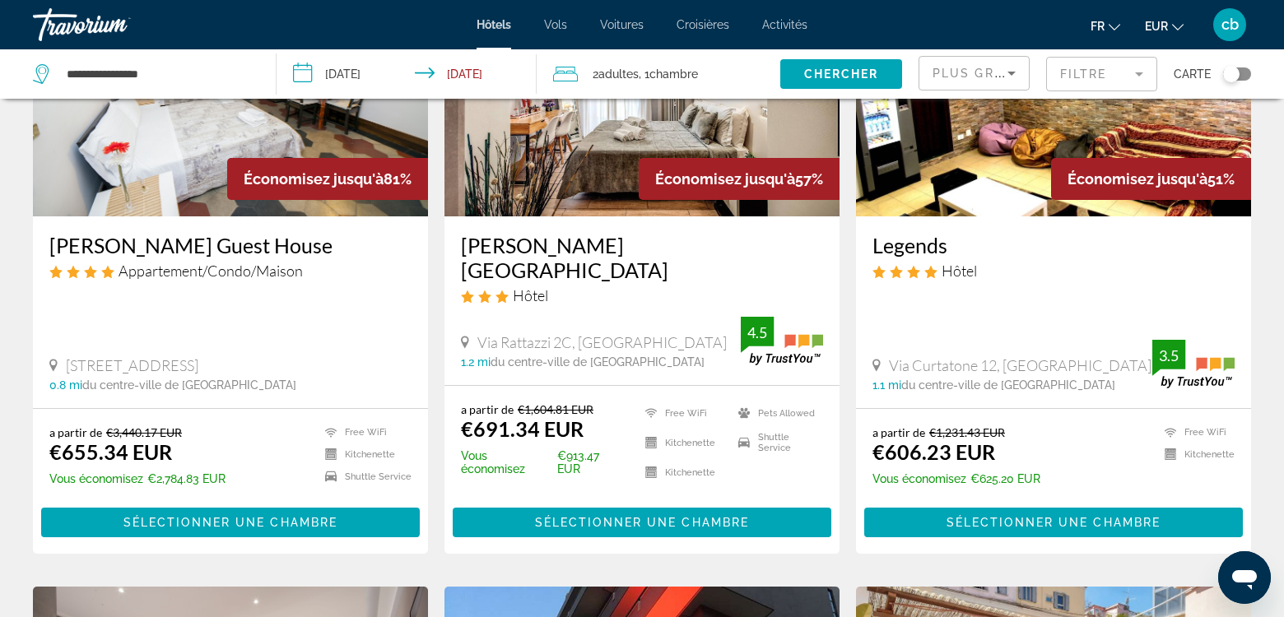
scroll to position [215, 0]
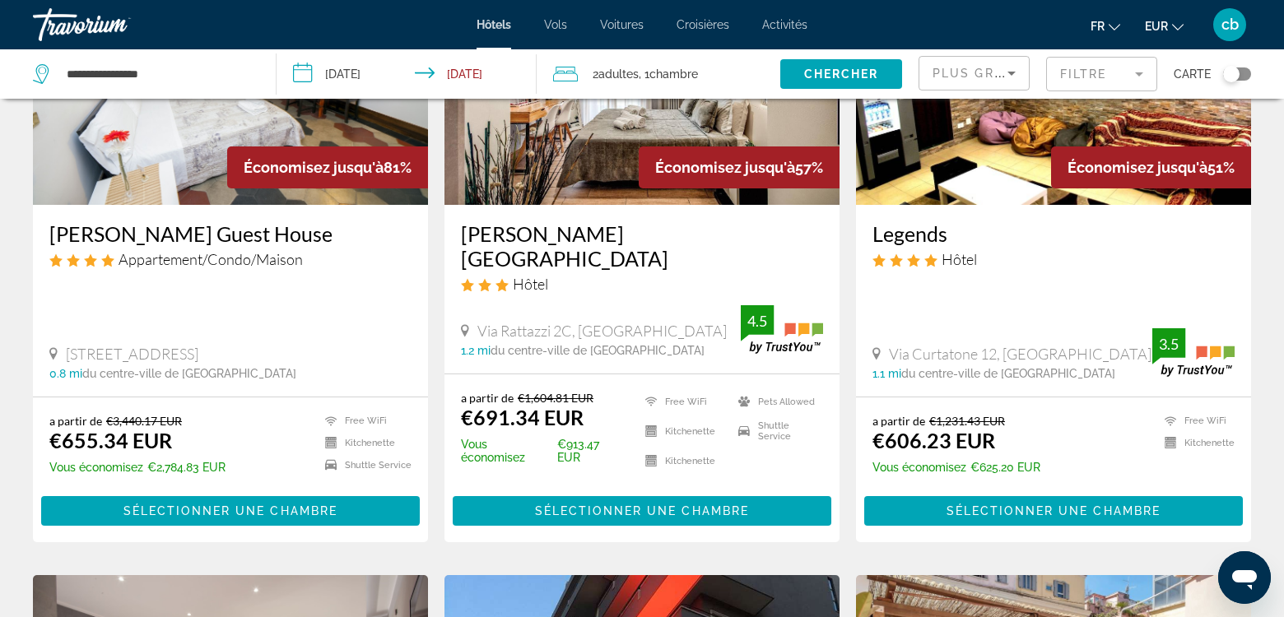
click at [240, 238] on h3 "[PERSON_NAME] Guest House" at bounding box center [230, 233] width 362 height 25
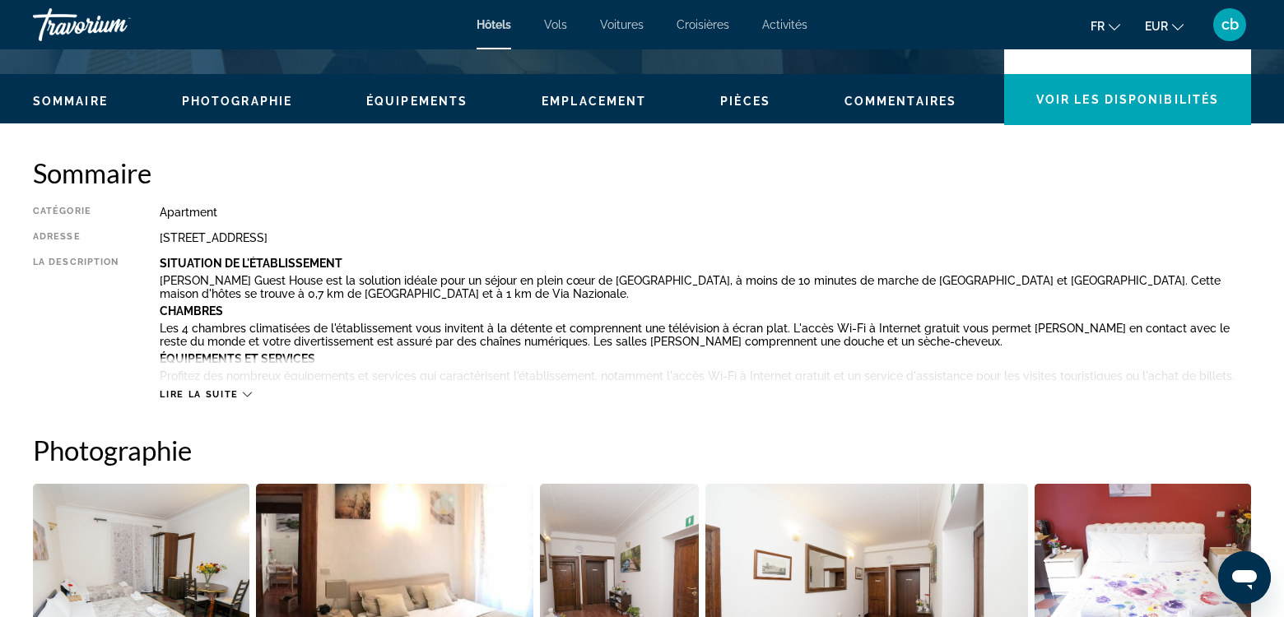
scroll to position [479, 0]
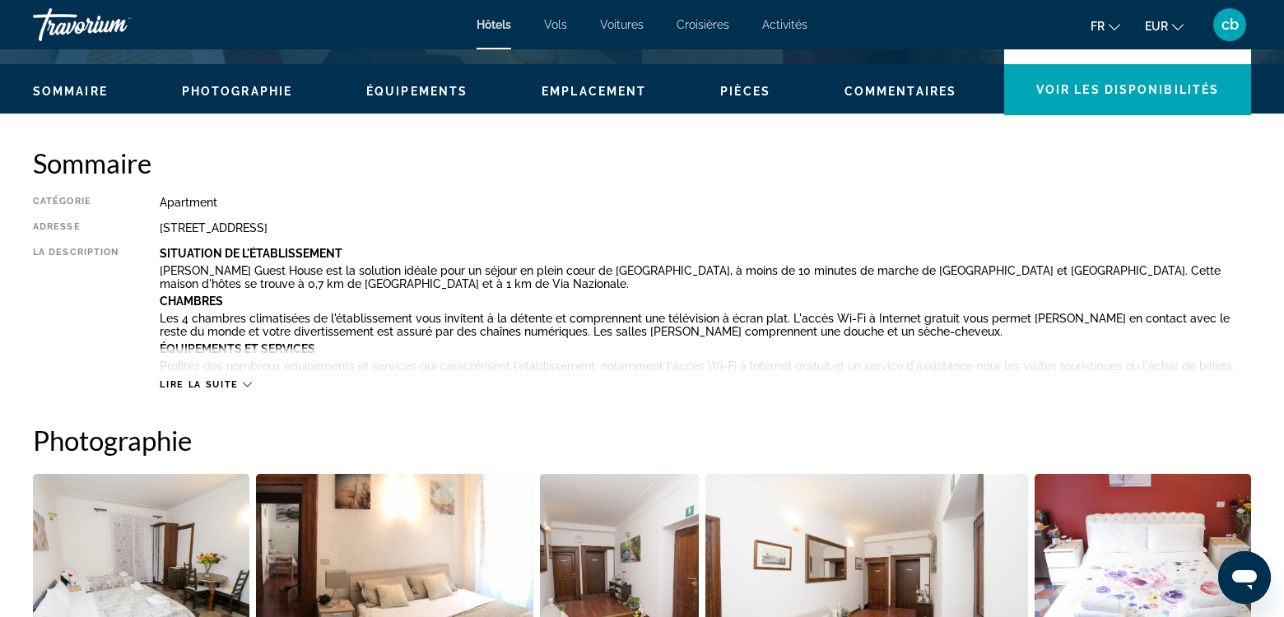
click at [188, 383] on span "Lire la suite" at bounding box center [199, 385] width 78 height 11
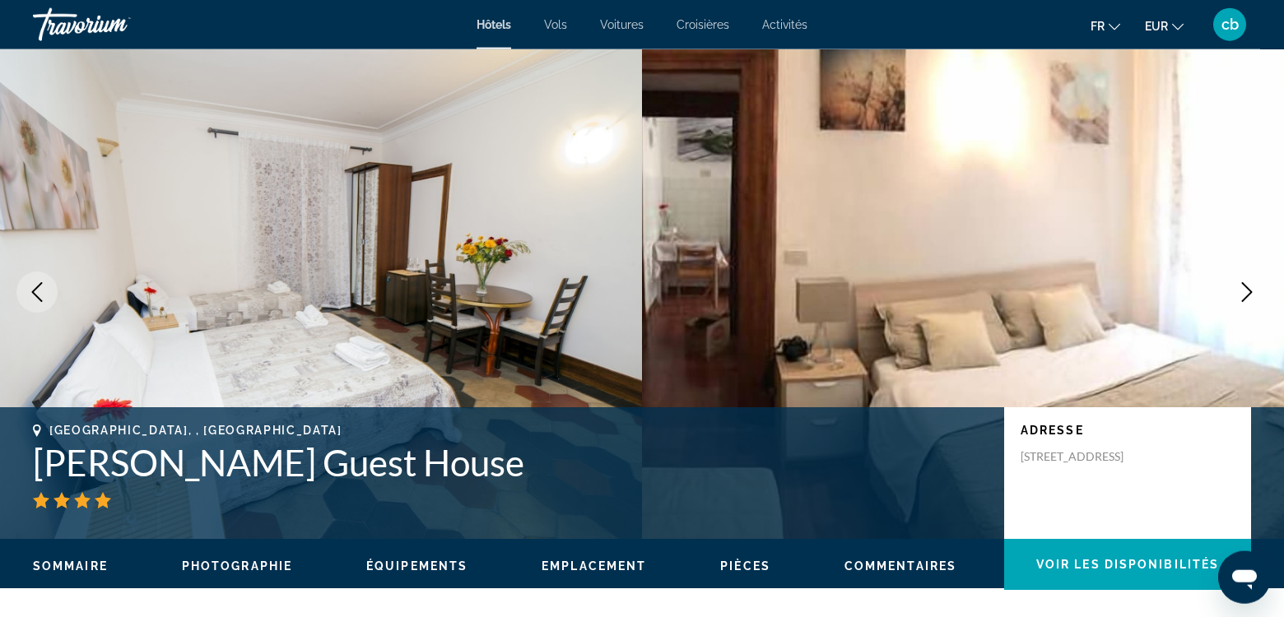
scroll to position [0, 0]
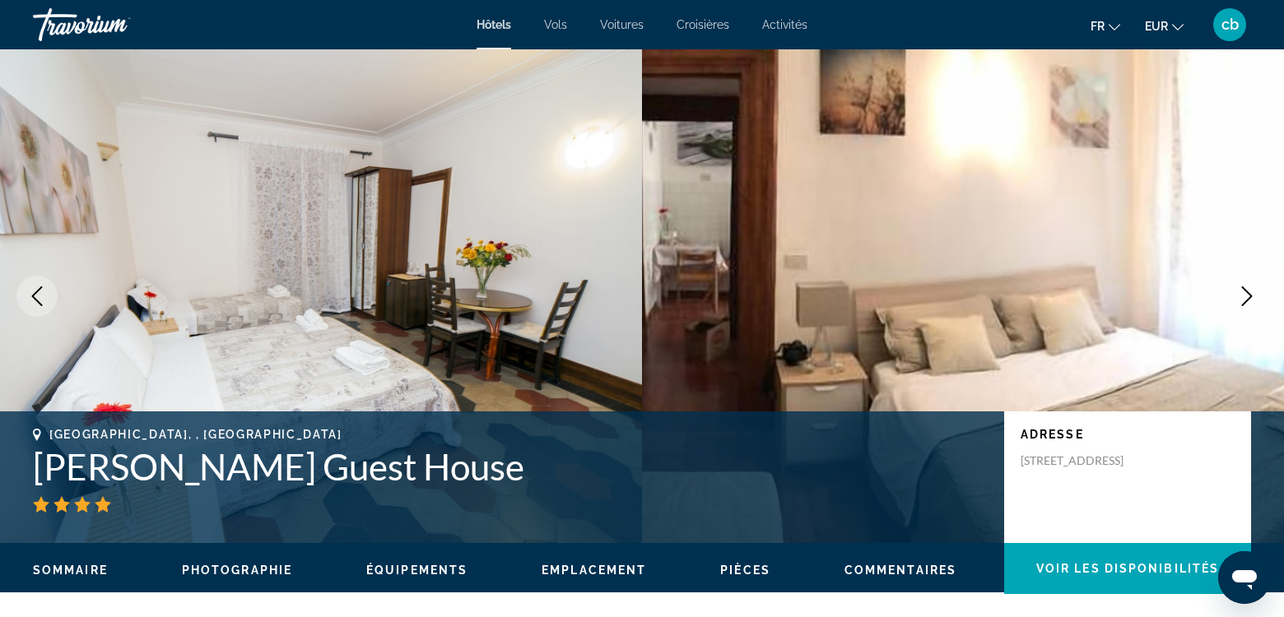
click at [498, 30] on span "Hôtels" at bounding box center [494, 24] width 35 height 13
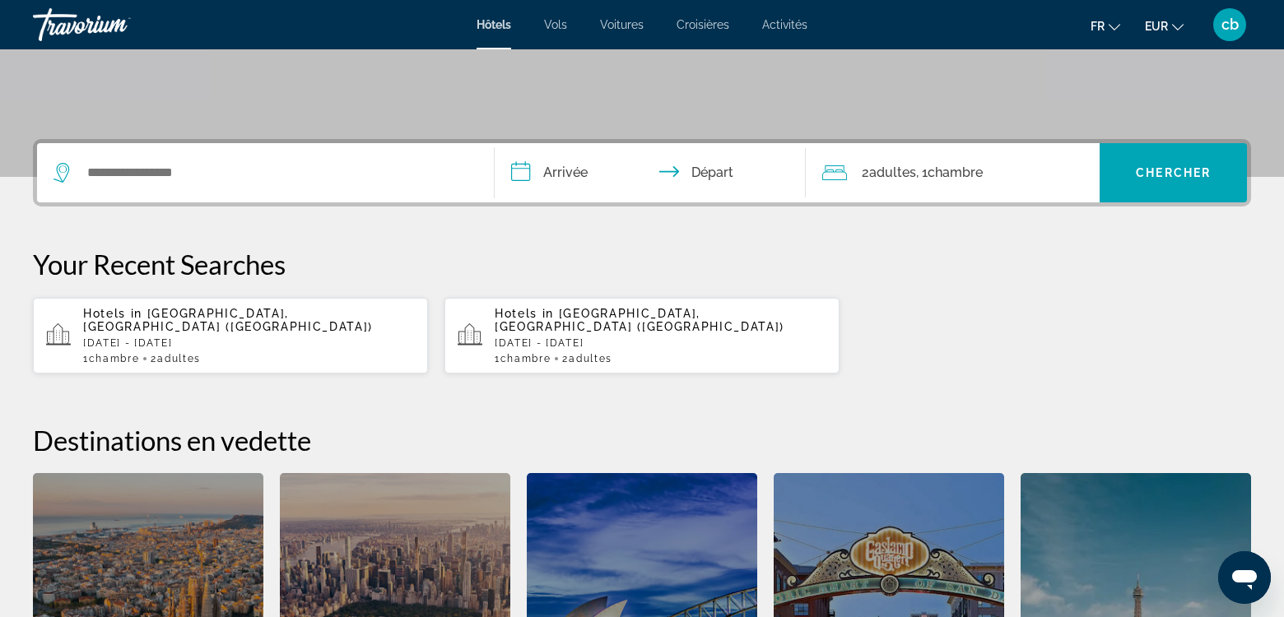
scroll to position [347, 0]
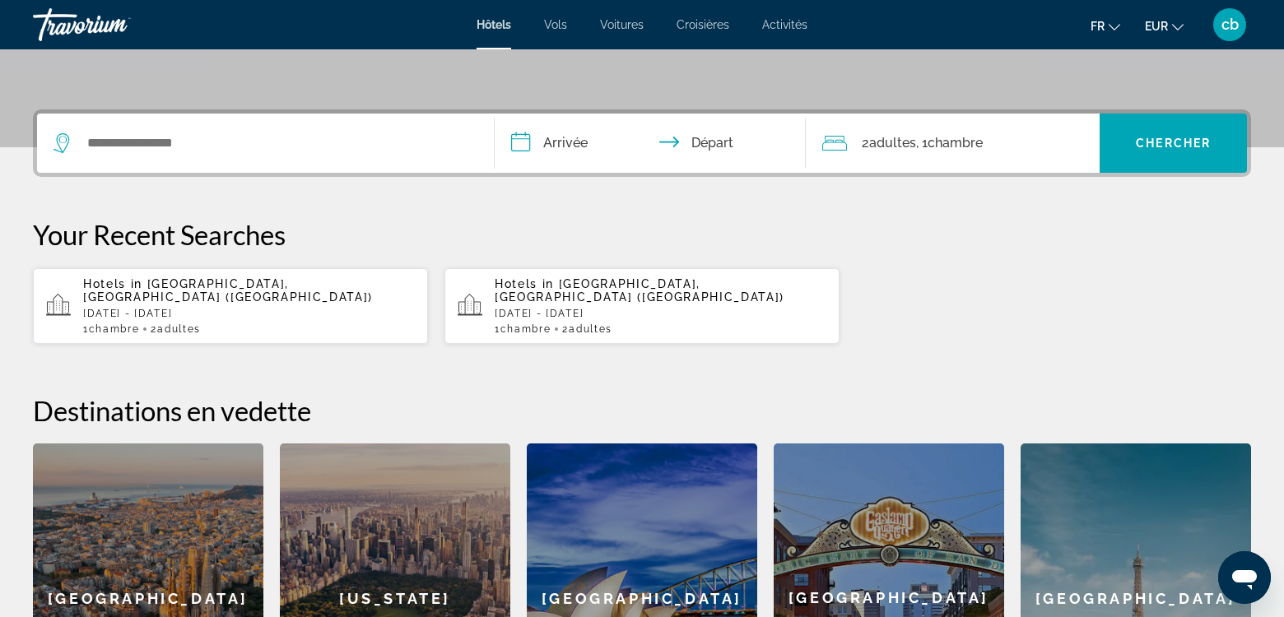
click at [254, 309] on div "Hotels in Rome, Italy (ROM) Thu, 16 Oct - Mon, 20 Oct 1 Chambre pièces 2 Adulte…" at bounding box center [249, 306] width 332 height 58
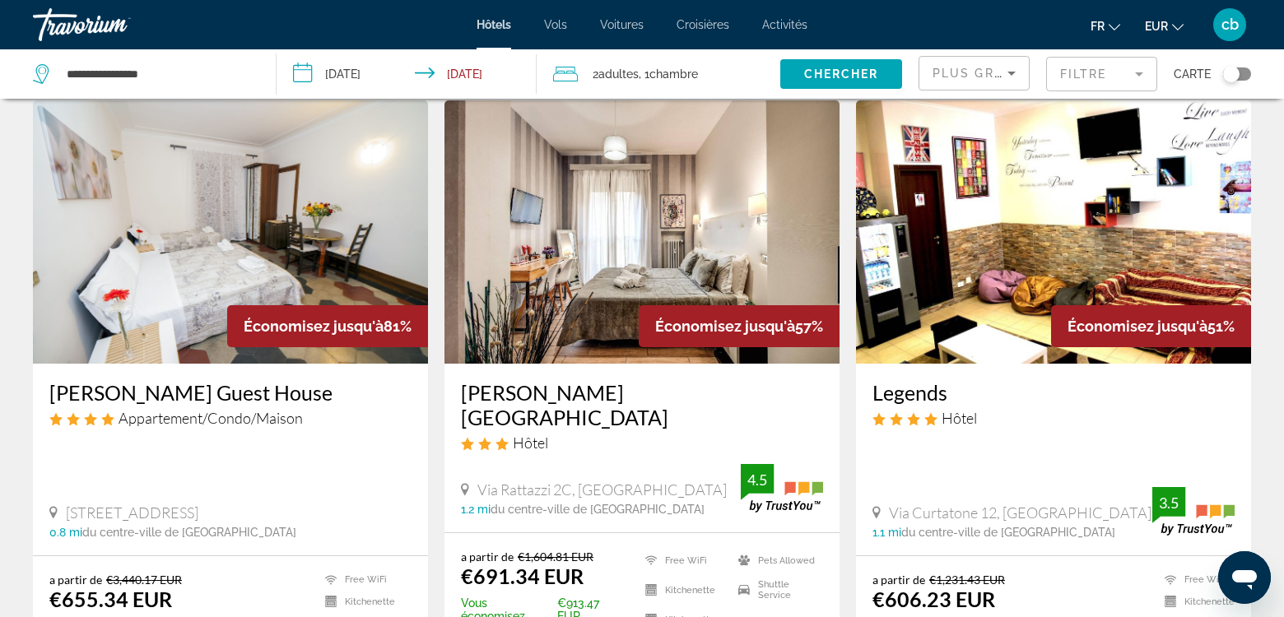
scroll to position [55, 0]
click at [985, 72] on span "Plus grandes économies" at bounding box center [1031, 73] width 197 height 13
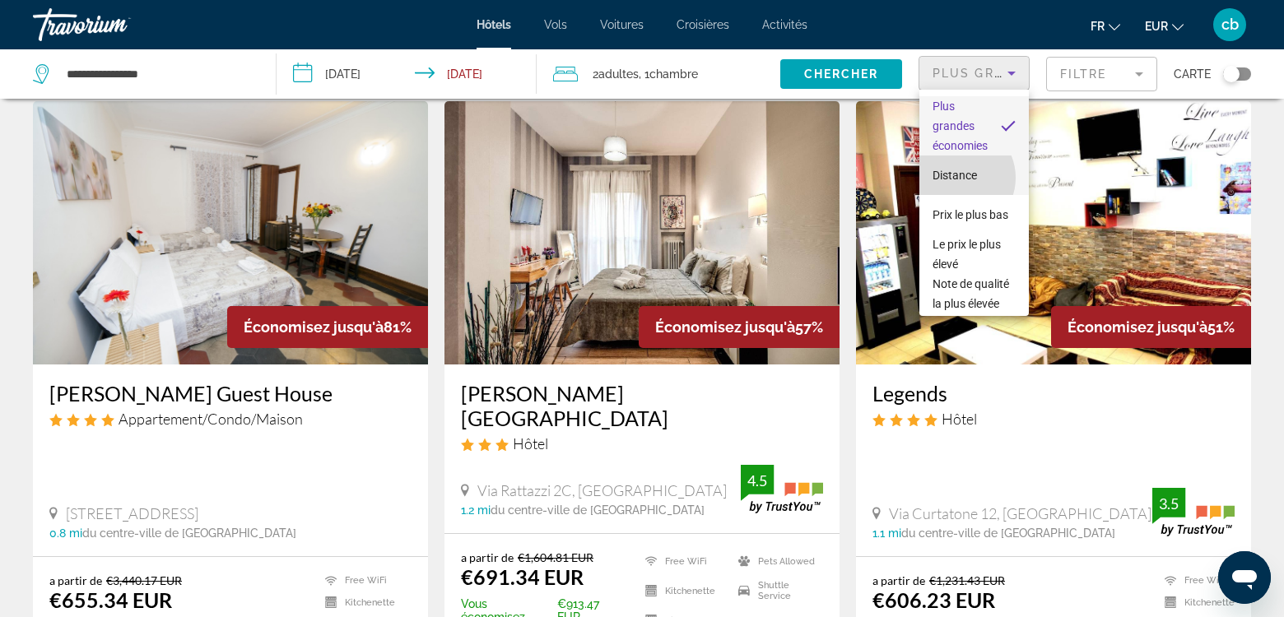
click at [957, 178] on span "Distance" at bounding box center [955, 175] width 44 height 13
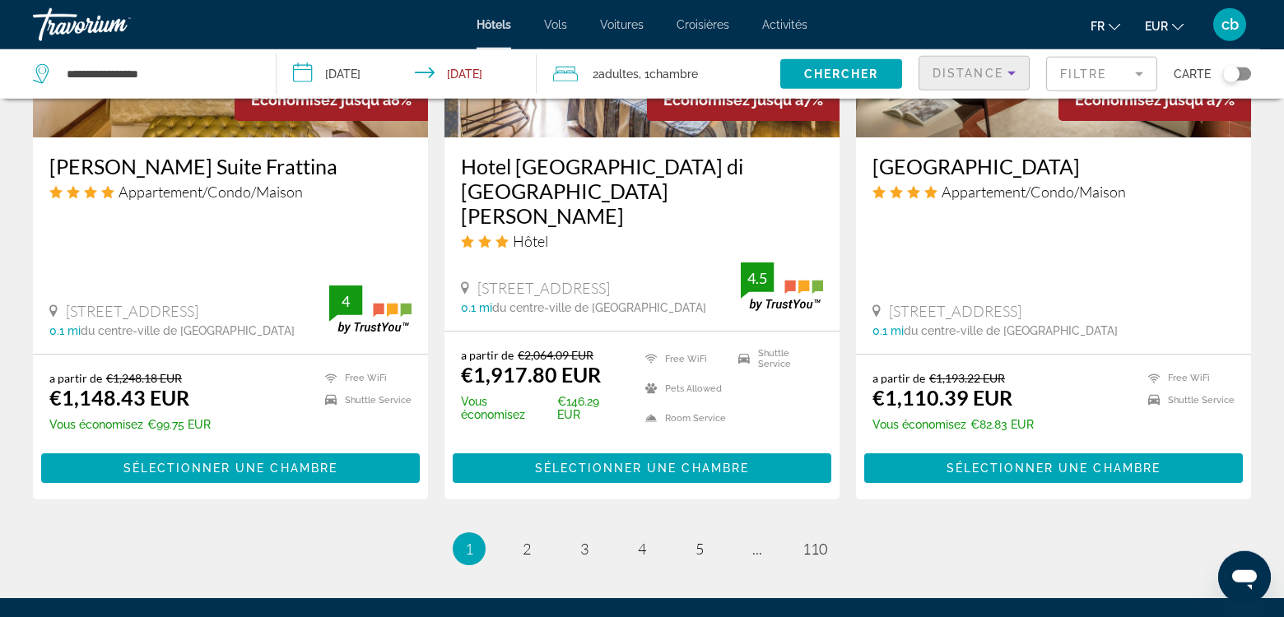
scroll to position [2128, 0]
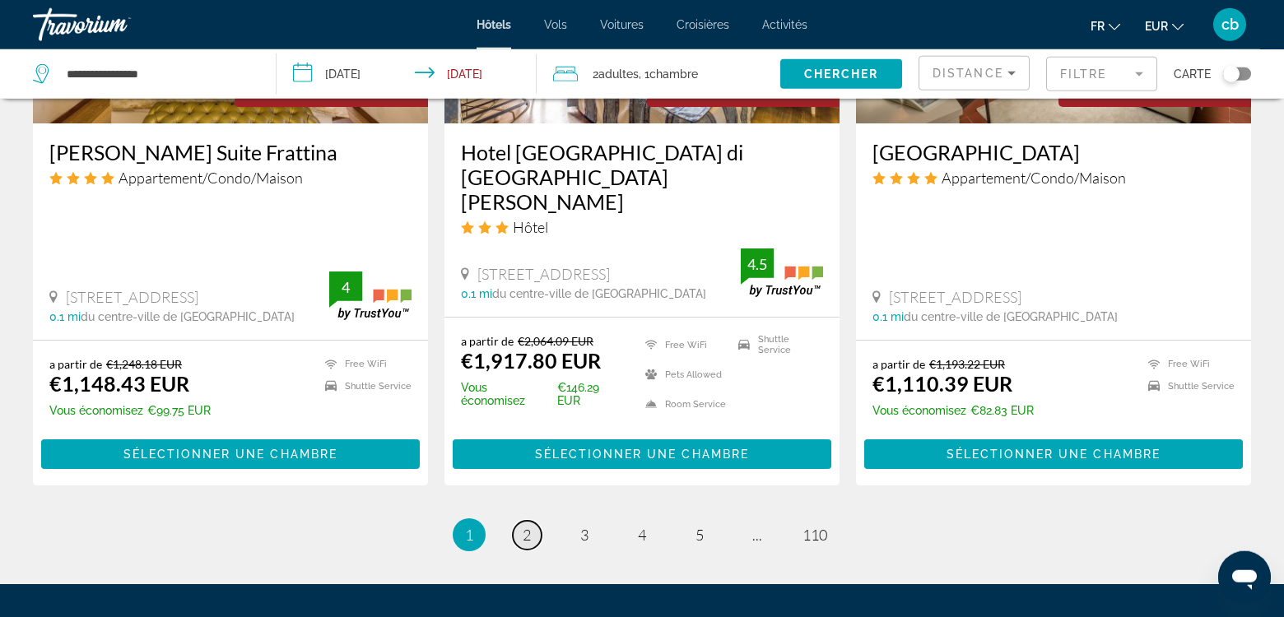
click at [528, 526] on span "2" at bounding box center [527, 535] width 8 height 18
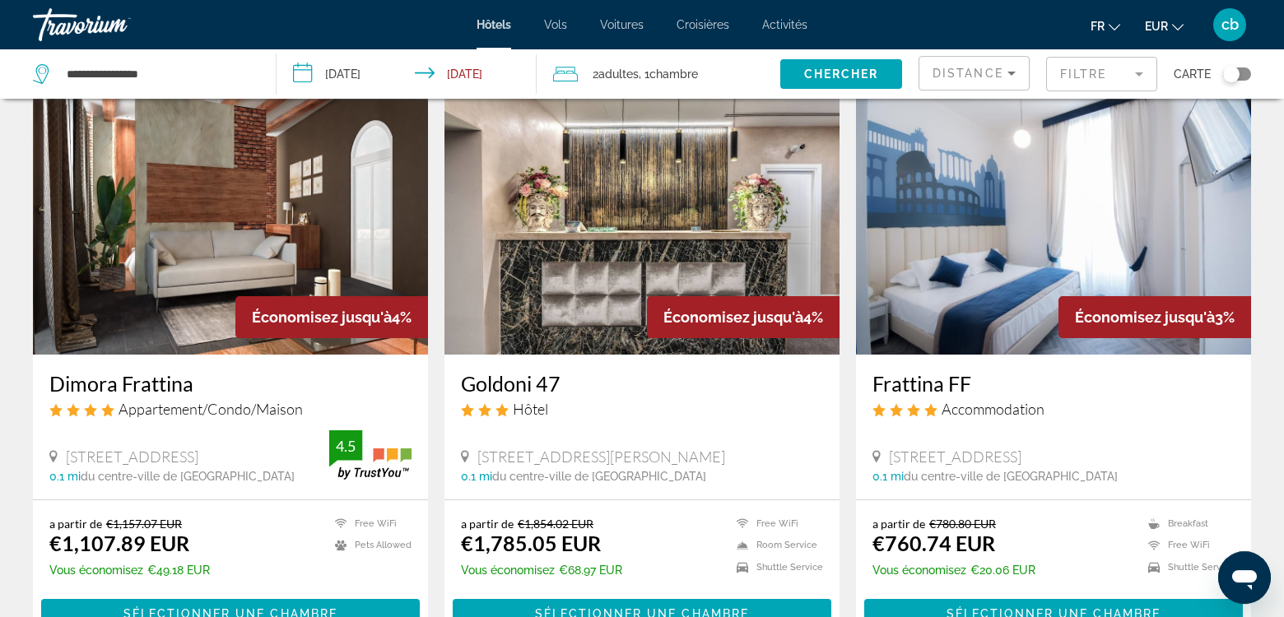
scroll to position [702, 0]
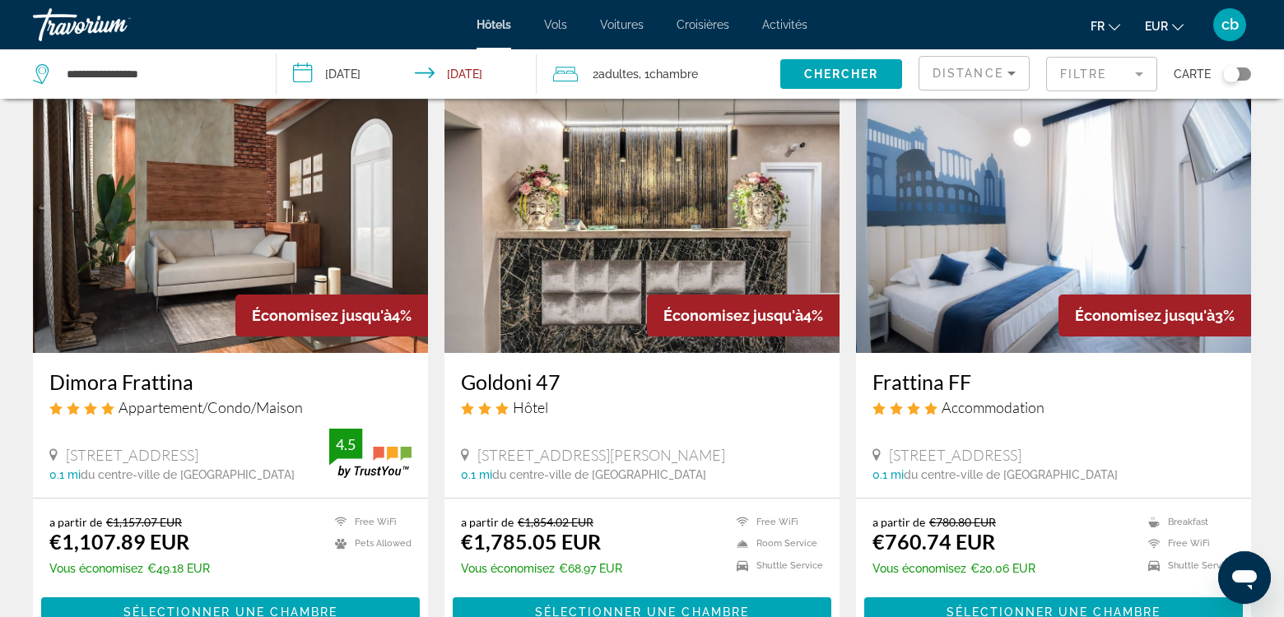
click at [929, 370] on h3 "Frattina FF" at bounding box center [1054, 382] width 362 height 25
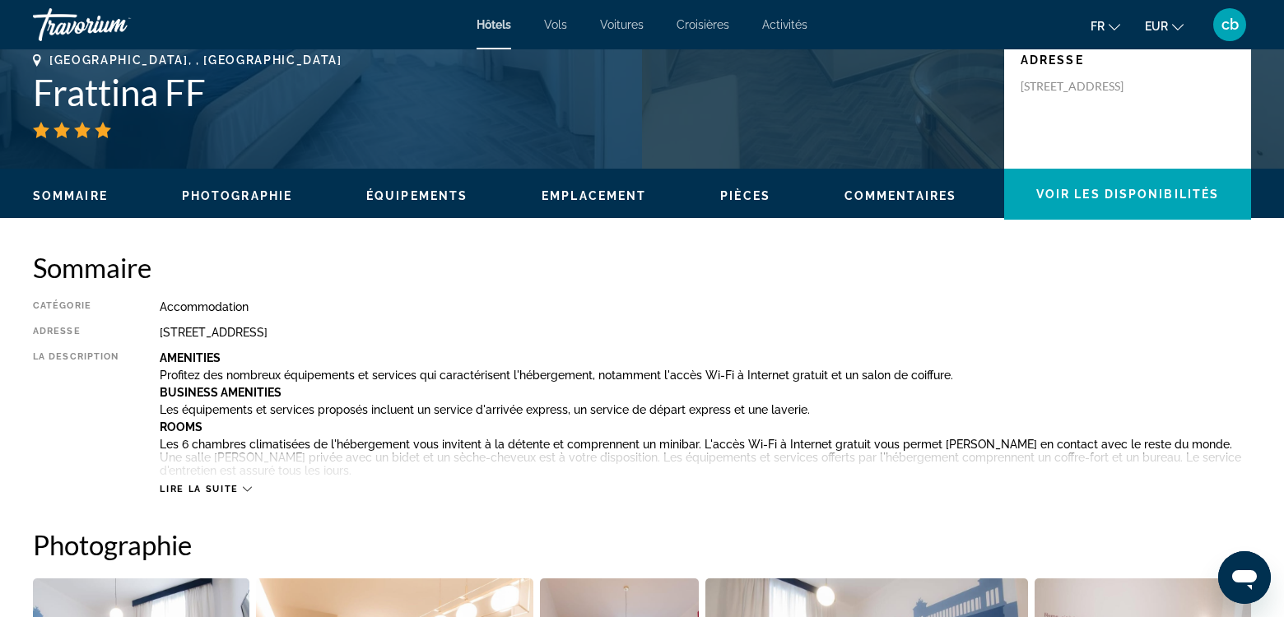
scroll to position [377, 0]
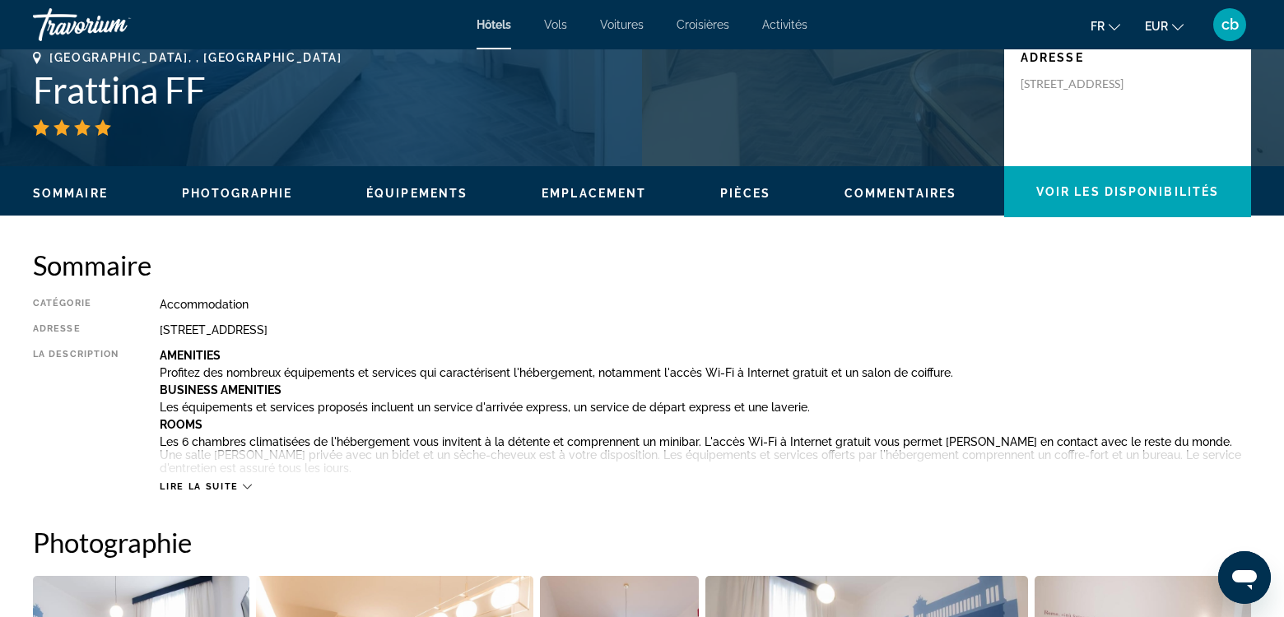
click at [284, 190] on span "Photographie" at bounding box center [237, 193] width 110 height 13
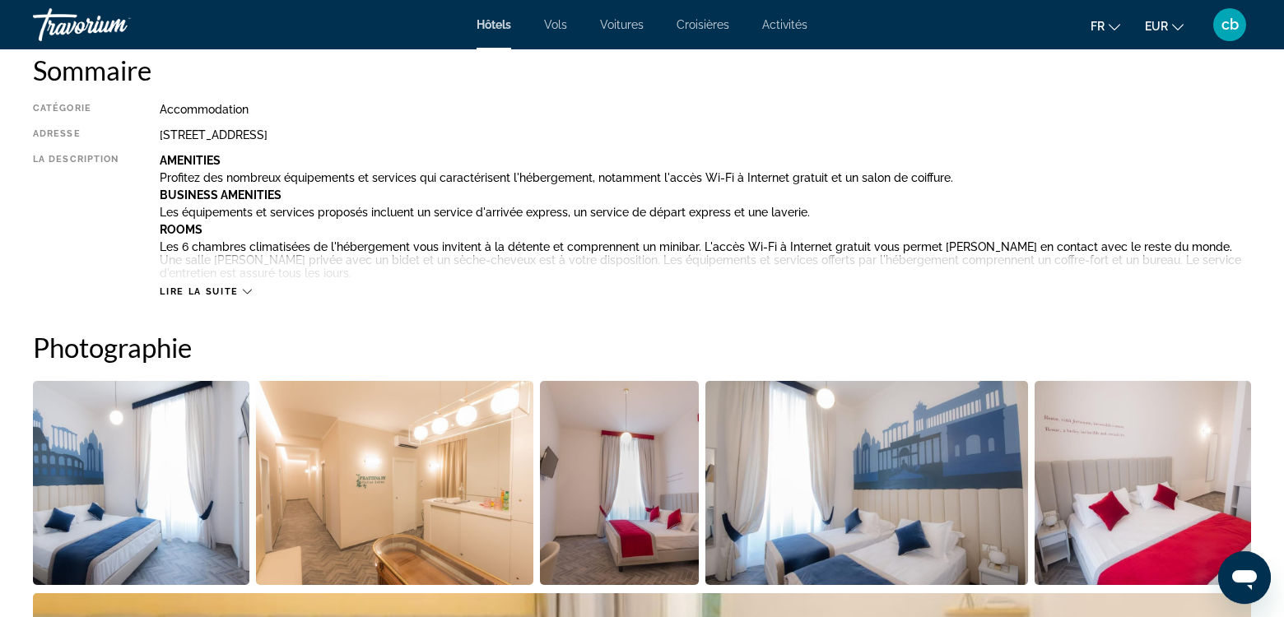
scroll to position [491, 0]
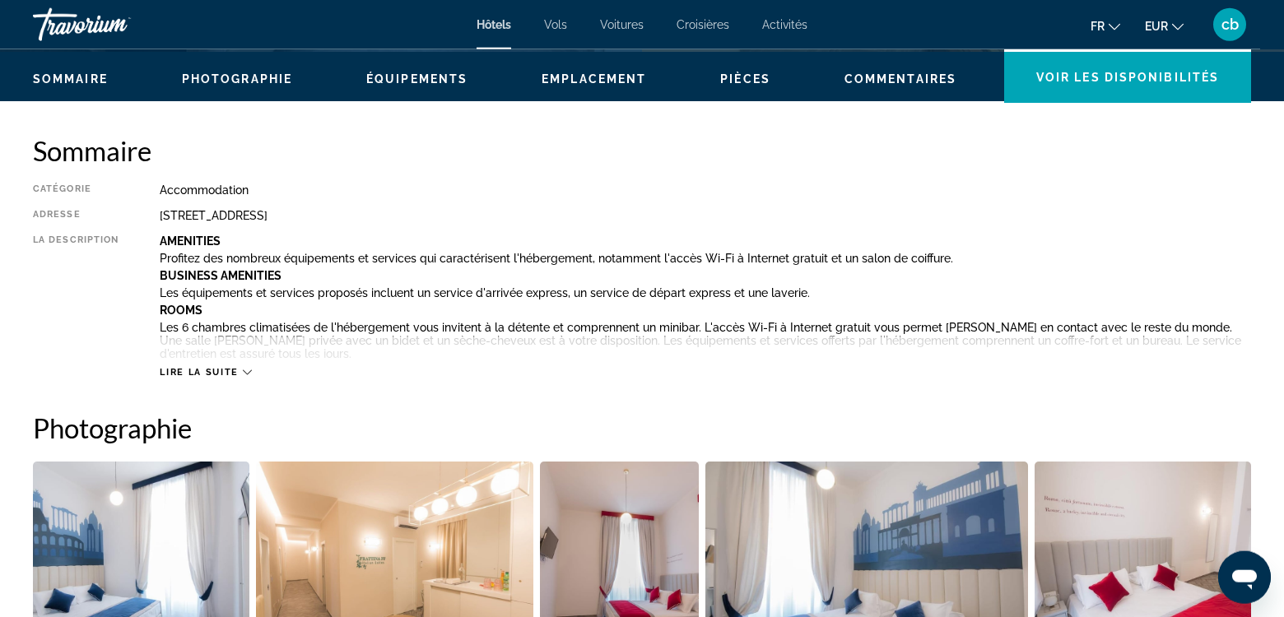
click at [272, 81] on span "Photographie" at bounding box center [237, 78] width 110 height 13
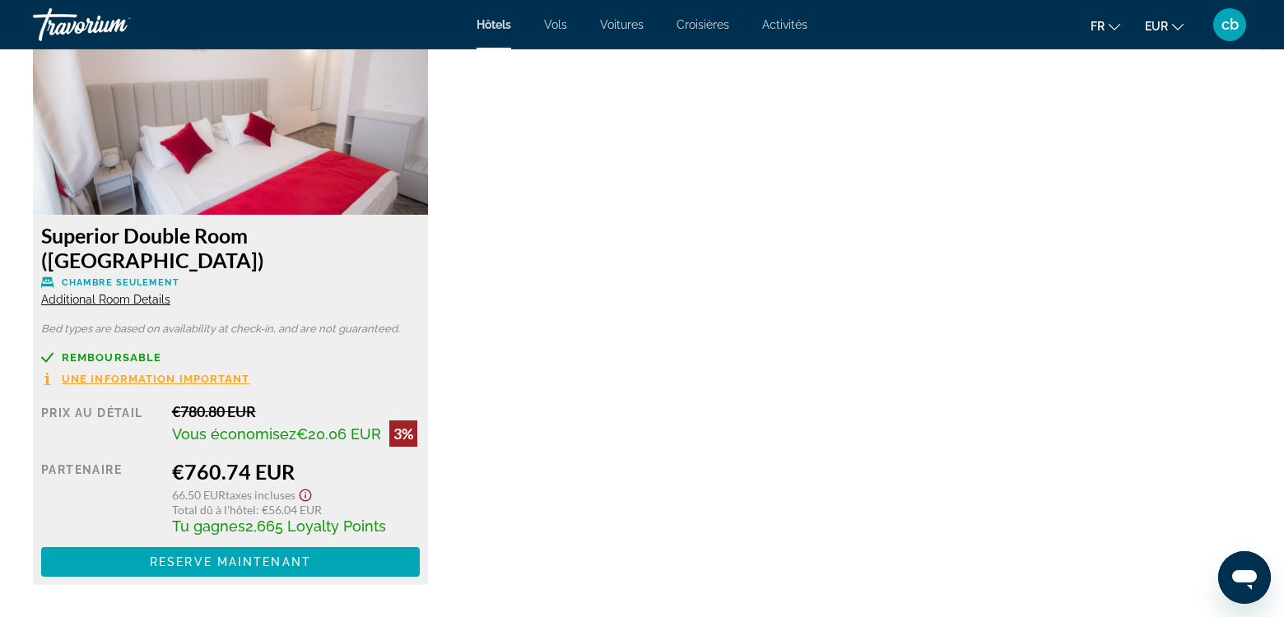
scroll to position [2359, 0]
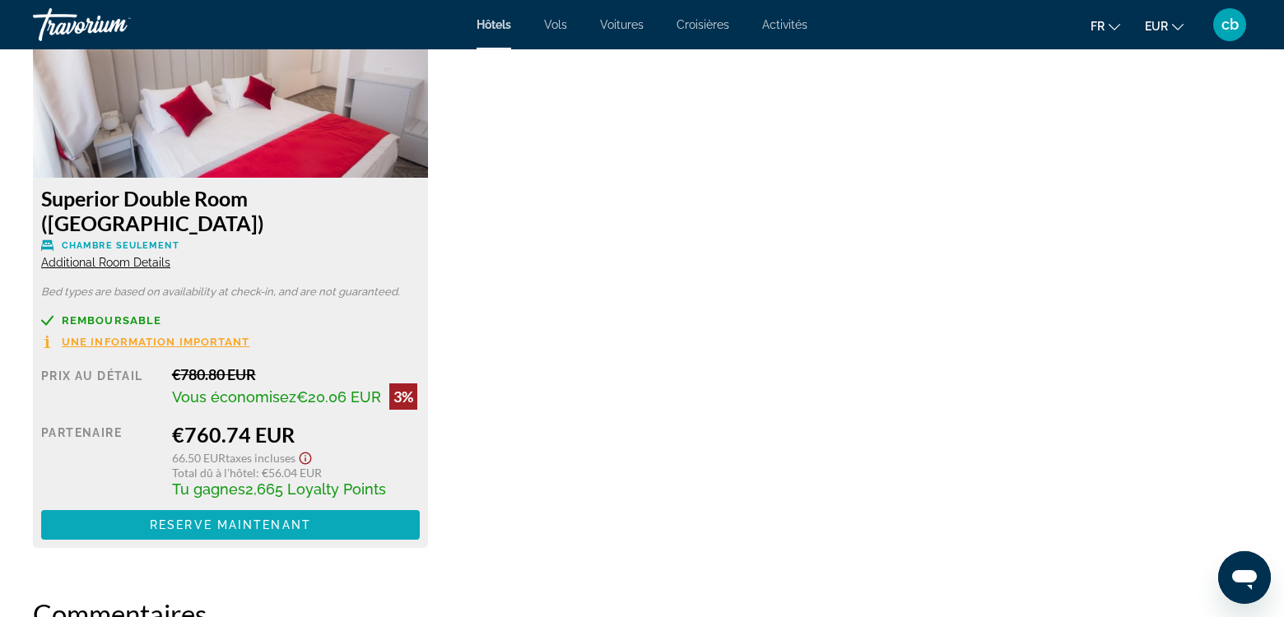
click at [201, 505] on span "Main content" at bounding box center [230, 525] width 379 height 40
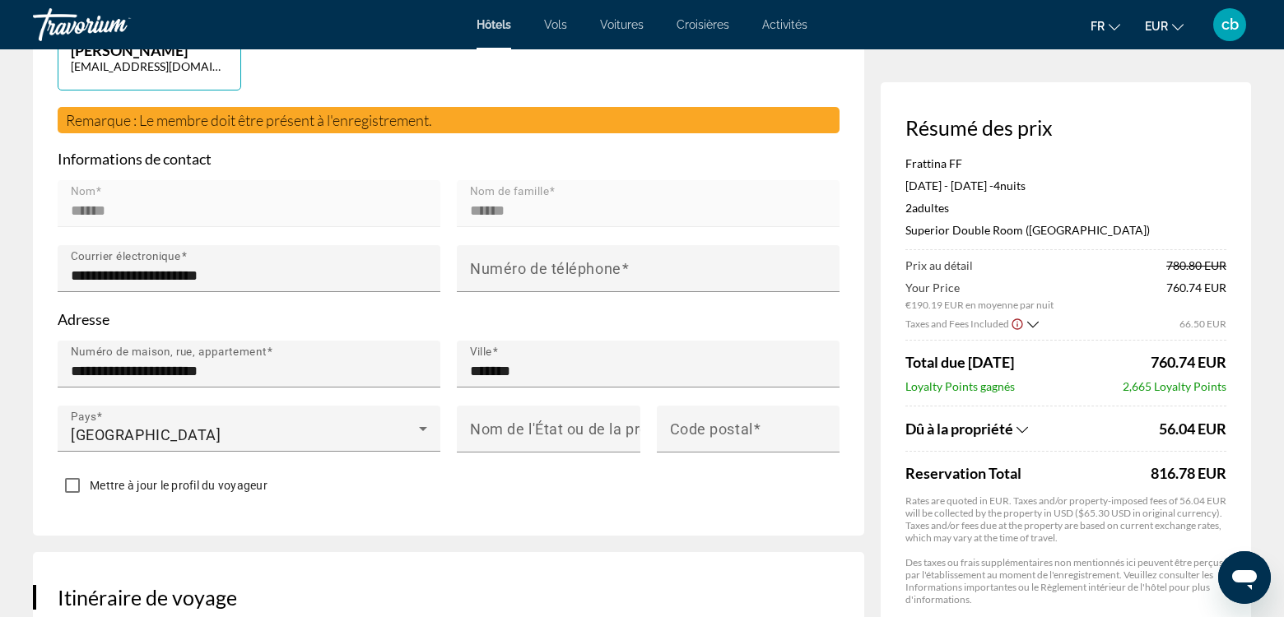
scroll to position [461, 0]
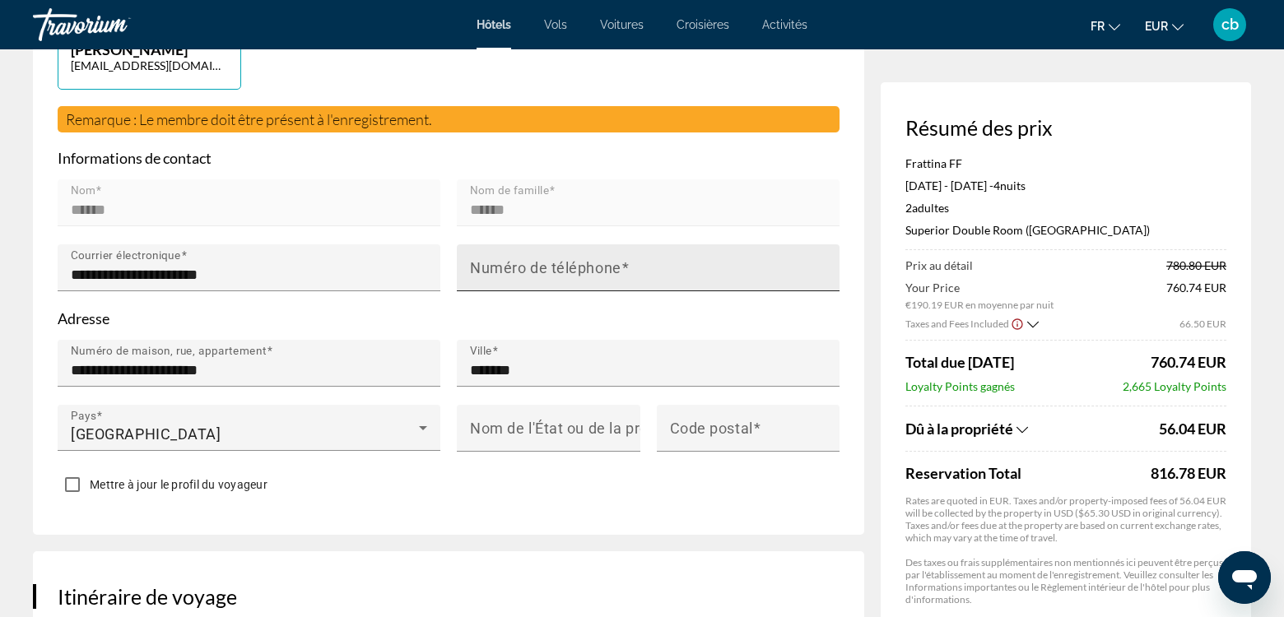
click at [654, 268] on input "Numéro de téléphone" at bounding box center [653, 275] width 366 height 20
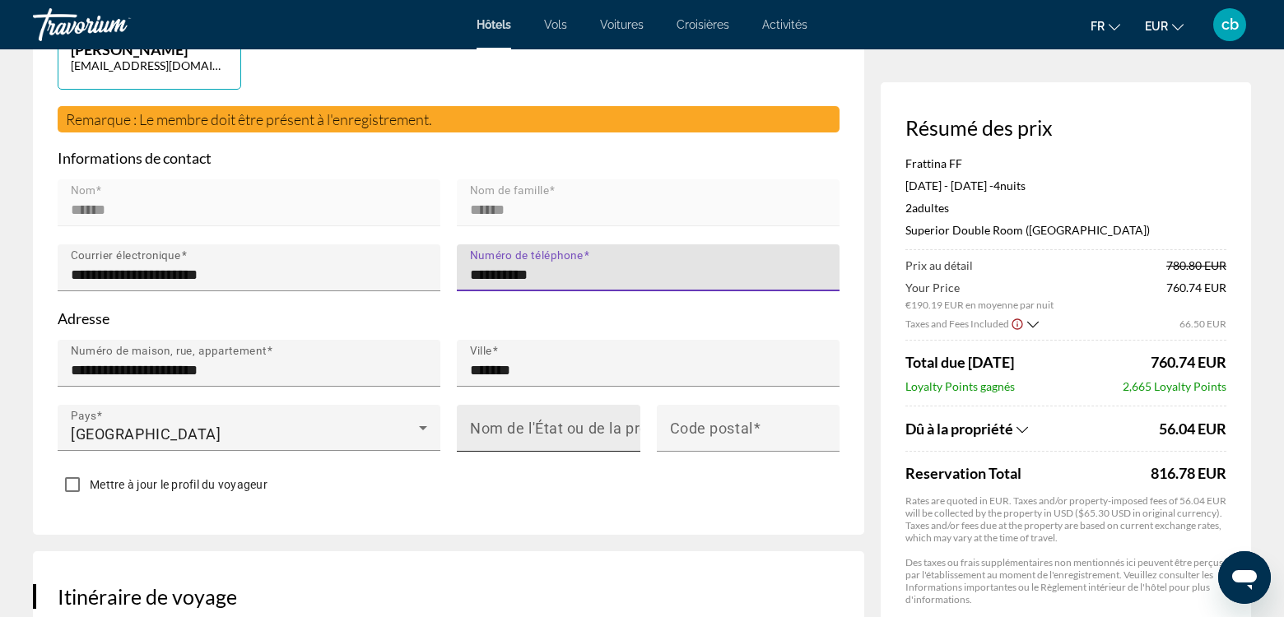
type input "**********"
click at [538, 434] on input "Nom de l'État ou de la province" at bounding box center [553, 436] width 167 height 20
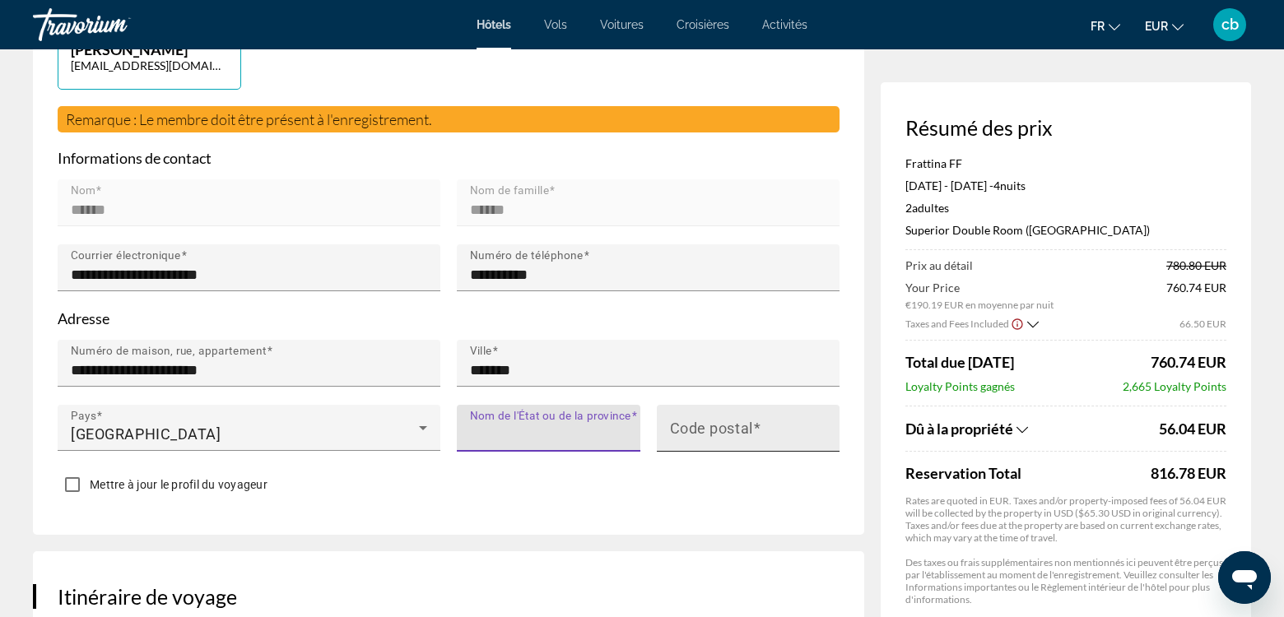
click at [680, 428] on mat-label "Code postal" at bounding box center [711, 428] width 83 height 17
click at [680, 428] on input "Code postal" at bounding box center [753, 436] width 167 height 20
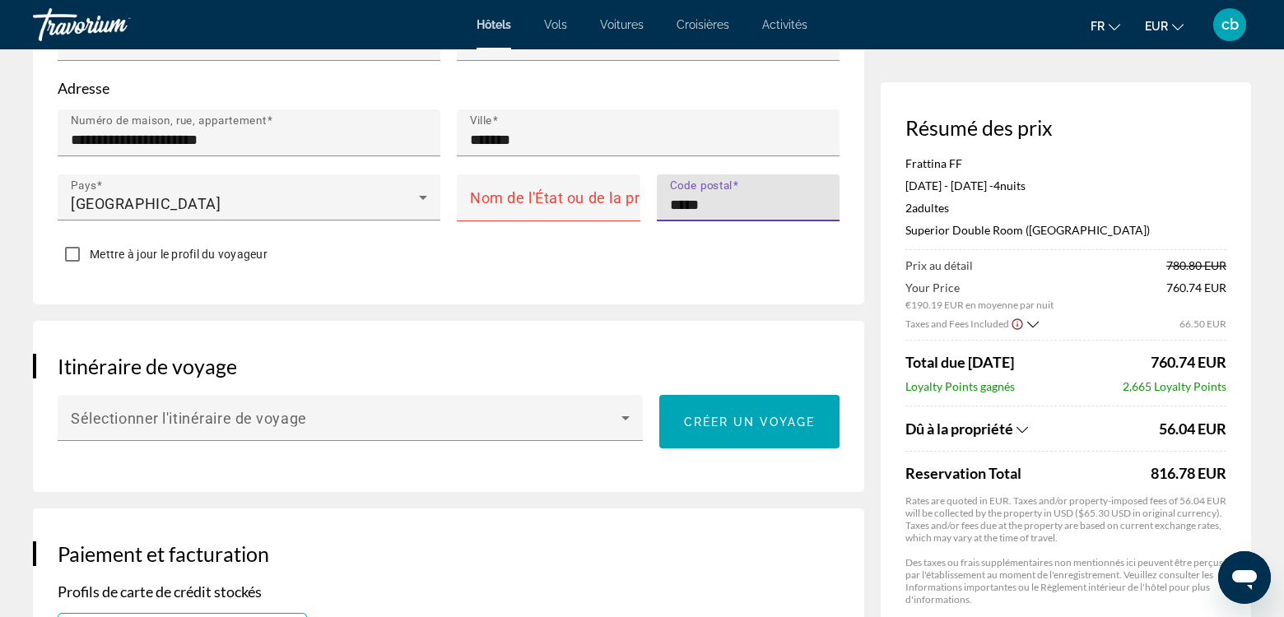
scroll to position [697, 0]
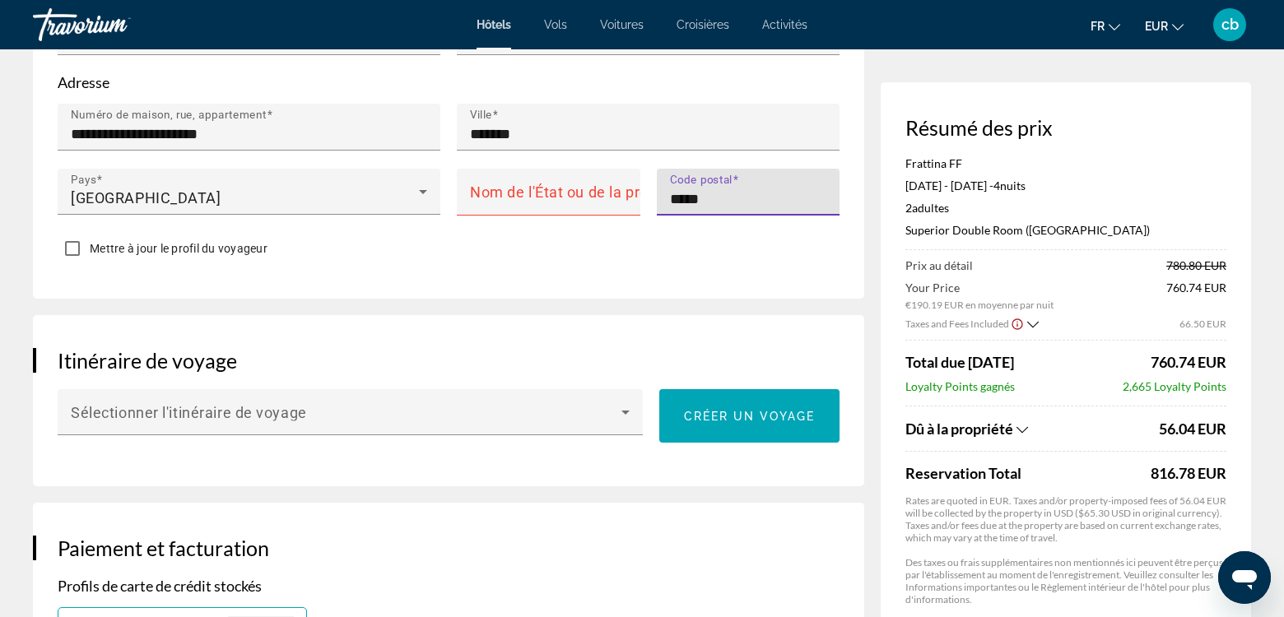
type input "*****"
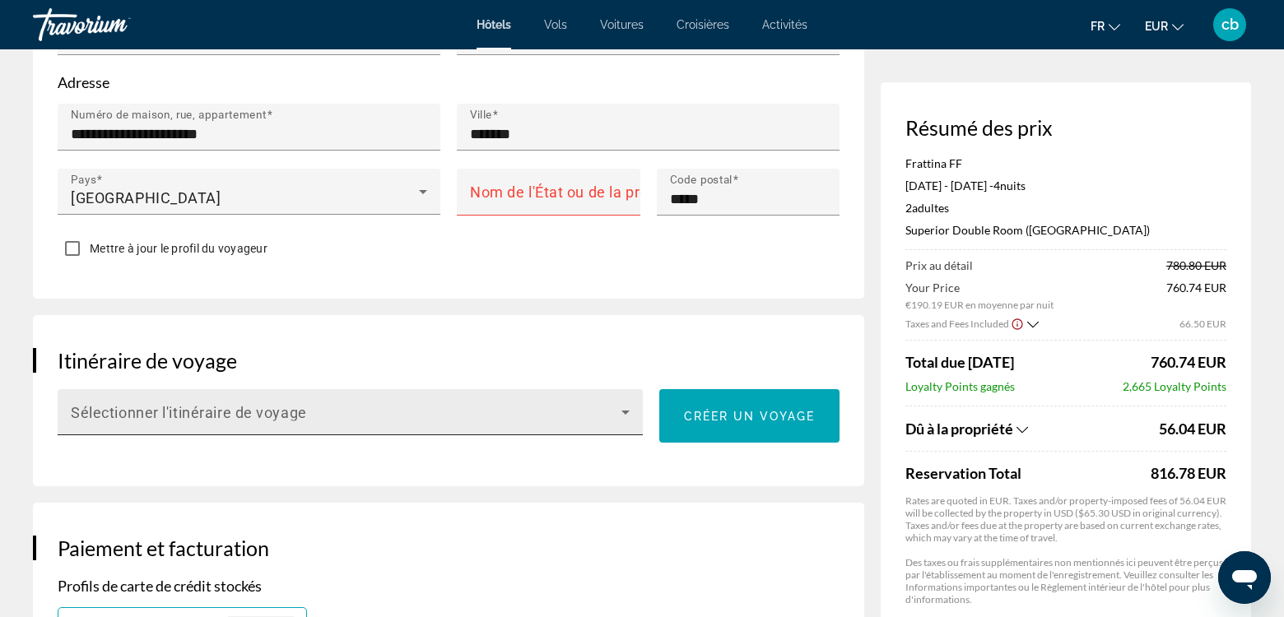
click at [278, 412] on span "Main content" at bounding box center [346, 419] width 551 height 20
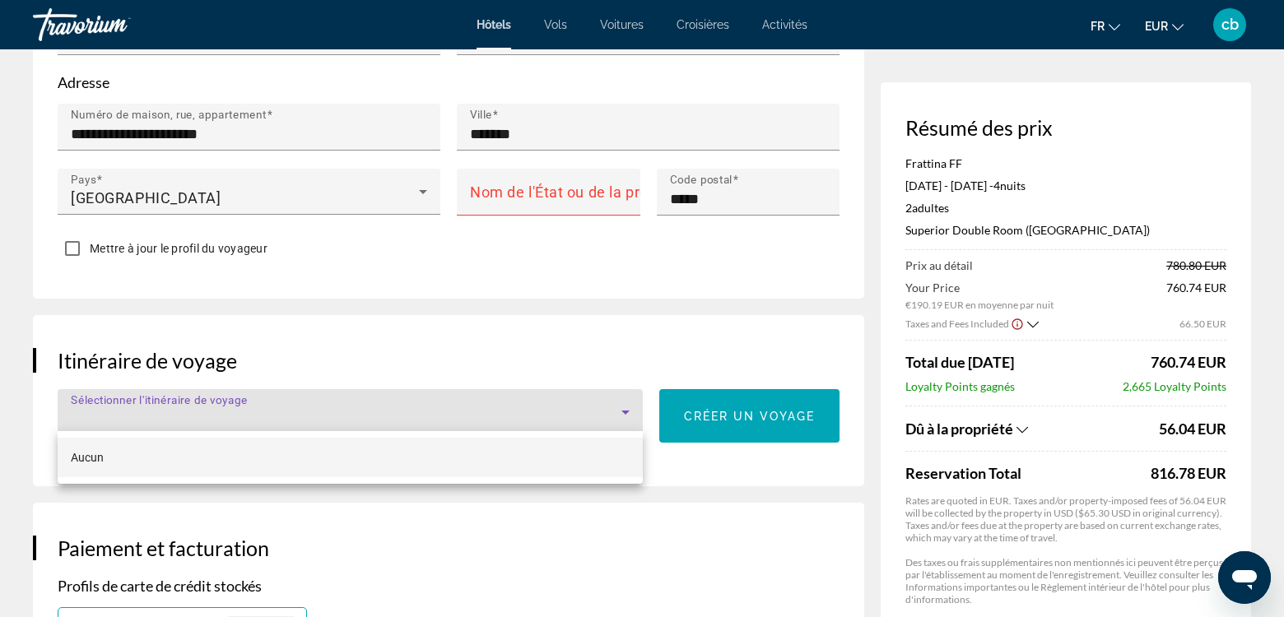
click at [723, 513] on div at bounding box center [642, 308] width 1284 height 617
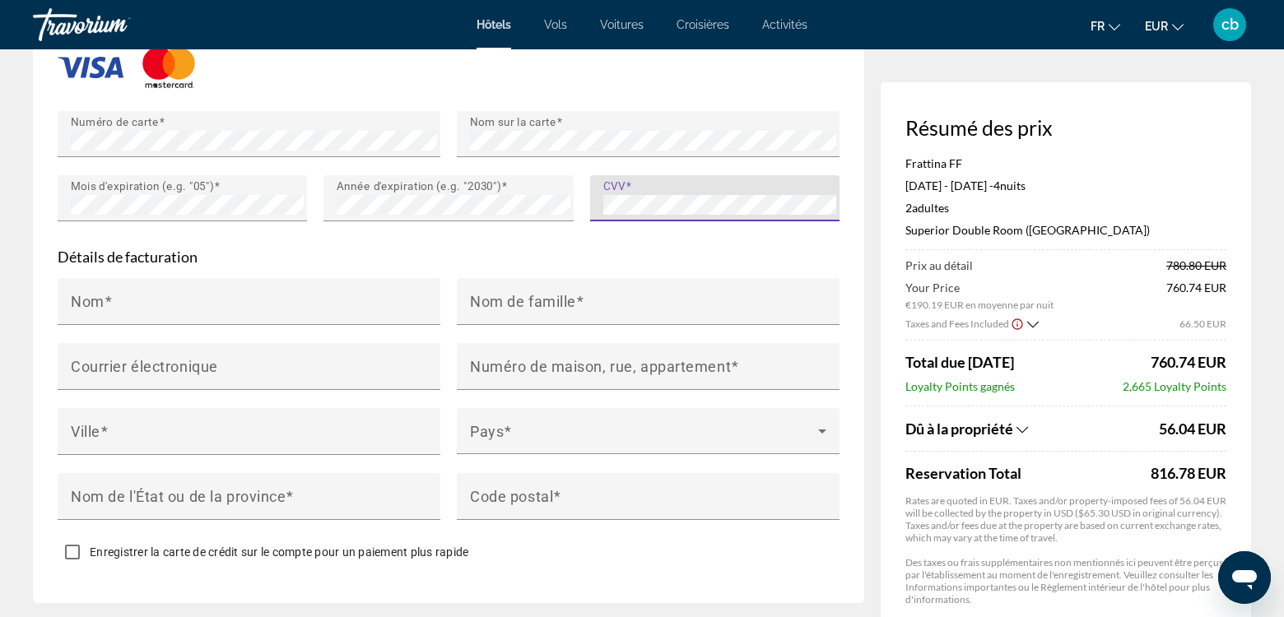
scroll to position [1516, 0]
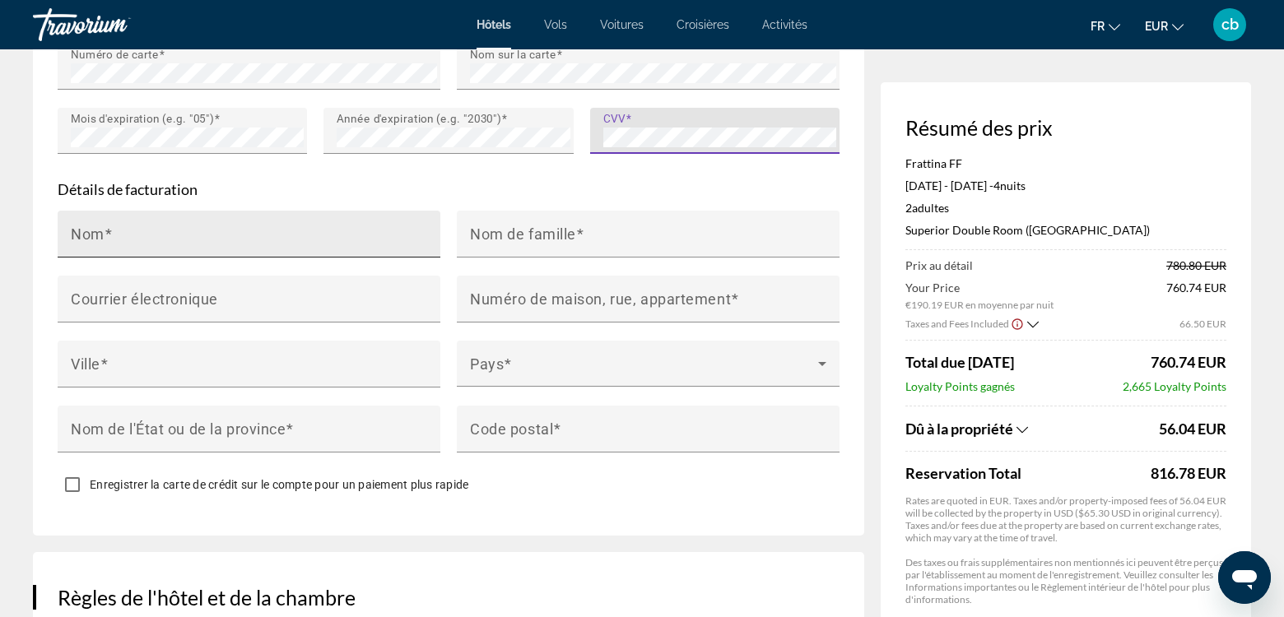
click at [335, 225] on div "Nom" at bounding box center [254, 234] width 366 height 47
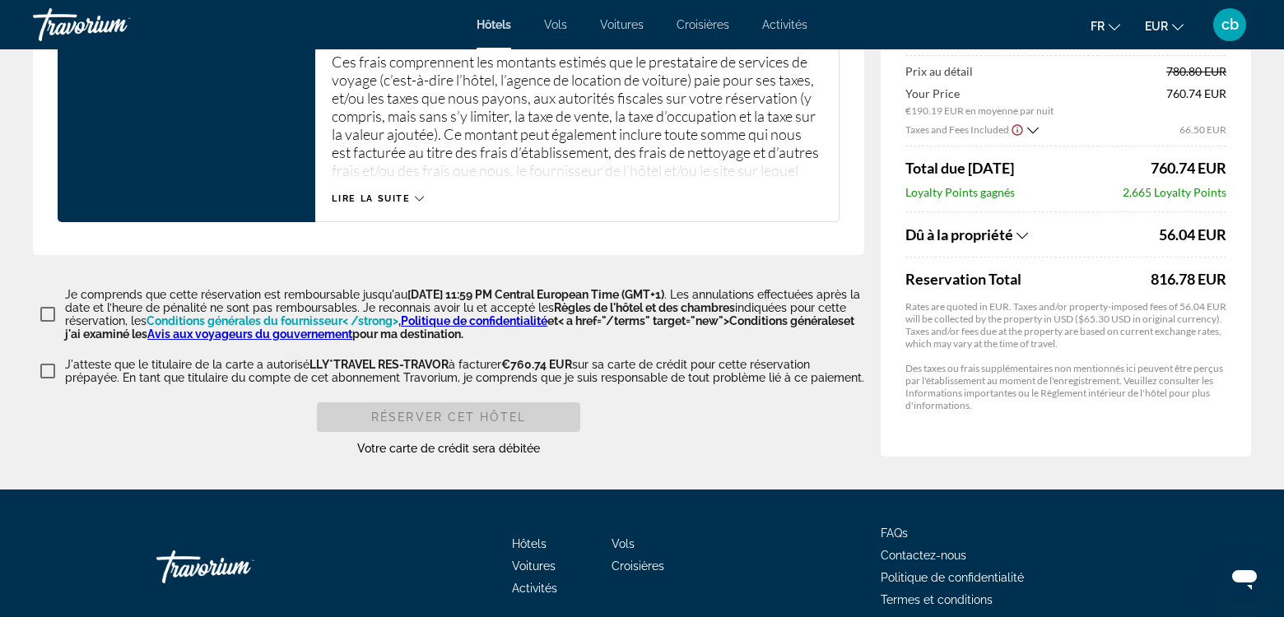
scroll to position [2272, 0]
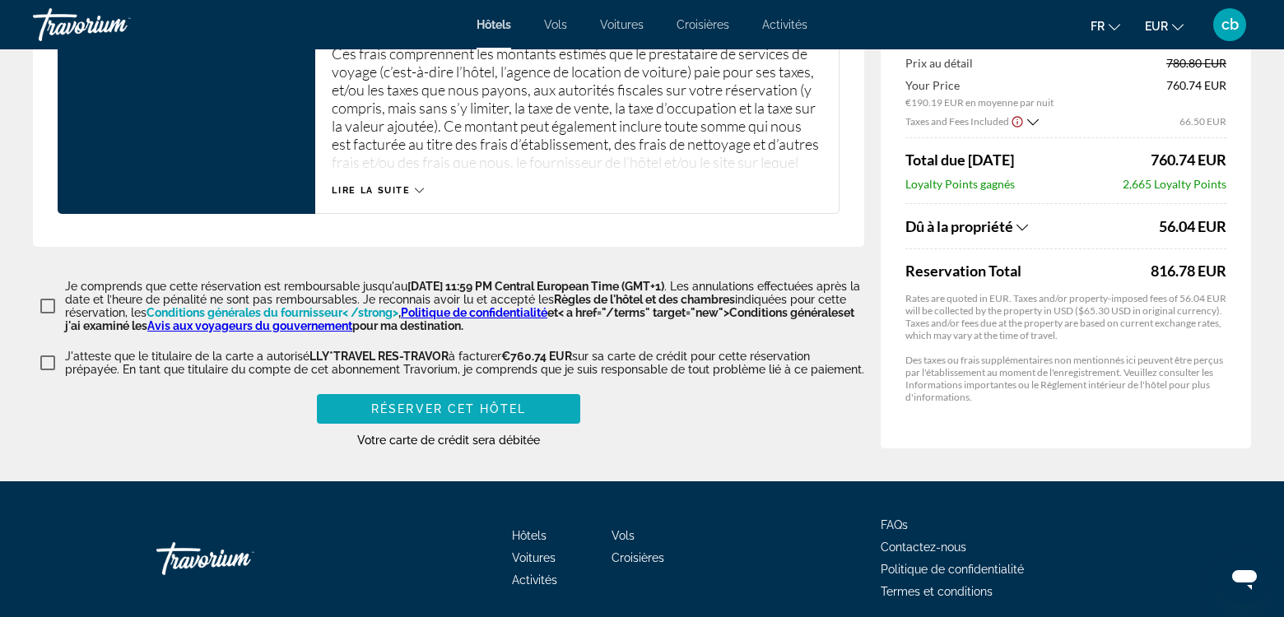
click at [524, 403] on span "Réserver cet hôtel" at bounding box center [448, 409] width 155 height 13
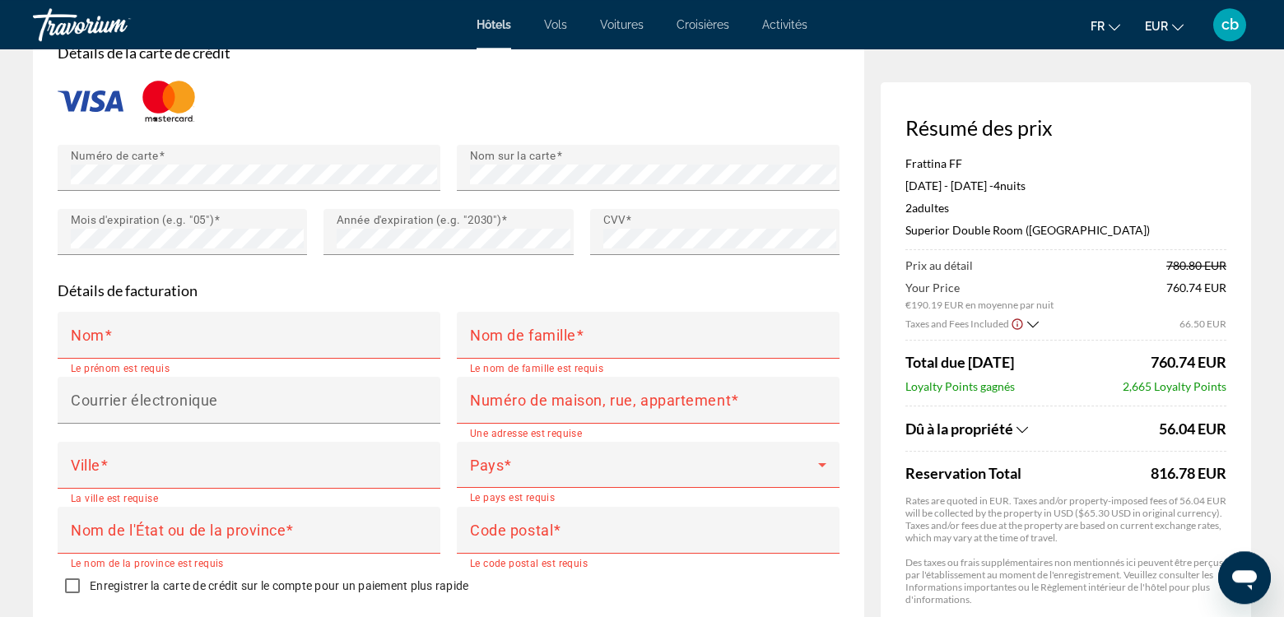
scroll to position [1403, 0]
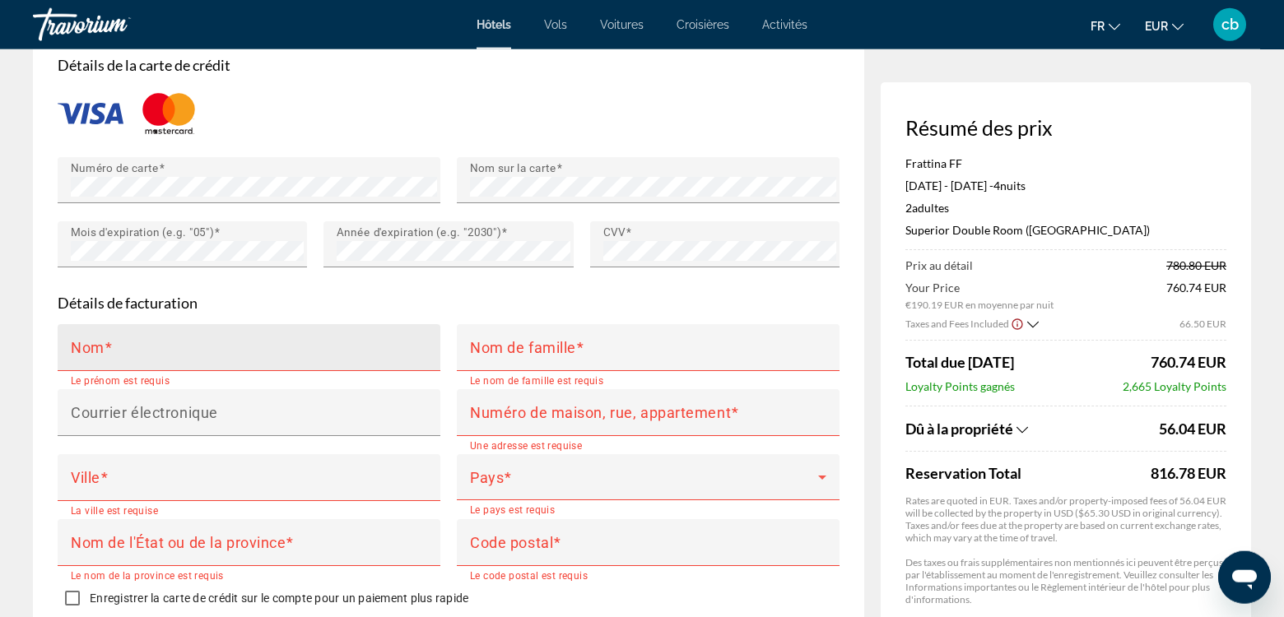
type input "********"
click at [194, 331] on div "Nom" at bounding box center [254, 347] width 366 height 47
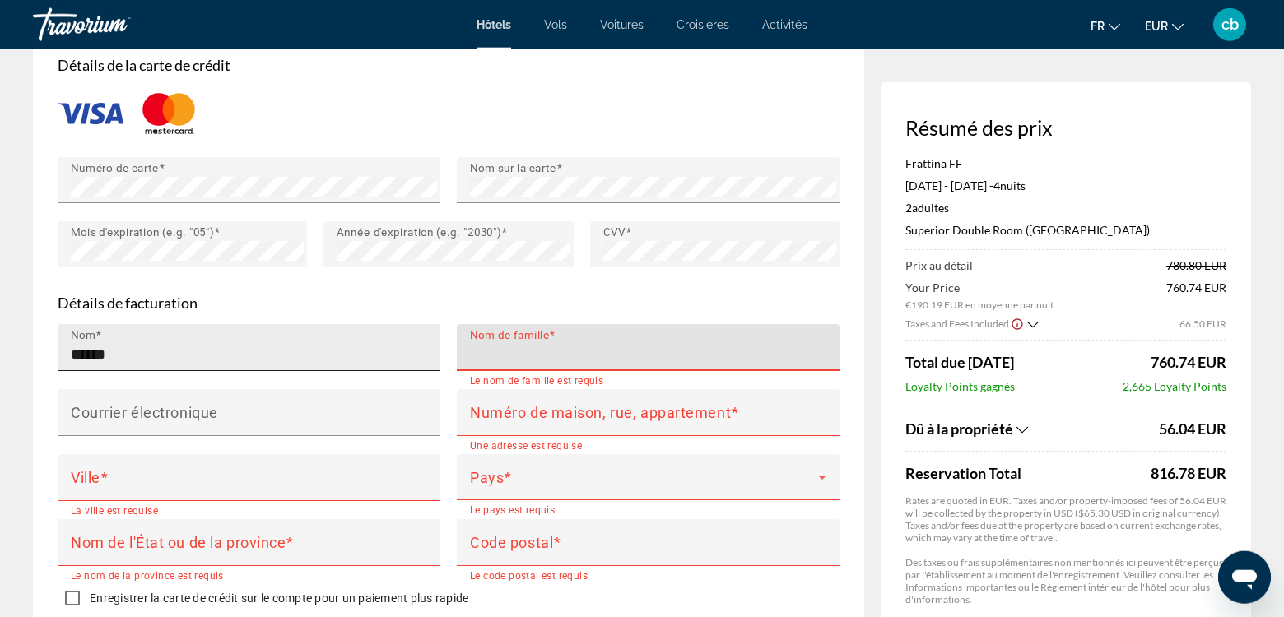
click at [286, 345] on input "******" at bounding box center [254, 355] width 366 height 20
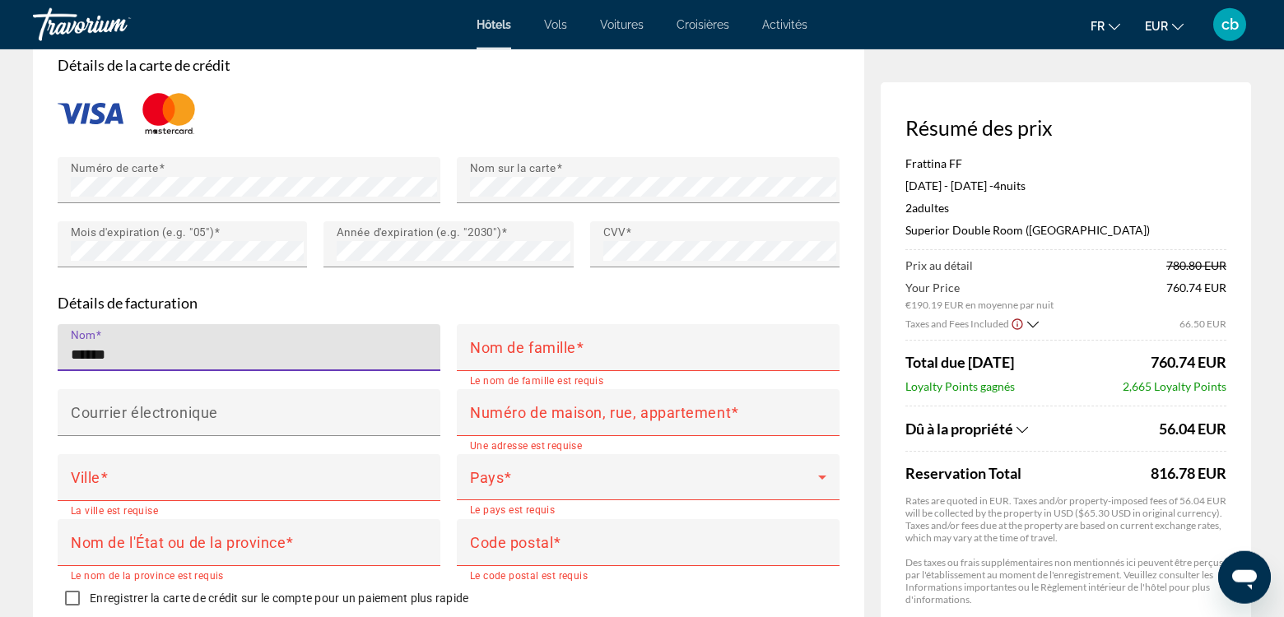
click at [286, 345] on input "******" at bounding box center [254, 355] width 366 height 20
type input "******"
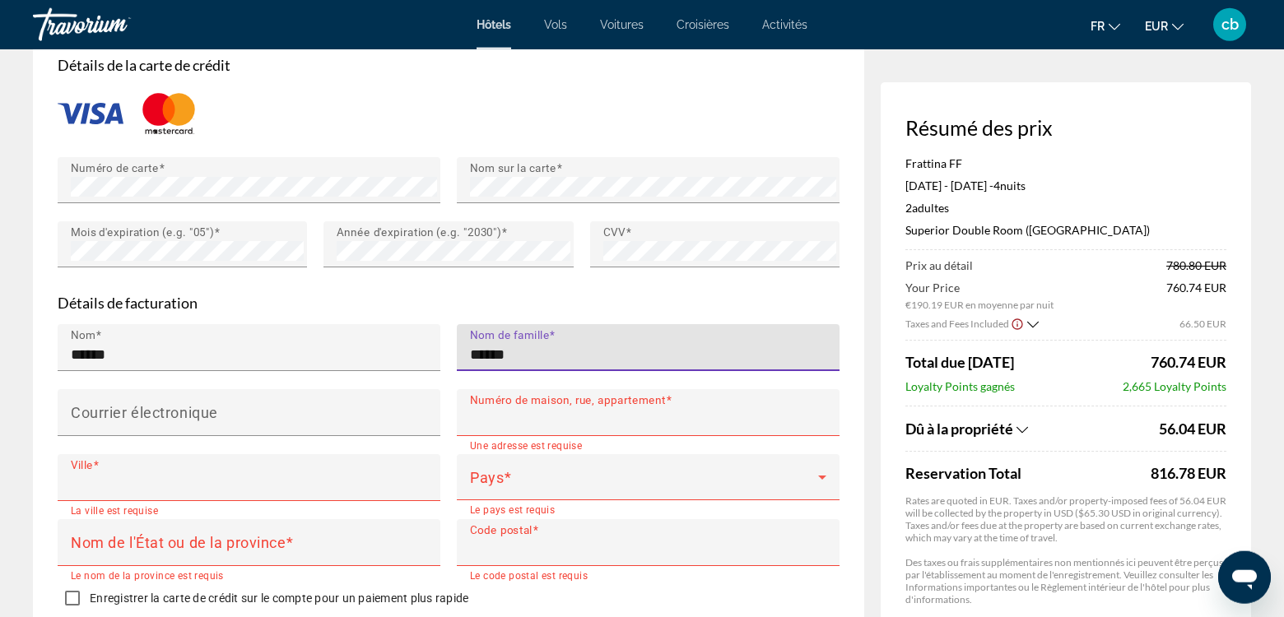
type input "******"
type input "**********"
type input "*******"
type input "*****"
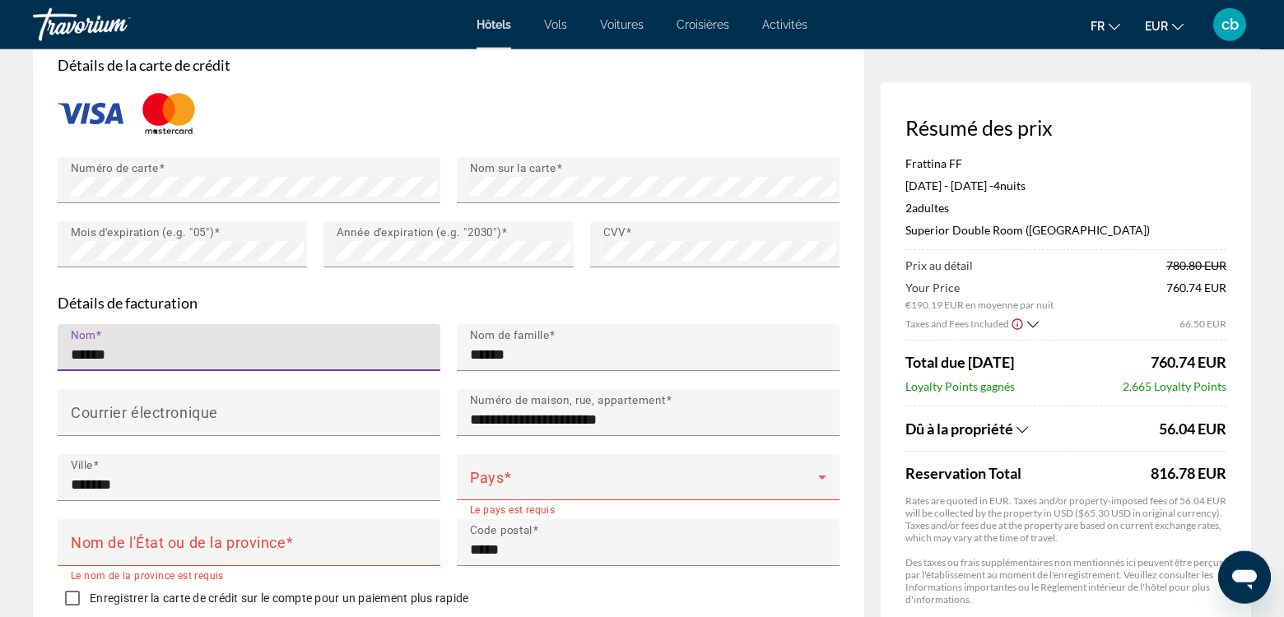
click at [257, 345] on input "******" at bounding box center [254, 355] width 366 height 20
type input "******"
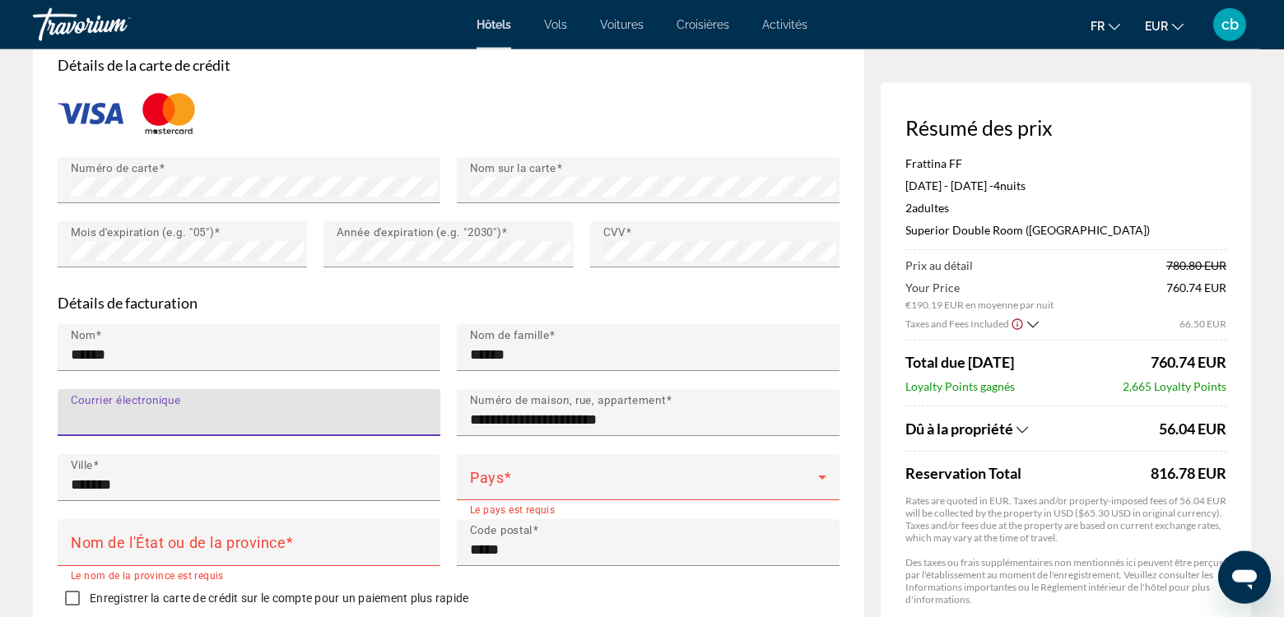
click at [282, 420] on input "Courrier électronique" at bounding box center [254, 420] width 366 height 20
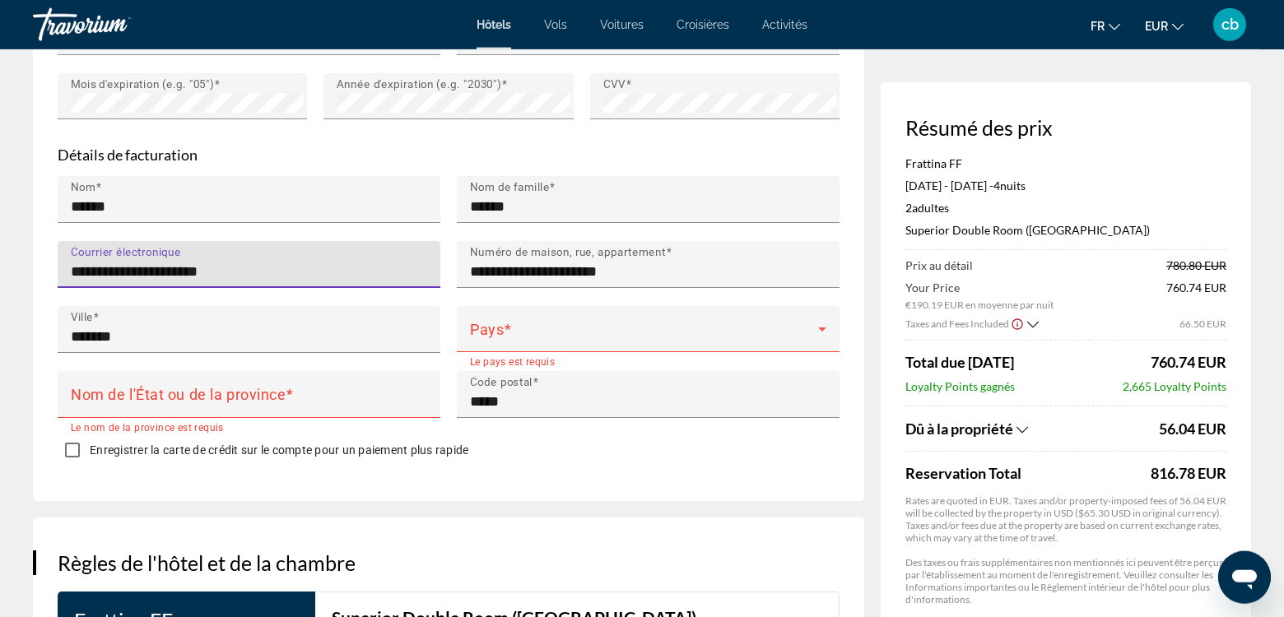
scroll to position [1558, 0]
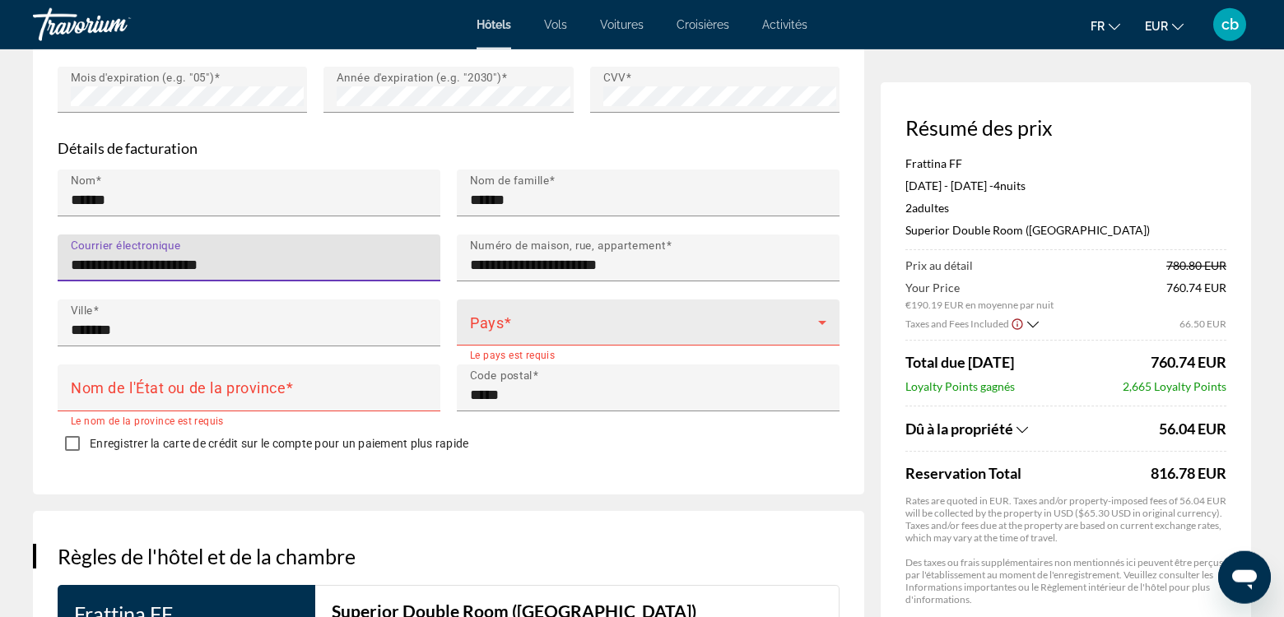
type input "**********"
click at [611, 310] on div "Pays" at bounding box center [648, 323] width 356 height 46
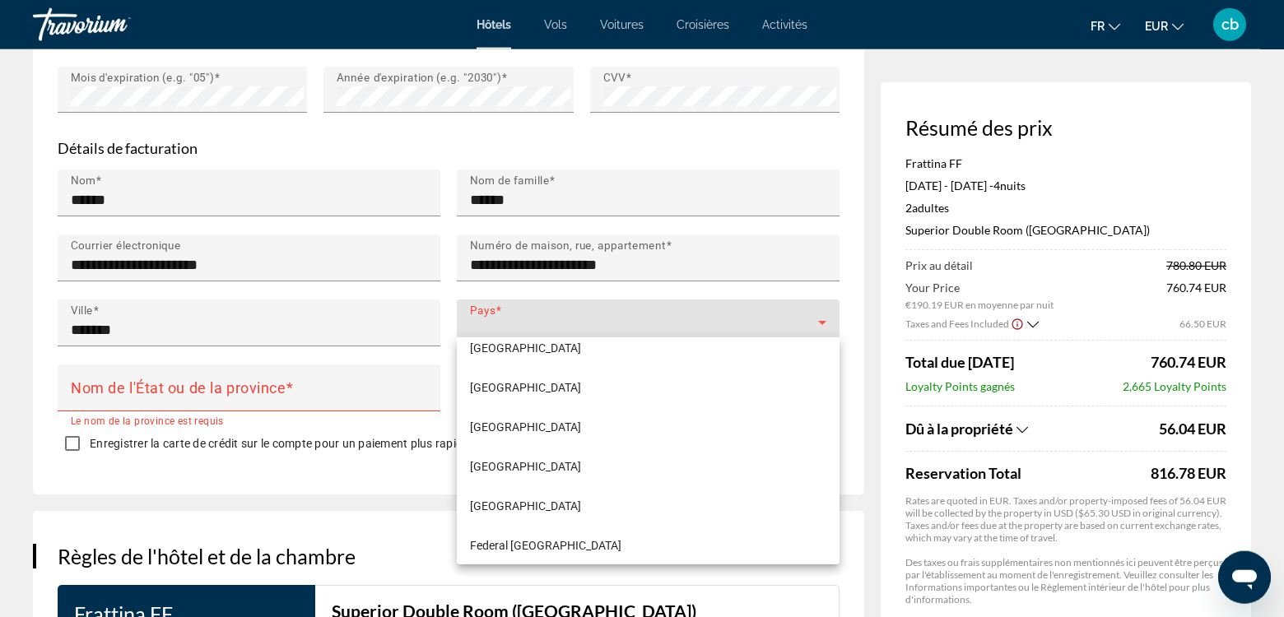
scroll to position [3049, 0]
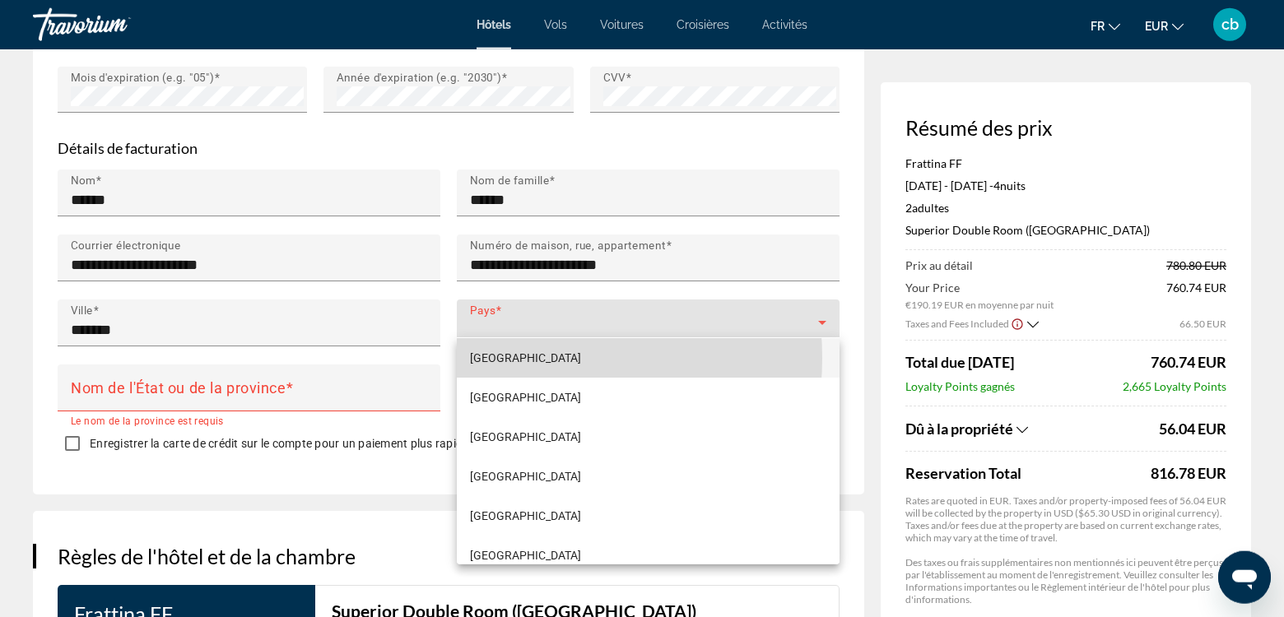
click at [519, 358] on mat-option "France" at bounding box center [648, 358] width 383 height 40
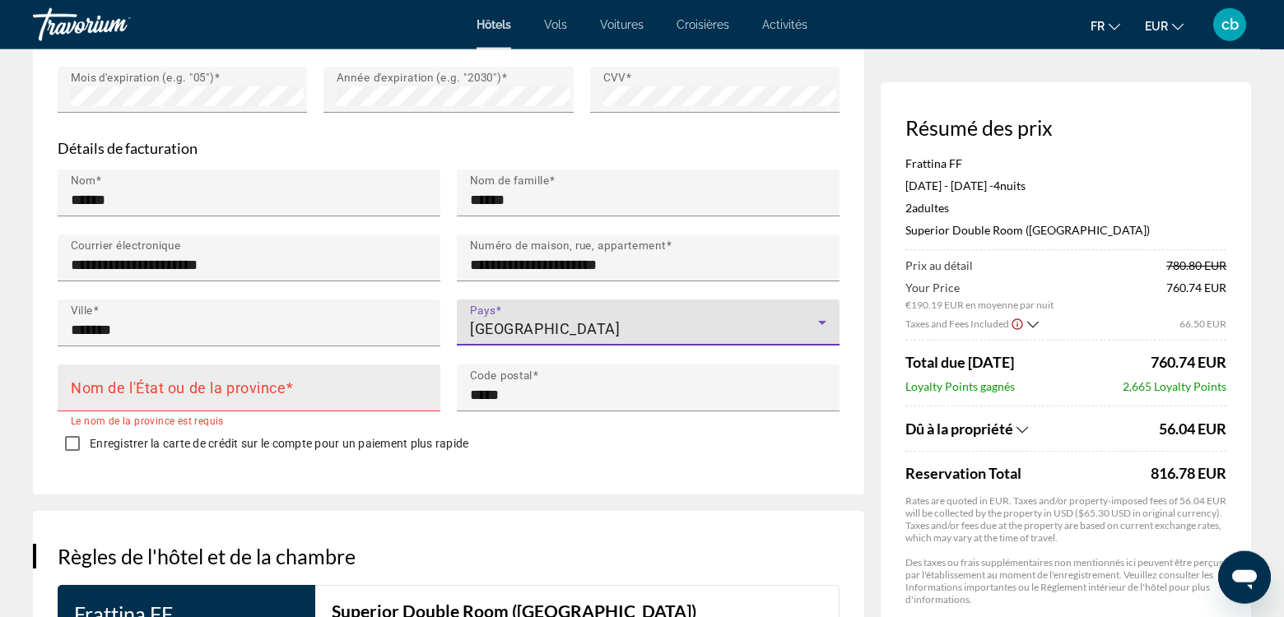
click at [283, 394] on input "Nom de l'État ou de la province" at bounding box center [254, 395] width 366 height 20
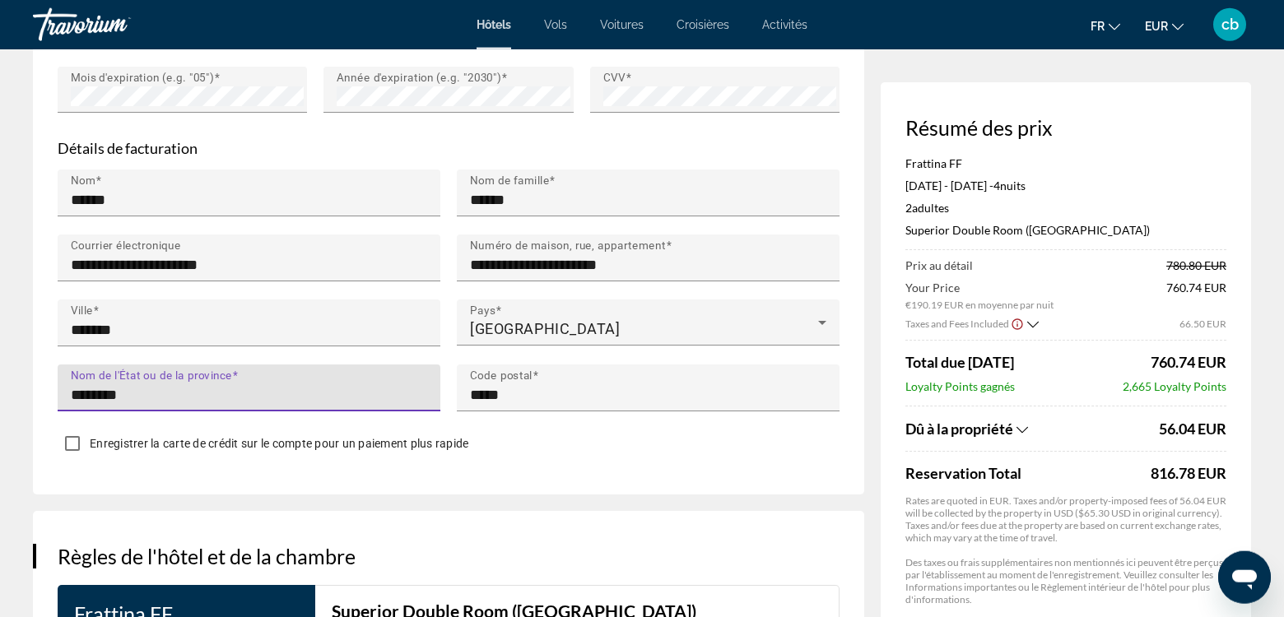
type input "********"
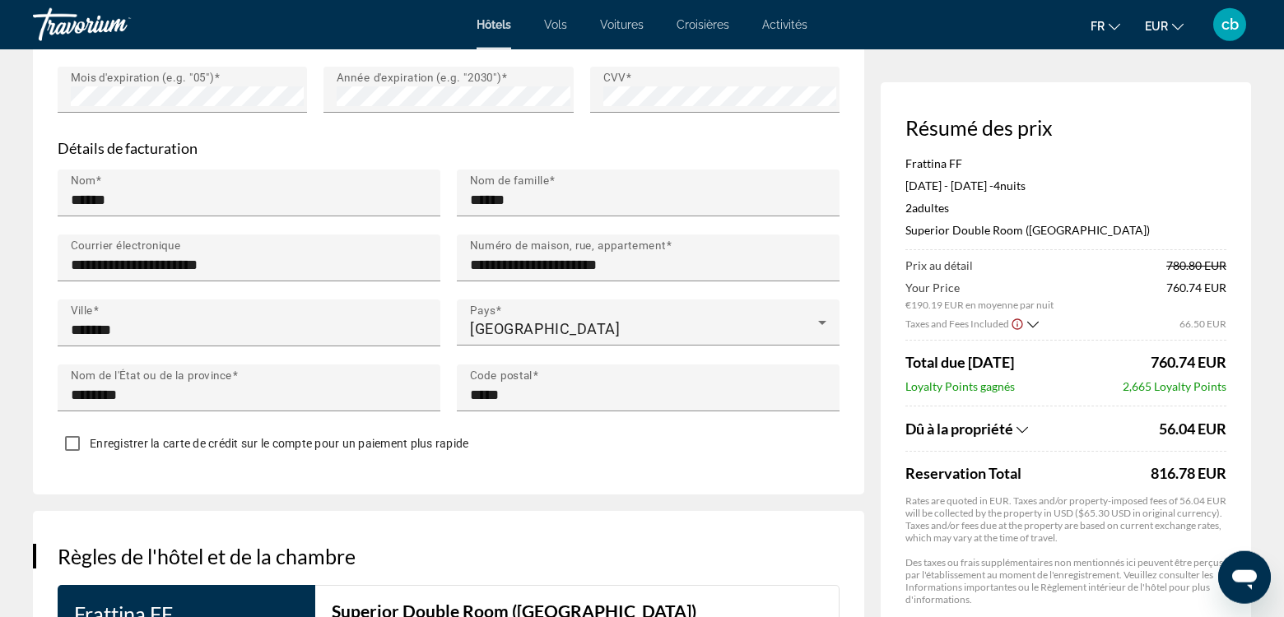
click at [560, 432] on div "Enregistrer la carte de crédit sur le compte pour un paiement plus rapide" at bounding box center [449, 446] width 782 height 32
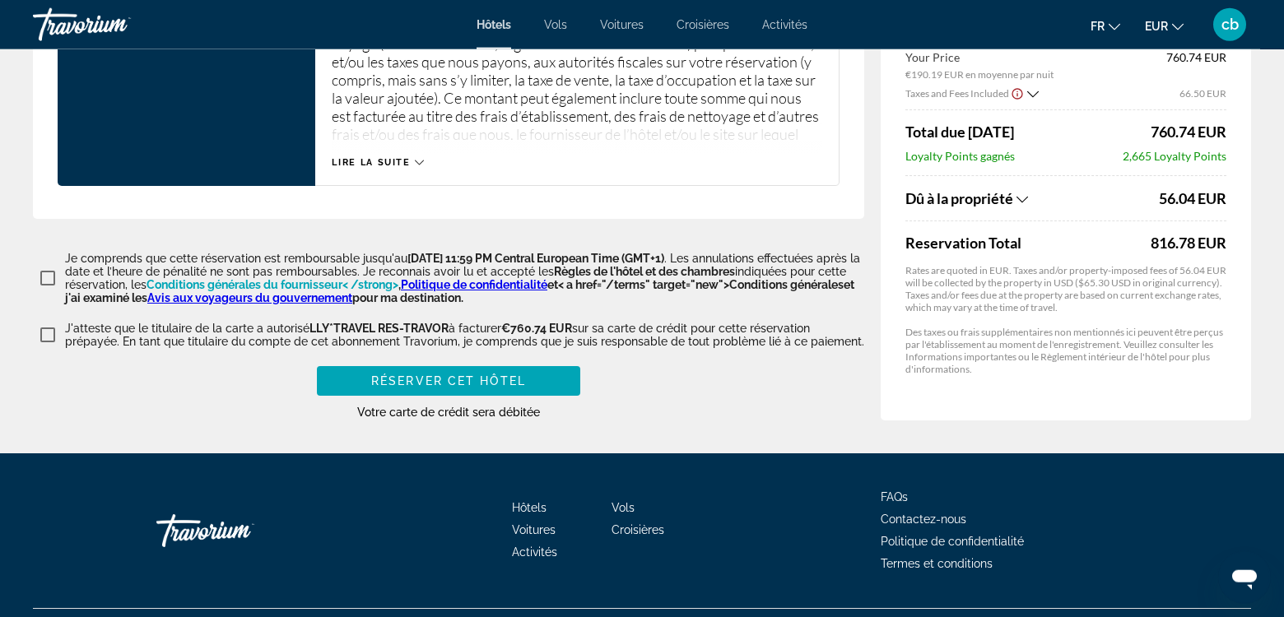
scroll to position [2317, 0]
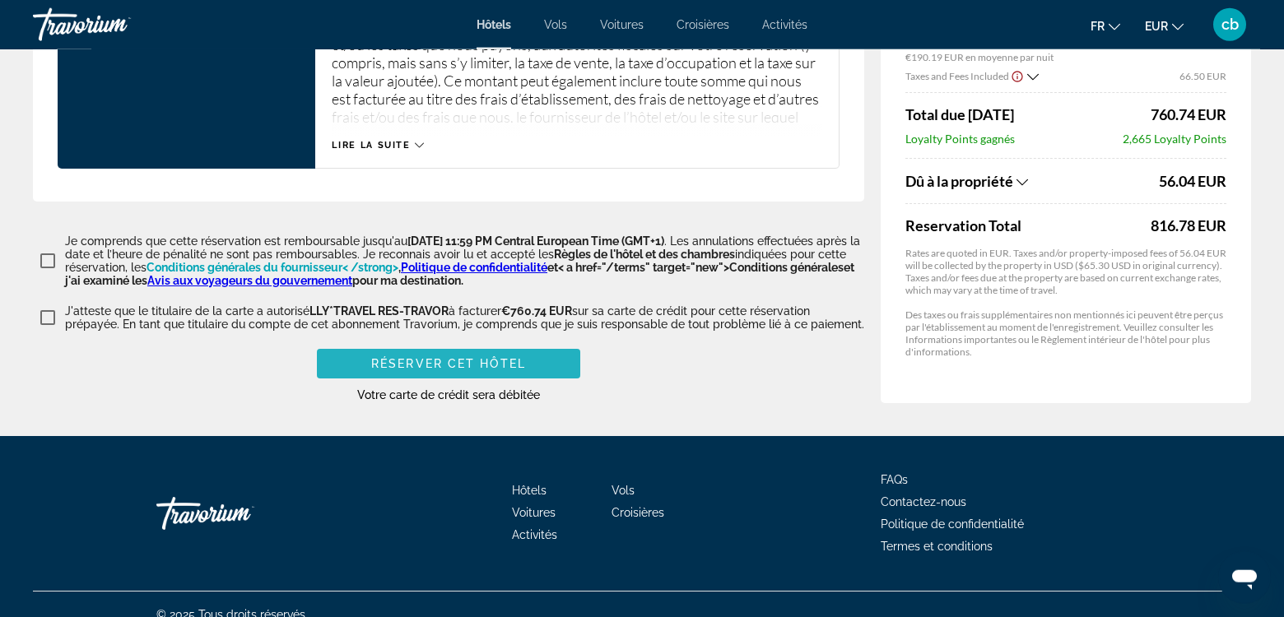
click at [441, 370] on span "Main content" at bounding box center [448, 364] width 263 height 40
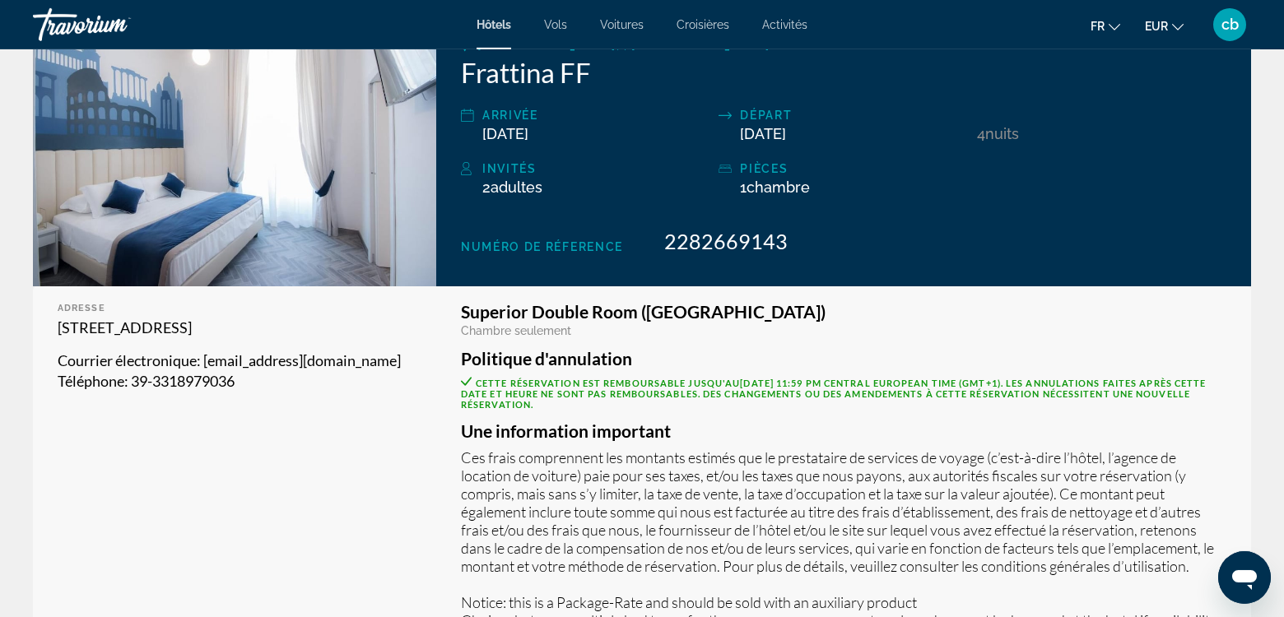
scroll to position [257, 0]
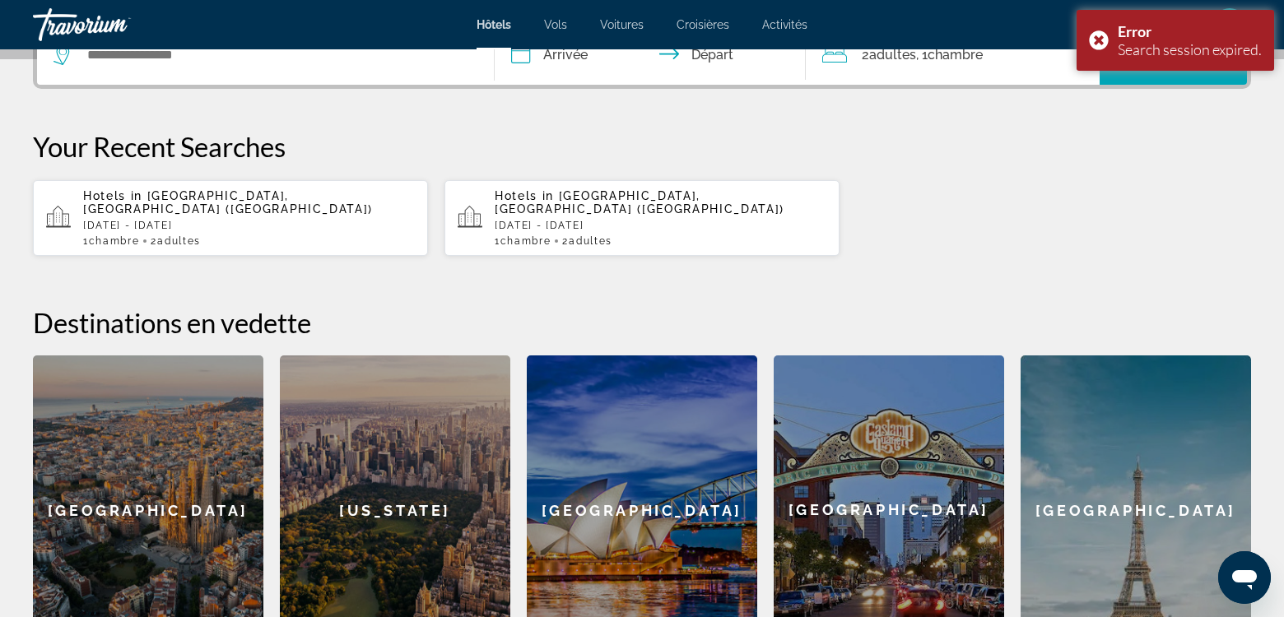
scroll to position [456, 0]
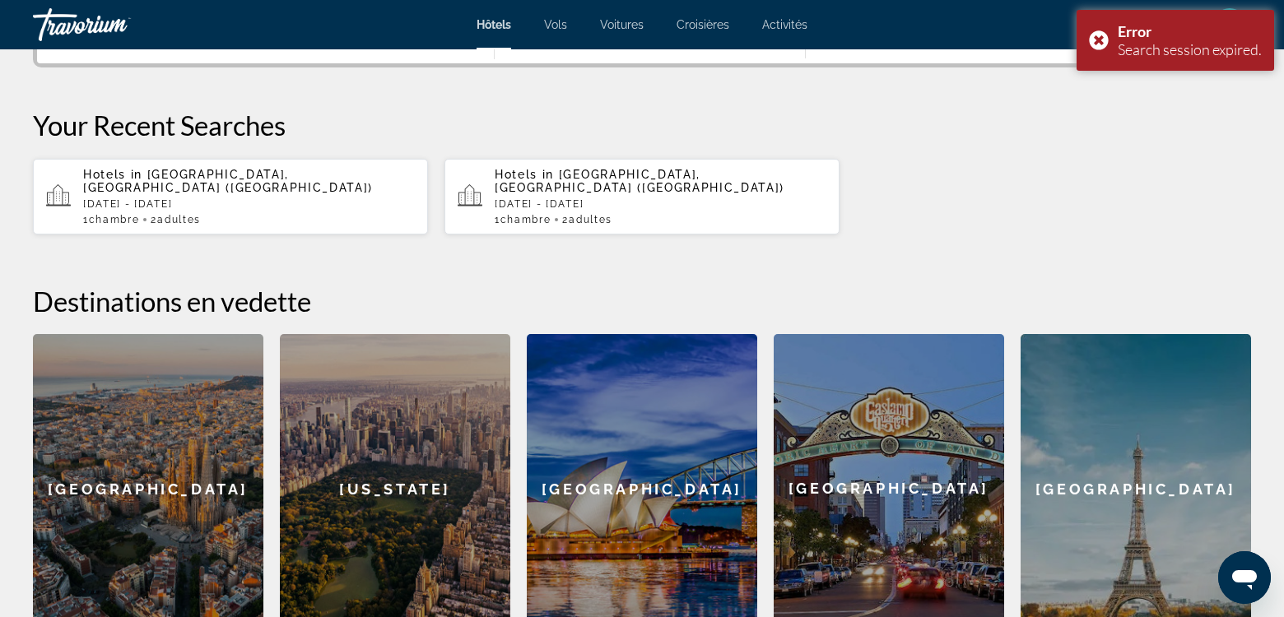
click at [279, 172] on p "Hotels in Rome, Italy (ROM)" at bounding box center [249, 181] width 332 height 26
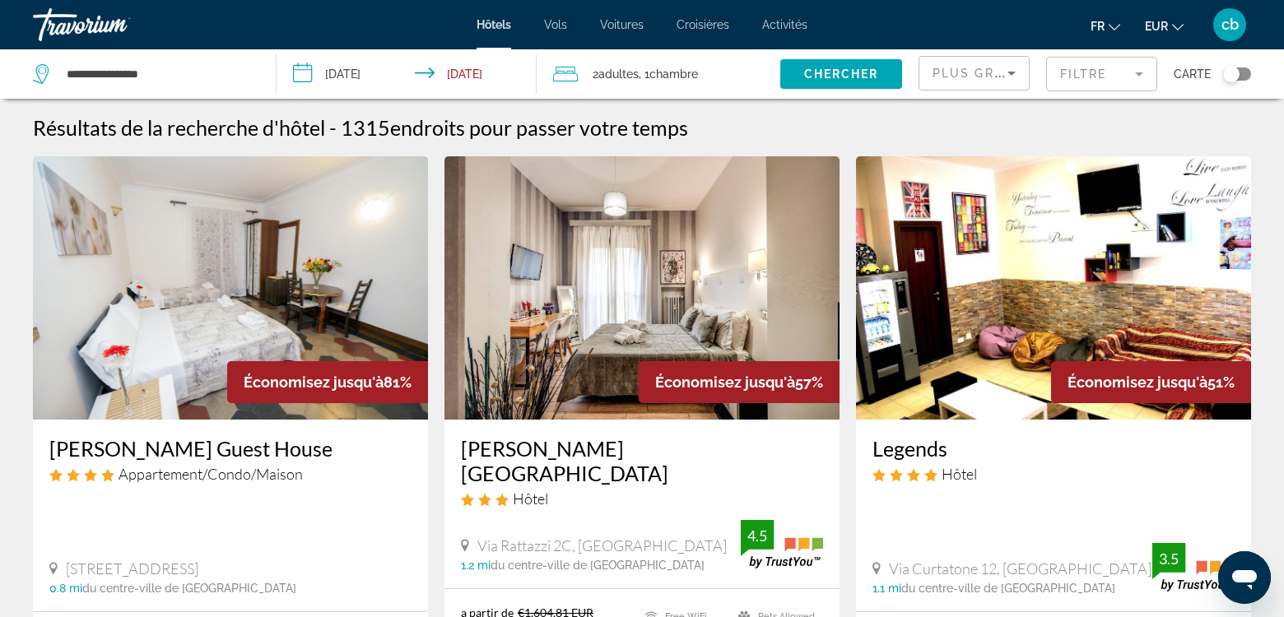
click at [1008, 66] on icon "Sort by" at bounding box center [1012, 73] width 20 height 20
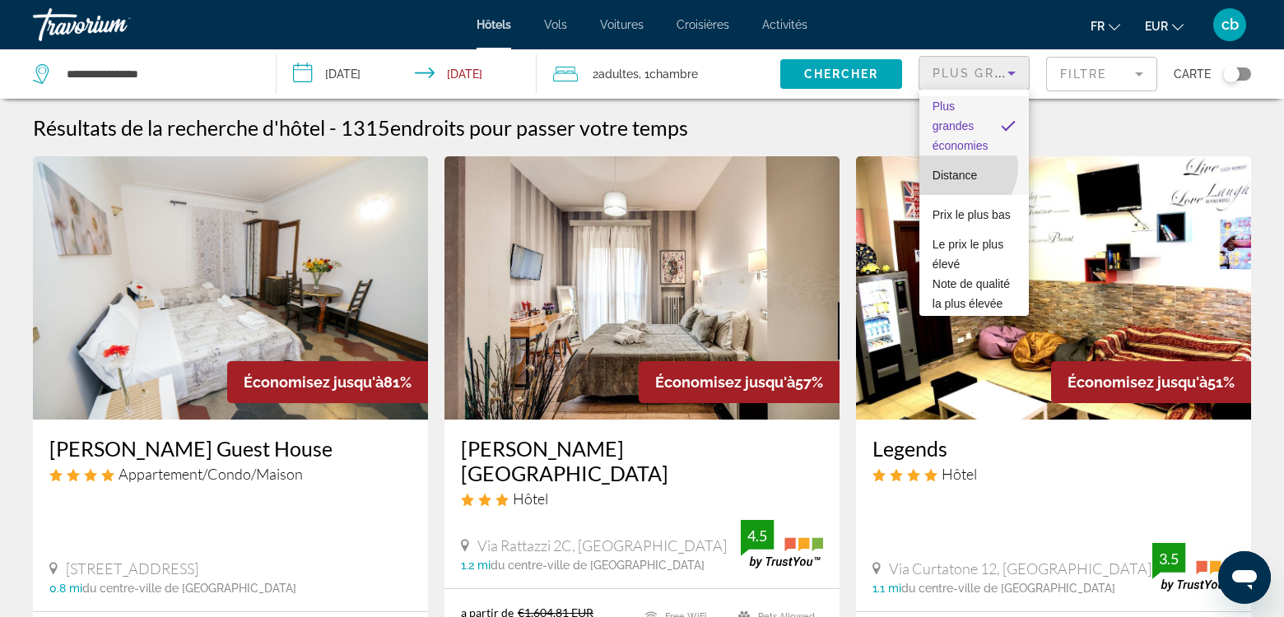
click at [960, 167] on span "Distance" at bounding box center [955, 175] width 44 height 20
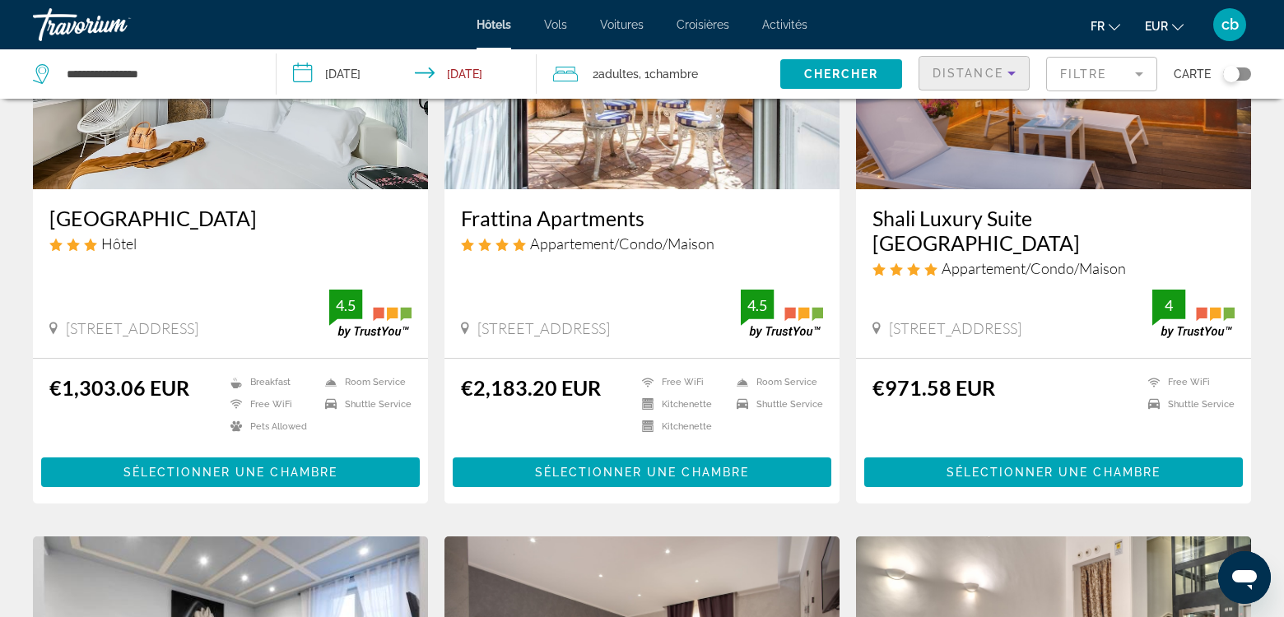
scroll to position [235, 0]
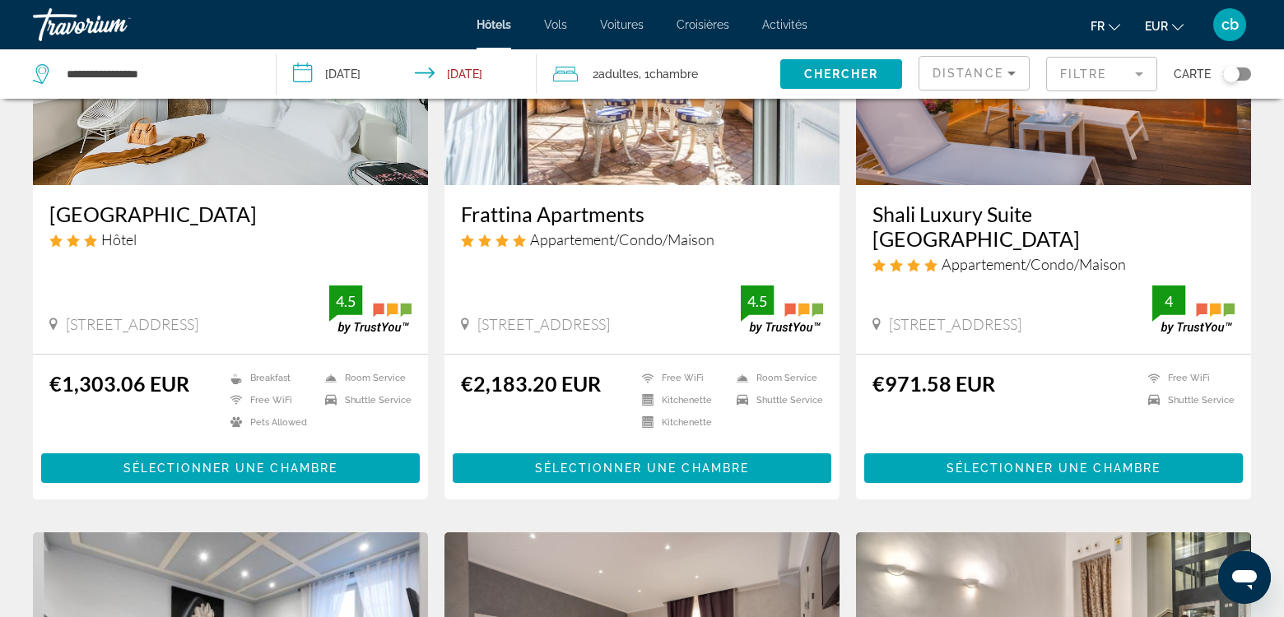
click at [966, 221] on h3 "Shali Luxury Suite Spagna" at bounding box center [1054, 226] width 362 height 49
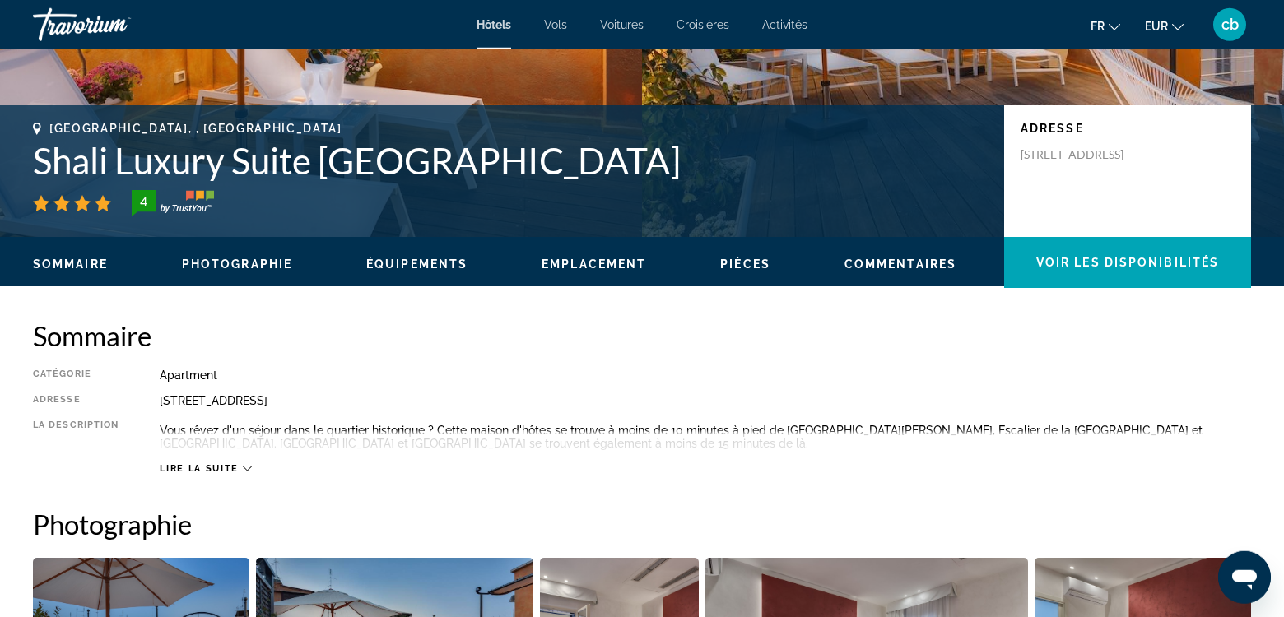
scroll to position [305, 0]
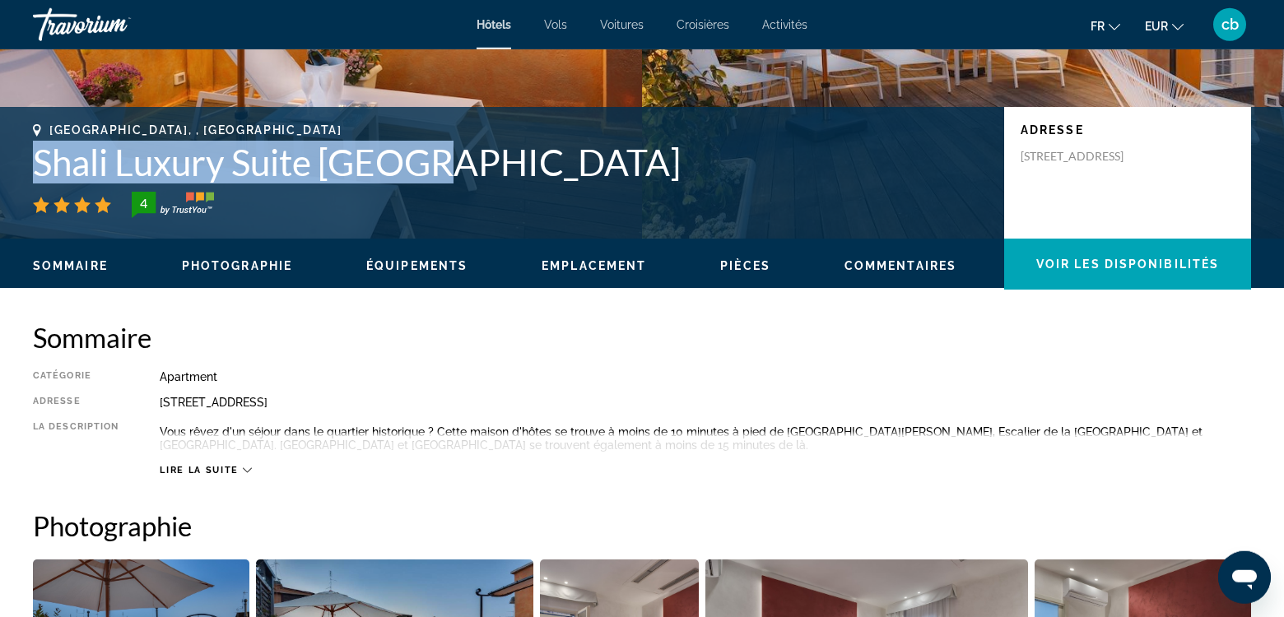
drag, startPoint x: 438, startPoint y: 170, endPoint x: 29, endPoint y: 168, distance: 409.2
click at [29, 168] on div "Rome, , Italy Shali Luxury Suite Spagna 4 Adresse Via Frattina 73, Rome 00187, …" at bounding box center [642, 172] width 1284 height 99
copy h1 "Shali Luxury Suite Spagna"
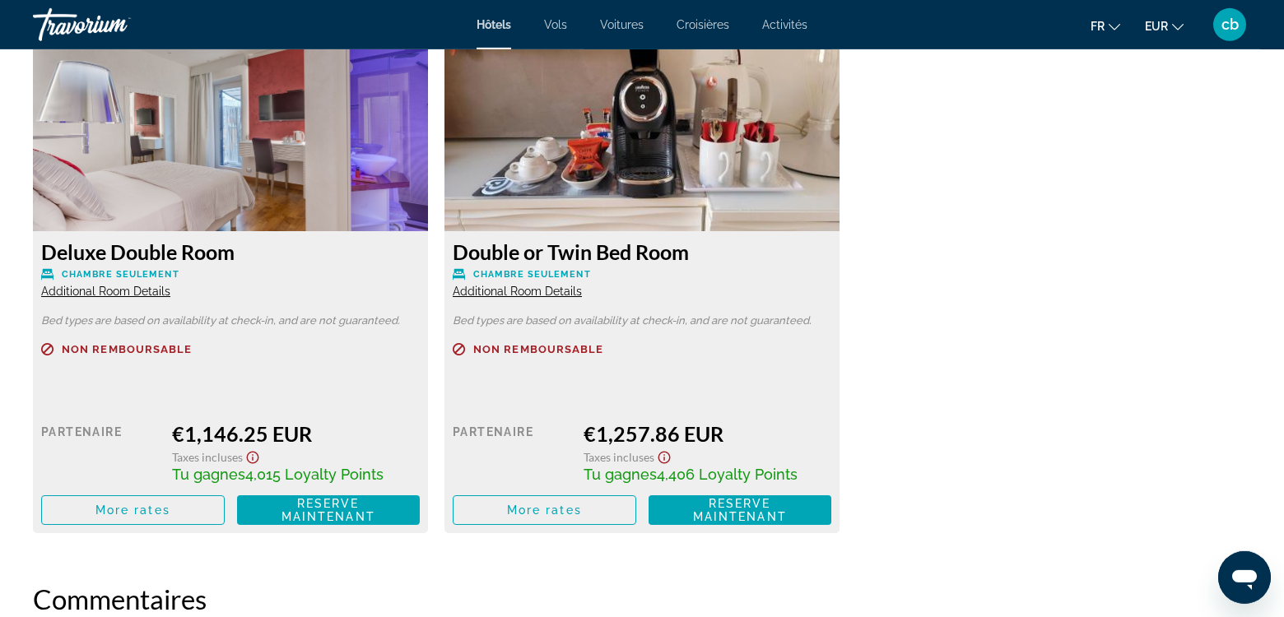
scroll to position [2754, 0]
click at [576, 255] on h3 "Double or Twin Bed Room" at bounding box center [642, 252] width 379 height 25
click at [649, 133] on img "Main content" at bounding box center [642, 129] width 395 height 206
click at [524, 292] on span "Additional Room Details" at bounding box center [517, 292] width 129 height 13
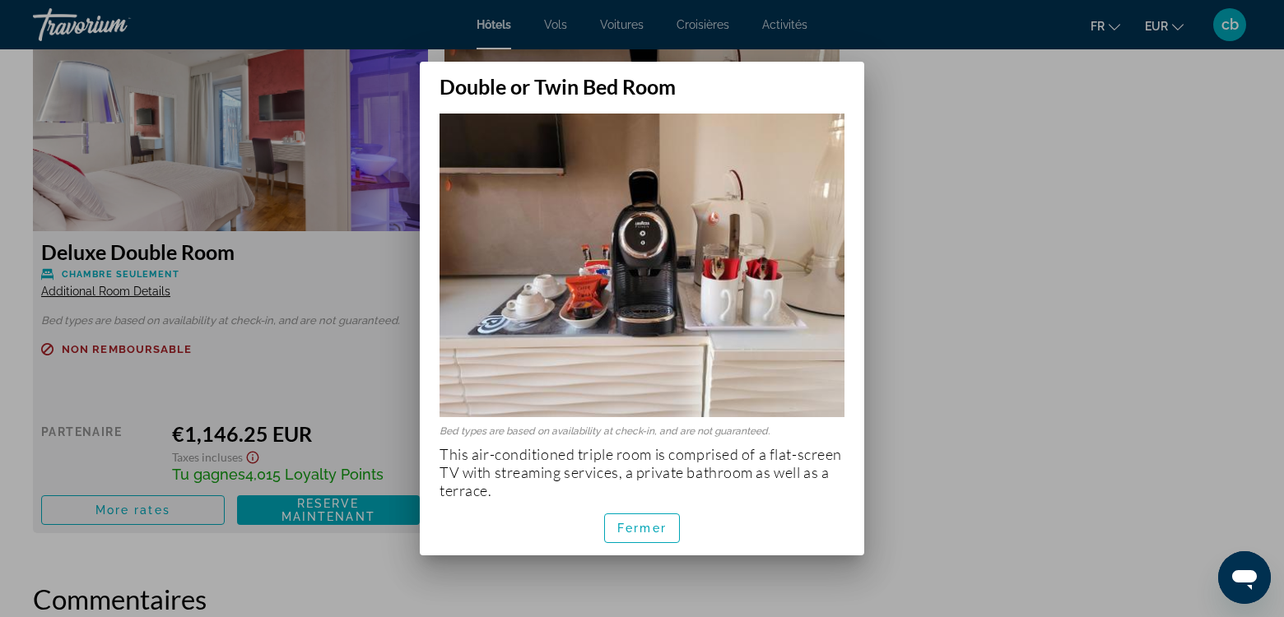
scroll to position [12, 0]
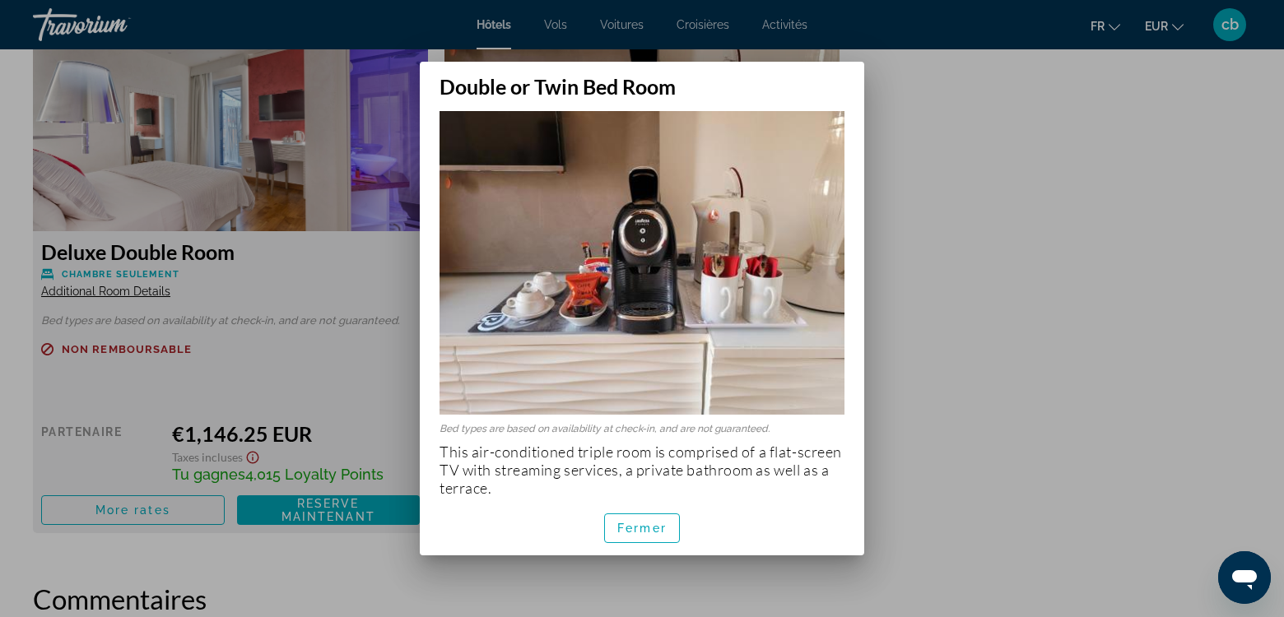
click at [1135, 223] on div at bounding box center [642, 308] width 1284 height 617
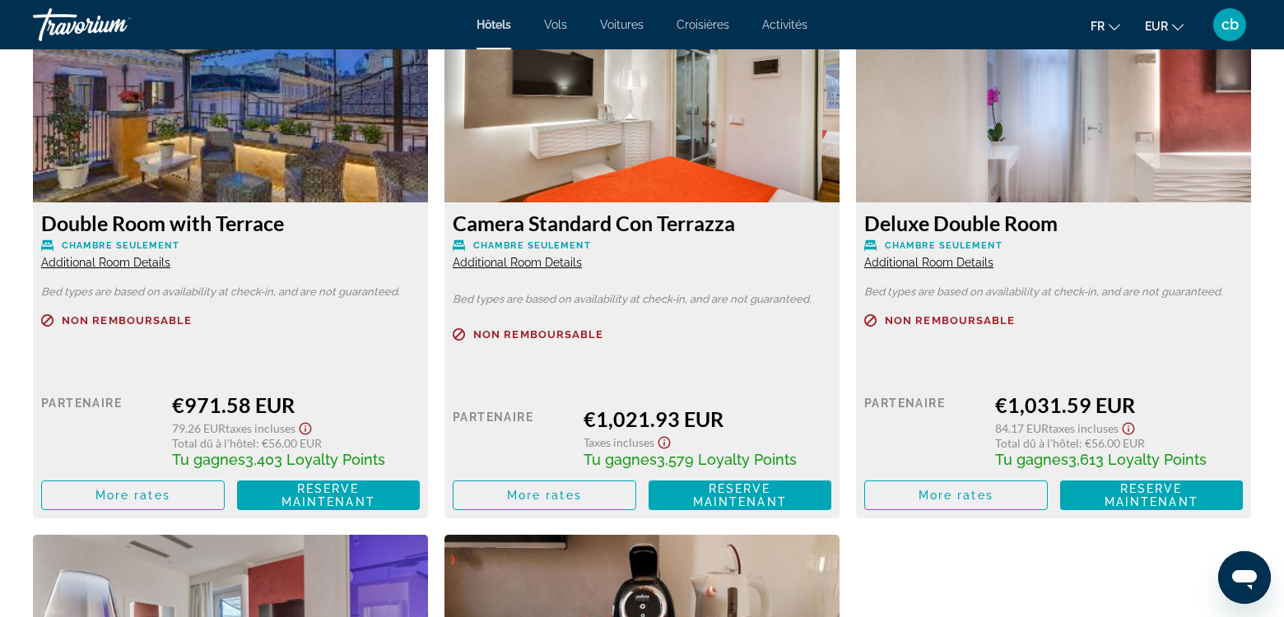
scroll to position [2252, 0]
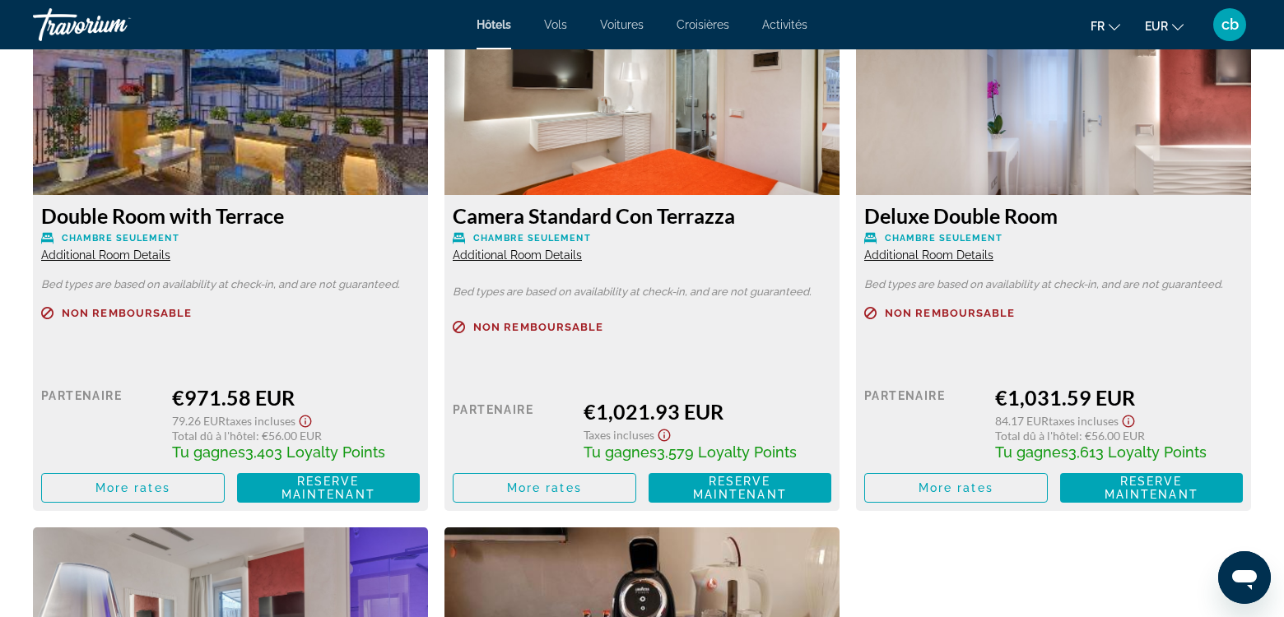
click at [89, 254] on span "Additional Room Details" at bounding box center [105, 255] width 129 height 13
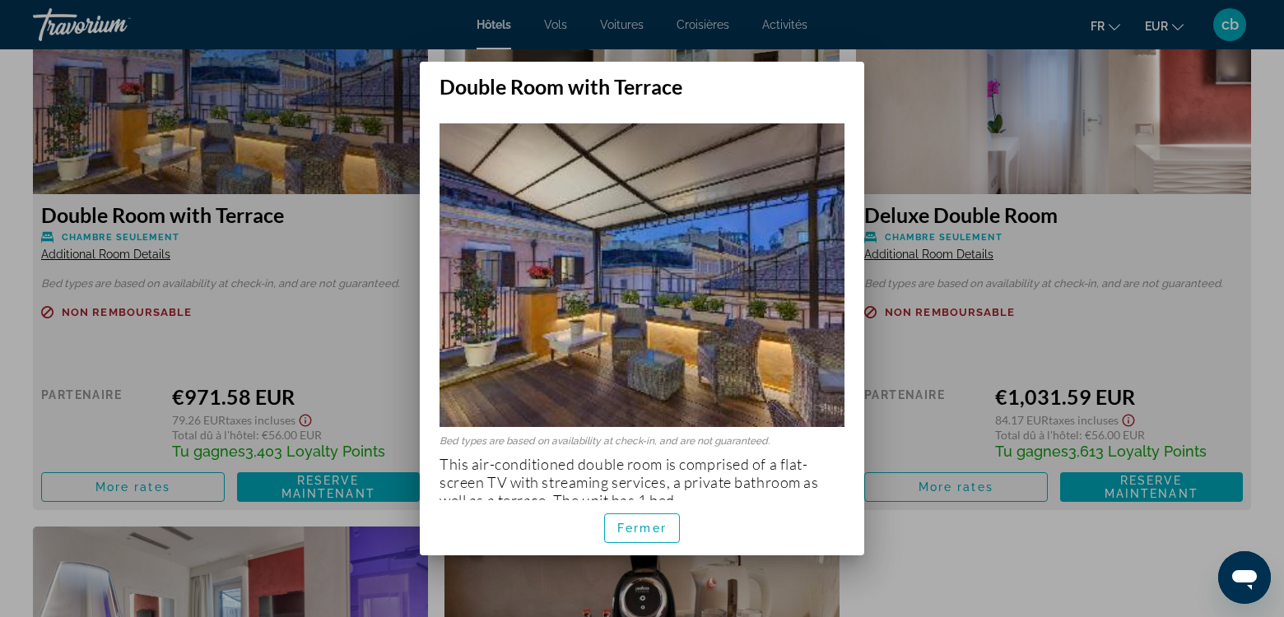
scroll to position [0, 0]
click at [254, 294] on div at bounding box center [642, 308] width 1284 height 617
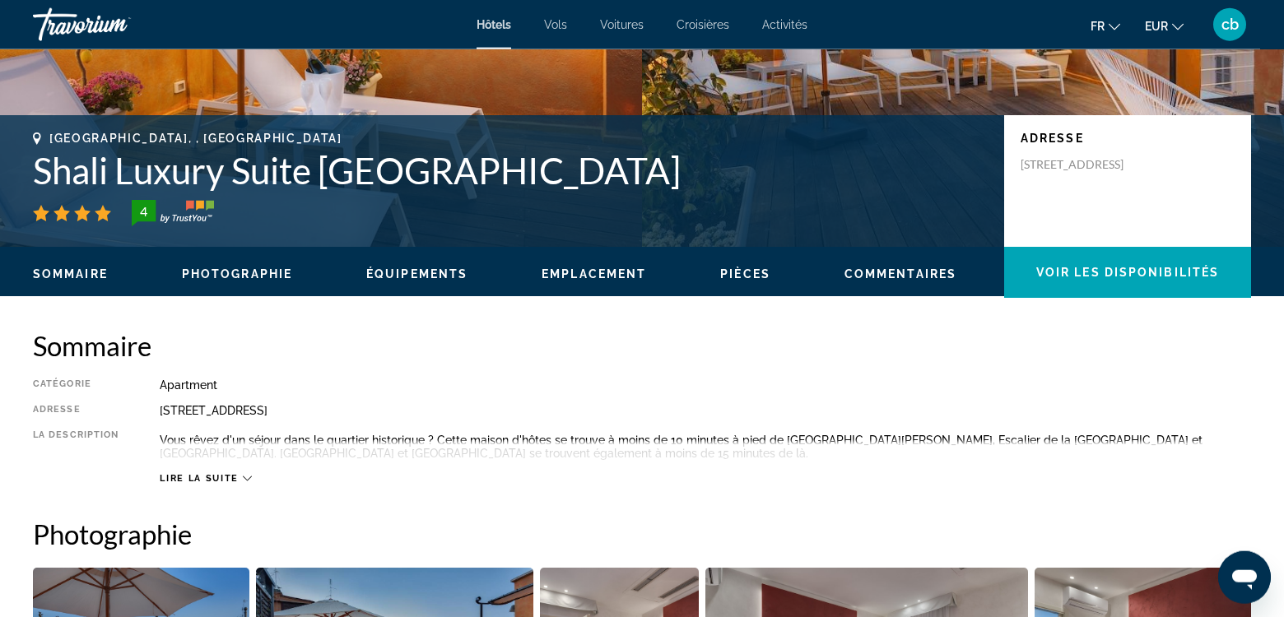
scroll to position [299, 0]
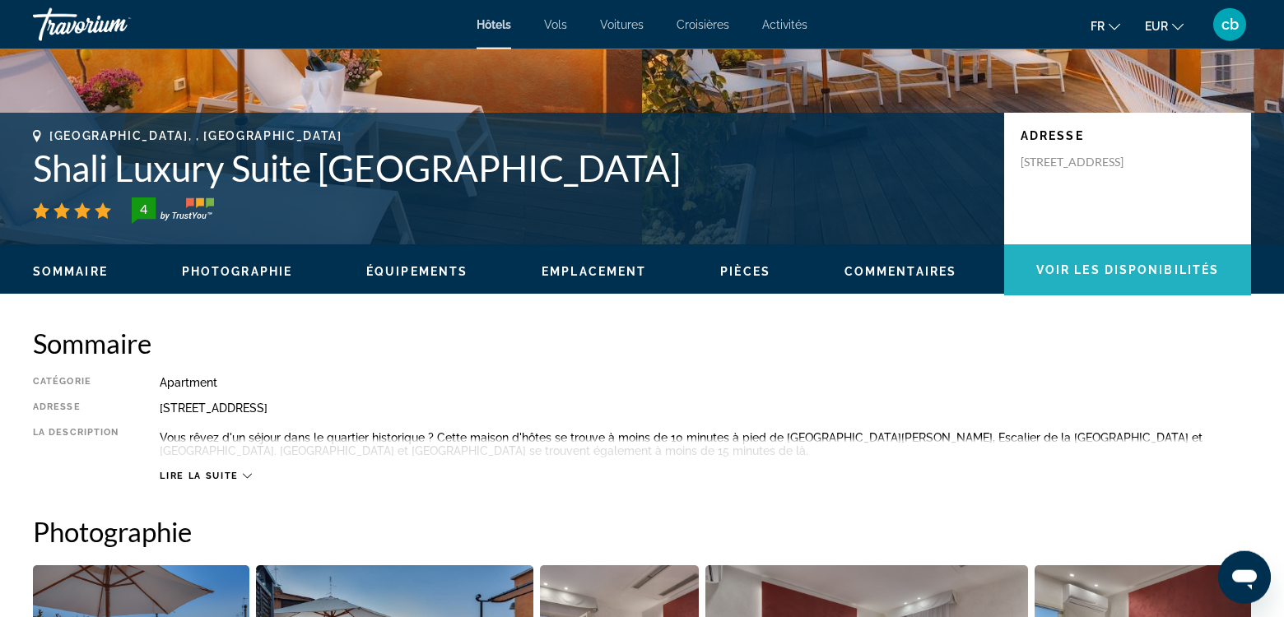
click at [1101, 254] on span "Main content" at bounding box center [1127, 270] width 247 height 40
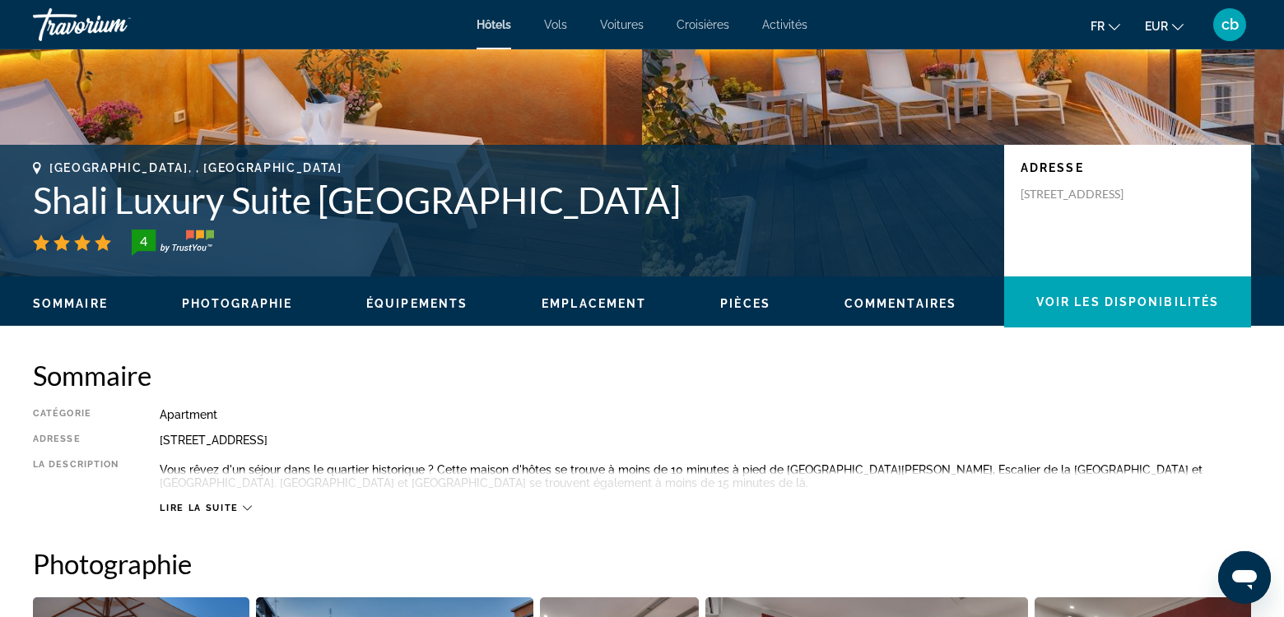
scroll to position [266, 0]
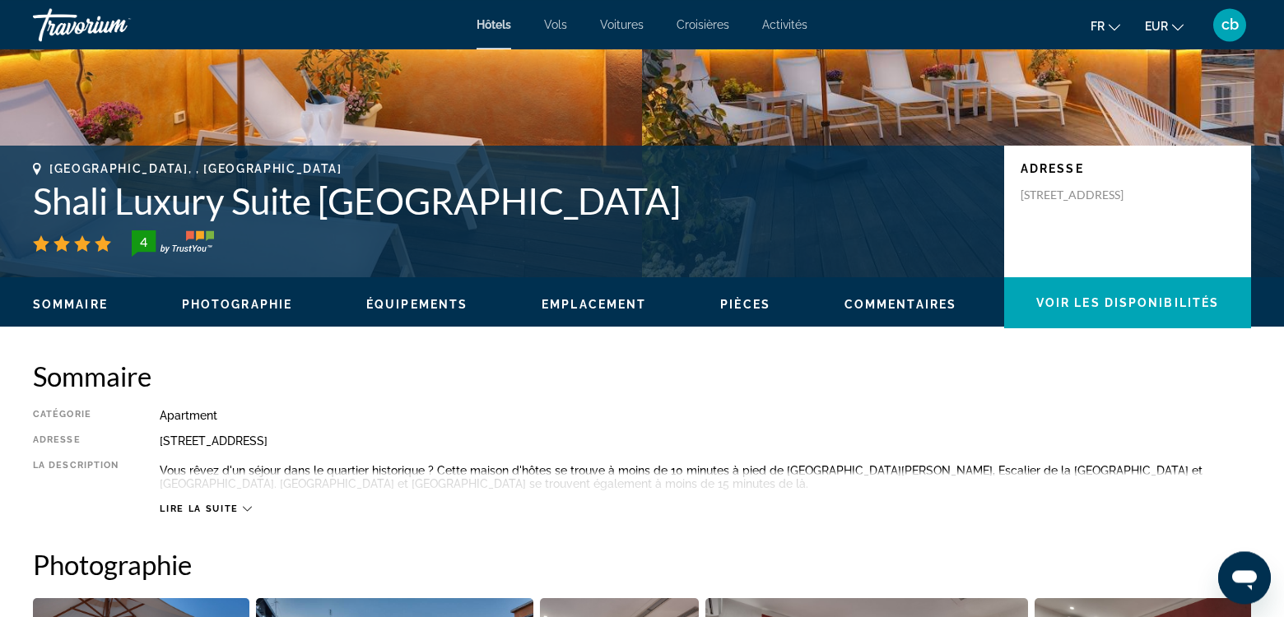
click at [570, 306] on span "Emplacement" at bounding box center [594, 304] width 105 height 13
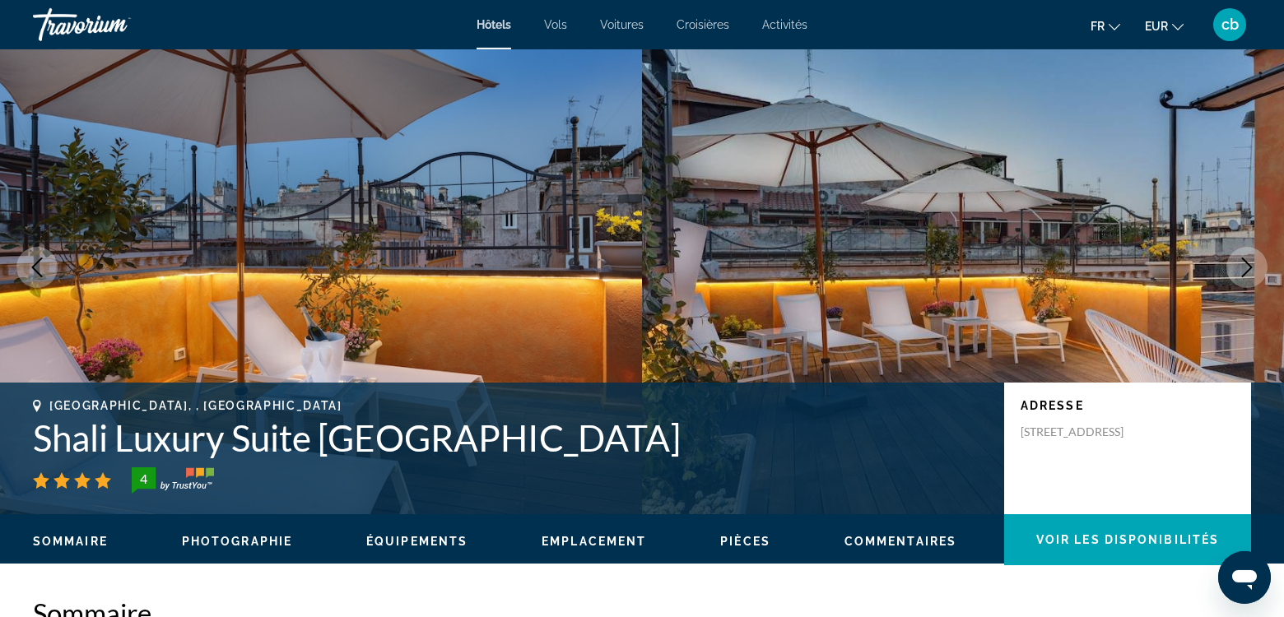
scroll to position [0, 0]
